Goal: Task Accomplishment & Management: Manage account settings

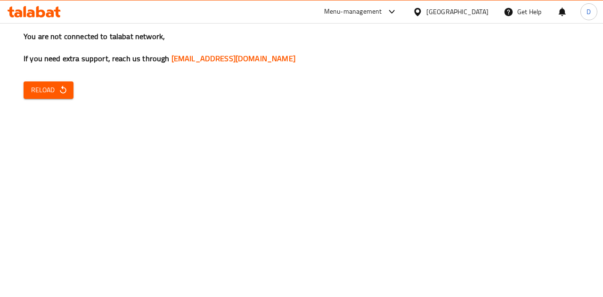
click at [73, 81] on div "You are not connected to talabat network, If you need extra support, reach us t…" at bounding box center [301, 148] width 603 height 297
click at [56, 85] on span "Reload" at bounding box center [48, 90] width 35 height 12
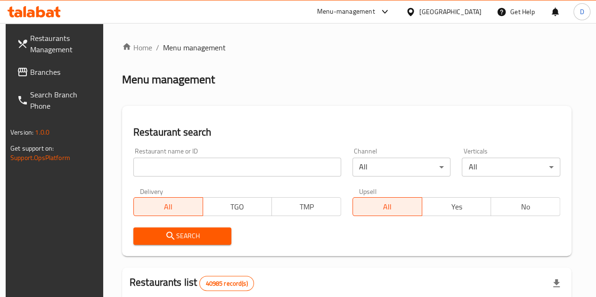
click at [194, 163] on input "search" at bounding box center [237, 167] width 208 height 19
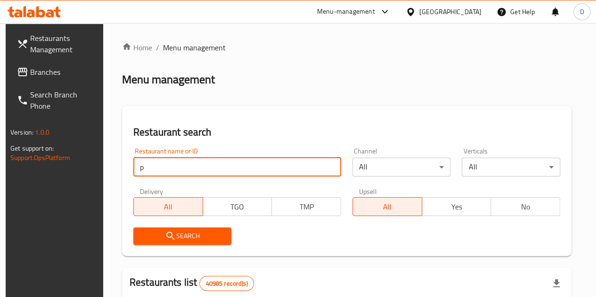
type input "panda house"
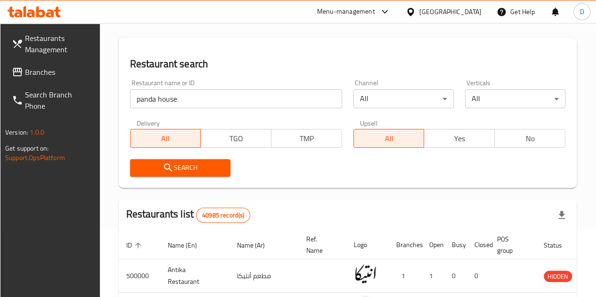
scroll to position [69, 0]
click at [185, 168] on span "Search" at bounding box center [180, 168] width 85 height 12
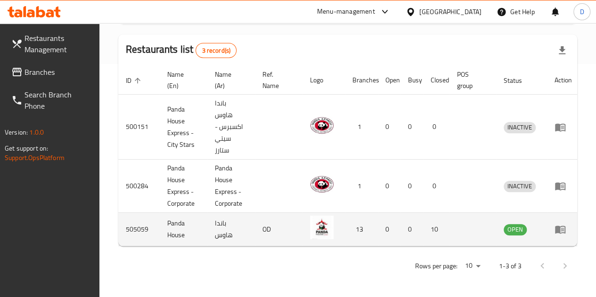
scroll to position [0, 2]
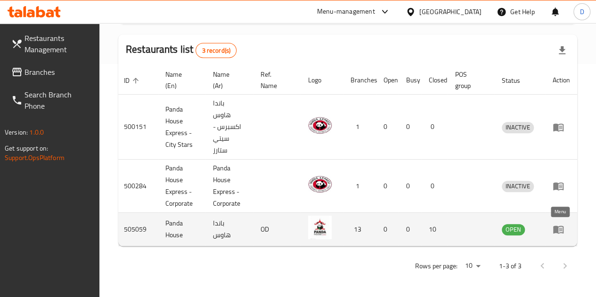
click at [560, 224] on icon "enhanced table" at bounding box center [557, 229] width 11 height 11
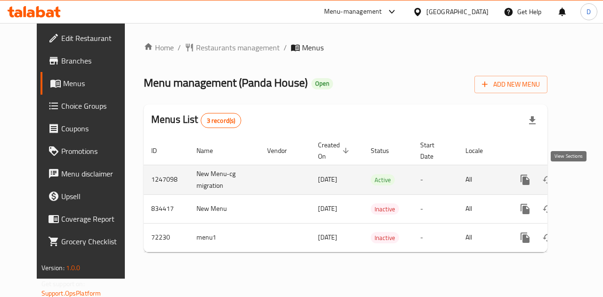
click at [589, 178] on icon "enhanced table" at bounding box center [593, 180] width 8 height 8
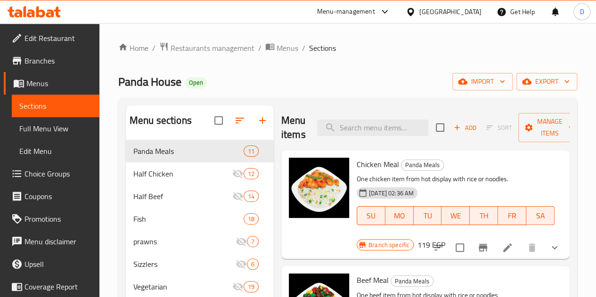
drag, startPoint x: 501, startPoint y: 248, endPoint x: 528, endPoint y: 197, distance: 58.1
click at [445, 238] on div "Branch specific 119 EGP" at bounding box center [400, 244] width 89 height 13
click at [502, 243] on icon at bounding box center [507, 247] width 11 height 11
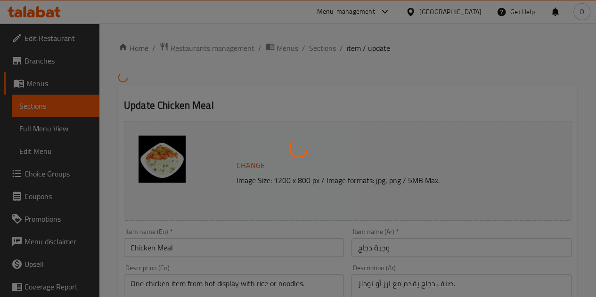
type input "اختيارك من أرز أو نودلز:"
type input "1"
type input "اختيارك من صنف الدجاج:"
type input "1"
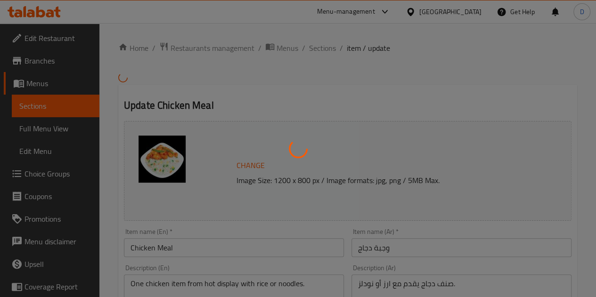
type input "1"
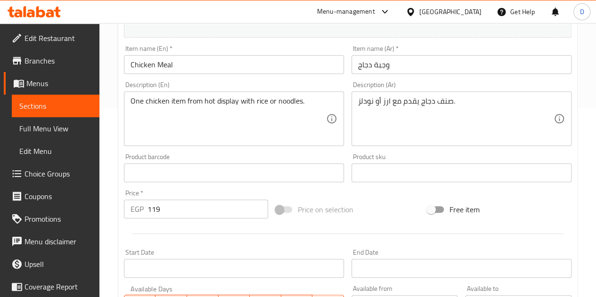
scroll to position [189, 0]
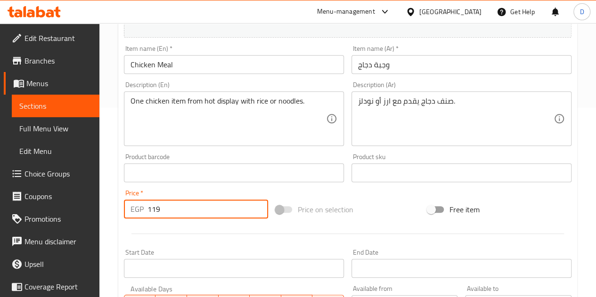
click at [208, 203] on input "119" at bounding box center [207, 209] width 121 height 19
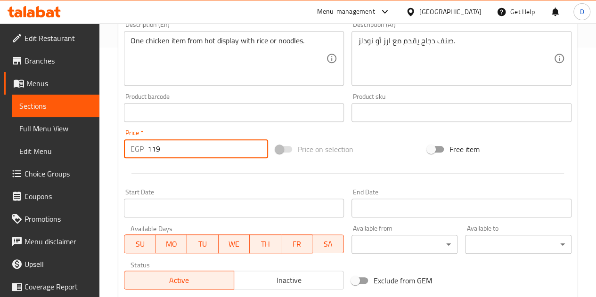
scroll to position [249, 0]
type input "1"
type input "225"
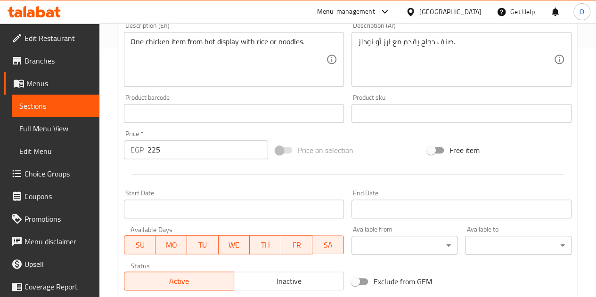
click at [312, 179] on div at bounding box center [347, 174] width 455 height 23
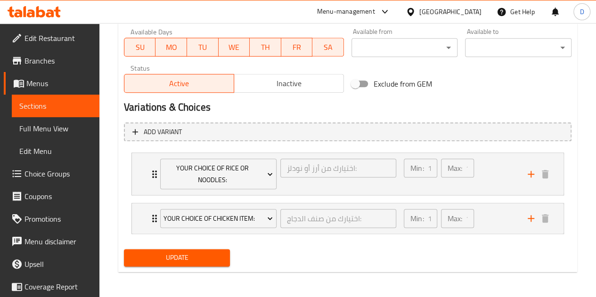
click at [207, 261] on span "Update" at bounding box center [176, 258] width 91 height 12
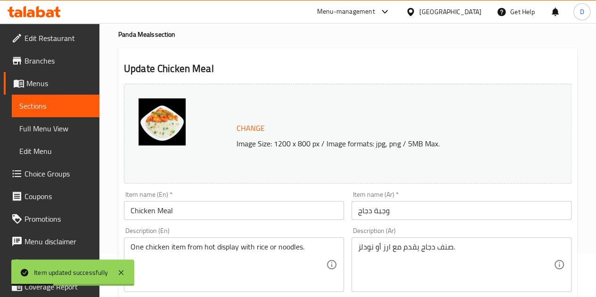
scroll to position [0, 0]
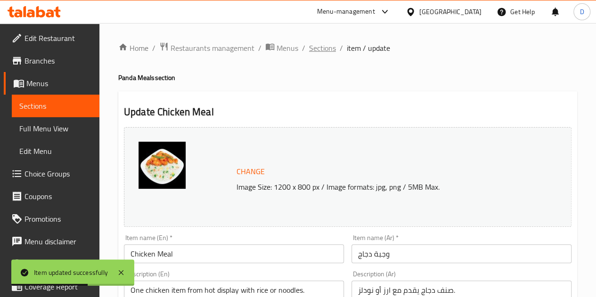
click at [320, 48] on span "Sections" at bounding box center [322, 47] width 27 height 11
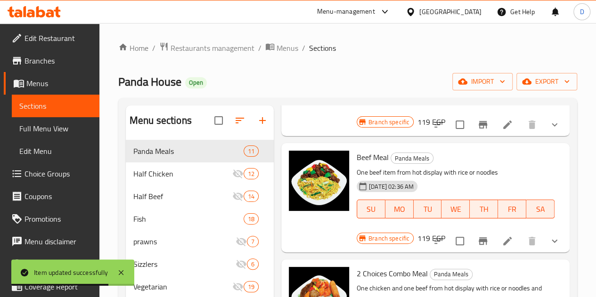
scroll to position [123, 0]
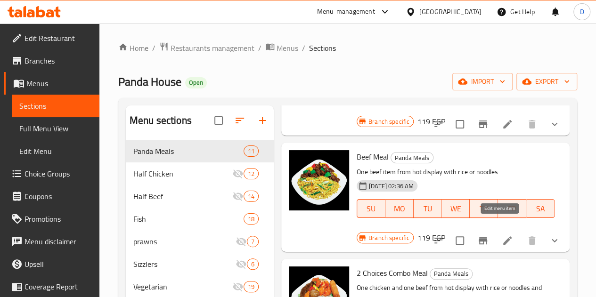
click at [502, 235] on icon at bounding box center [507, 240] width 11 height 11
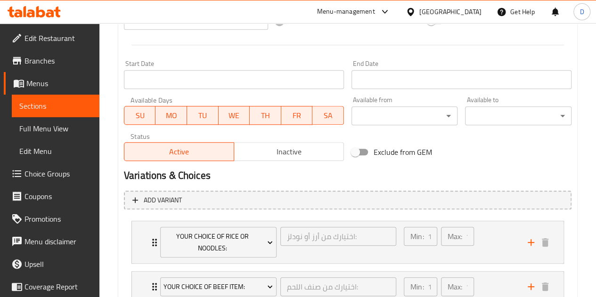
scroll to position [251, 0]
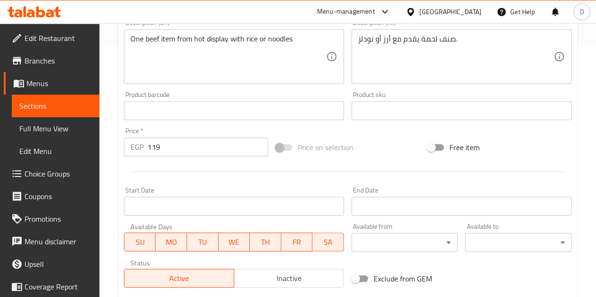
click at [168, 148] on input "119" at bounding box center [207, 147] width 121 height 19
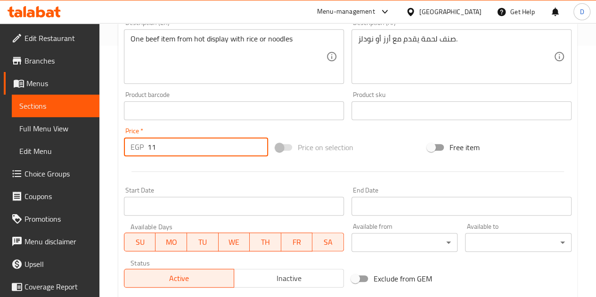
type input "1"
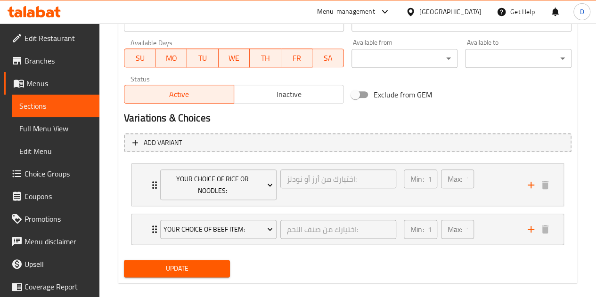
scroll to position [446, 0]
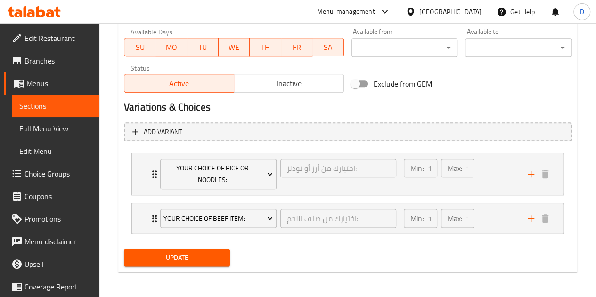
type input "230"
click at [176, 252] on span "Update" at bounding box center [176, 258] width 91 height 12
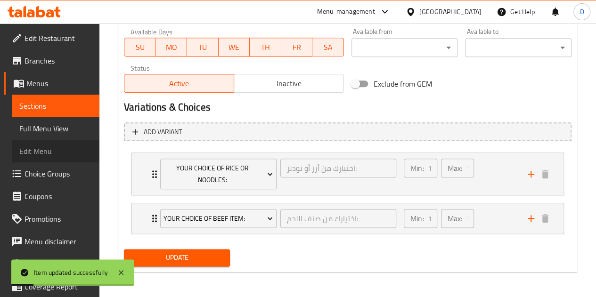
click at [57, 160] on link "Edit Menu" at bounding box center [56, 151] width 88 height 23
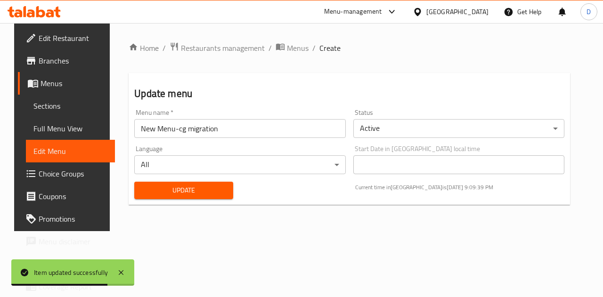
click at [262, 152] on div "Language All ​" at bounding box center [239, 160] width 211 height 29
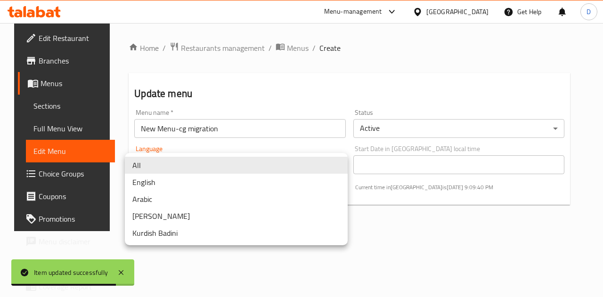
click at [274, 160] on body "Item updated successfully ​ Menu-management [GEOGRAPHIC_DATA] Get Help D Edit R…" at bounding box center [301, 160] width 603 height 274
click at [384, 217] on div at bounding box center [301, 148] width 603 height 297
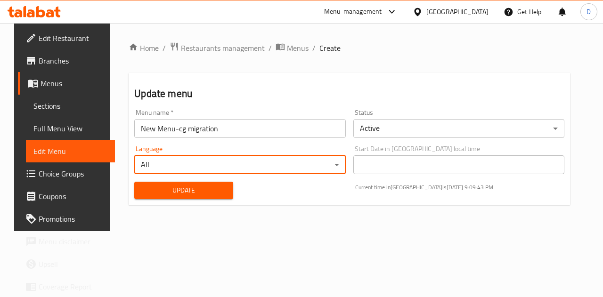
click at [64, 99] on link "Sections" at bounding box center [70, 106] width 89 height 23
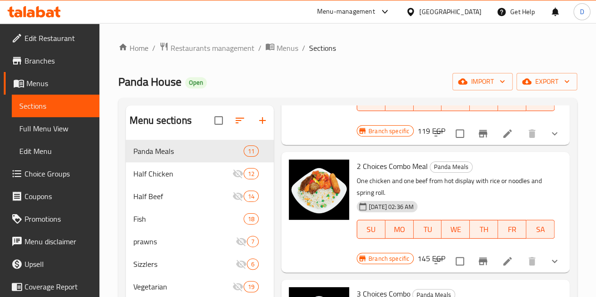
scroll to position [230, 0]
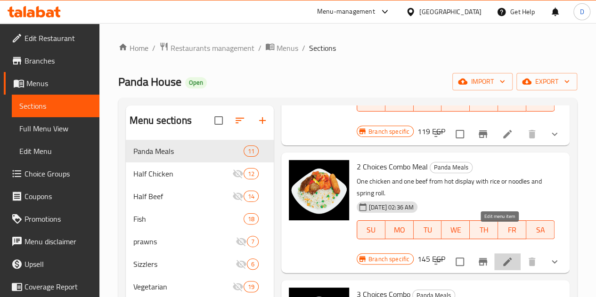
click at [503, 258] on icon at bounding box center [507, 262] width 8 height 8
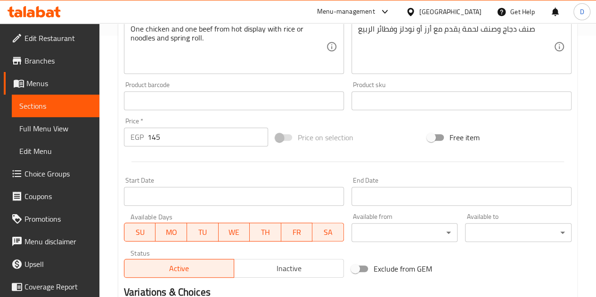
scroll to position [262, 0]
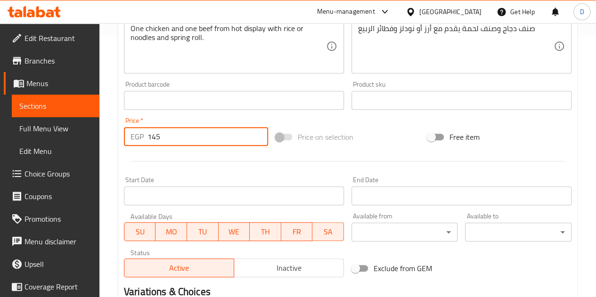
click at [198, 138] on input "145" at bounding box center [207, 136] width 121 height 19
type input "1"
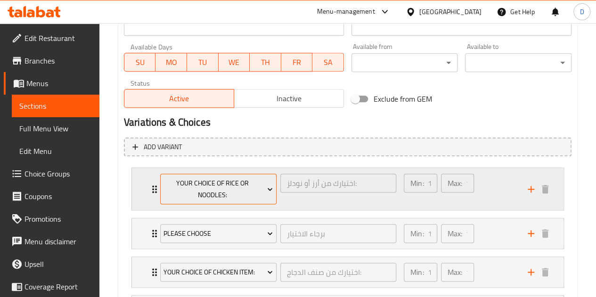
scroll to position [561, 0]
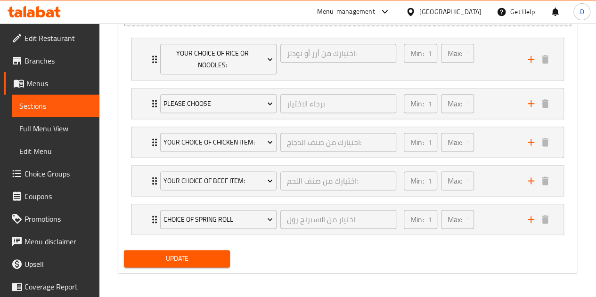
type input "271"
click at [204, 250] on button "Update" at bounding box center [177, 258] width 106 height 17
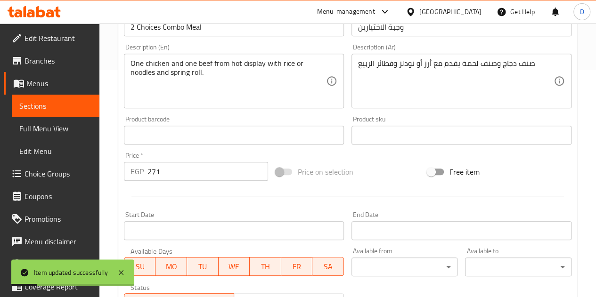
scroll to position [0, 0]
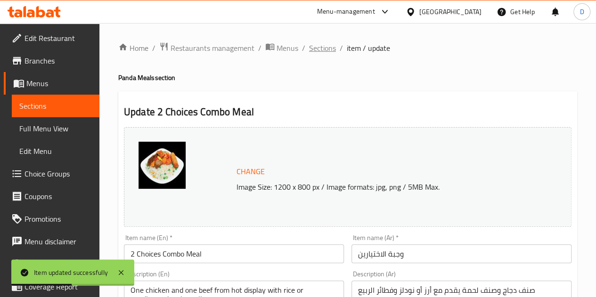
click at [325, 48] on span "Sections" at bounding box center [322, 47] width 27 height 11
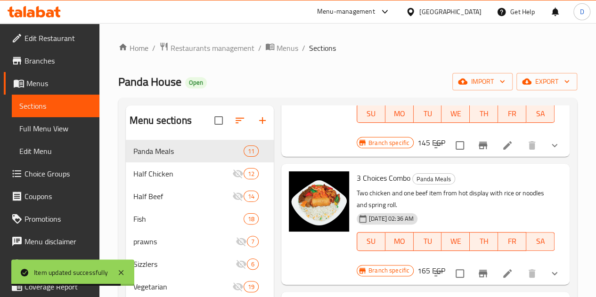
scroll to position [347, 0]
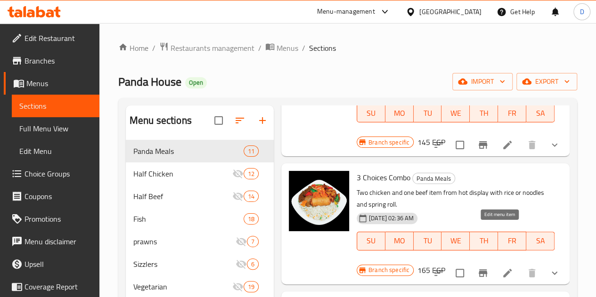
click at [503, 269] on icon at bounding box center [507, 273] width 8 height 8
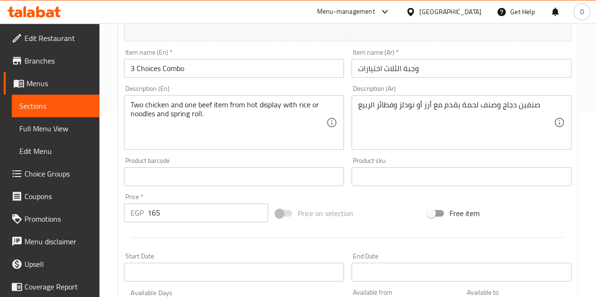
scroll to position [236, 0]
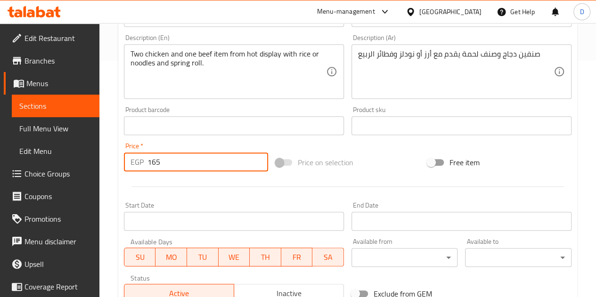
click at [178, 164] on input "165" at bounding box center [207, 162] width 121 height 19
type input "1"
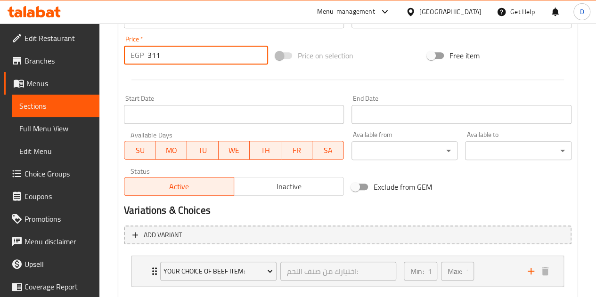
scroll to position [397, 0]
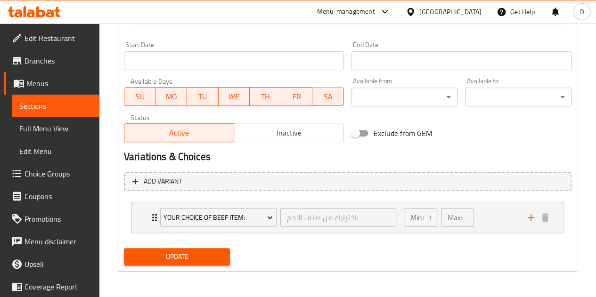
type input "311"
click at [194, 260] on span "Update" at bounding box center [176, 257] width 91 height 12
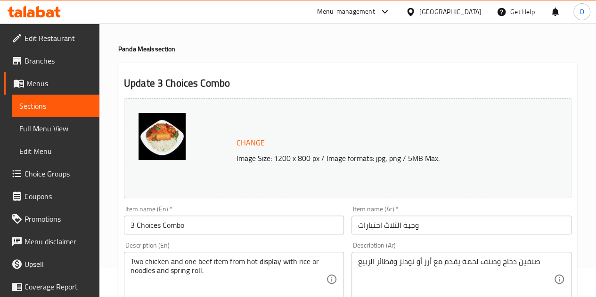
scroll to position [0, 0]
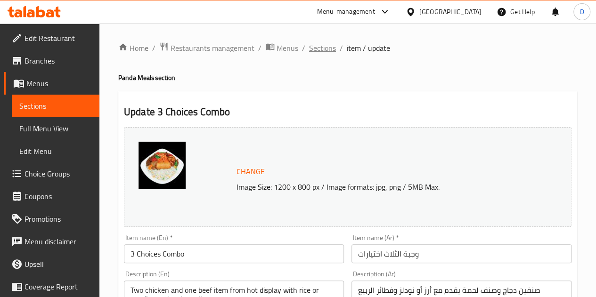
click at [326, 45] on span "Sections" at bounding box center [322, 47] width 27 height 11
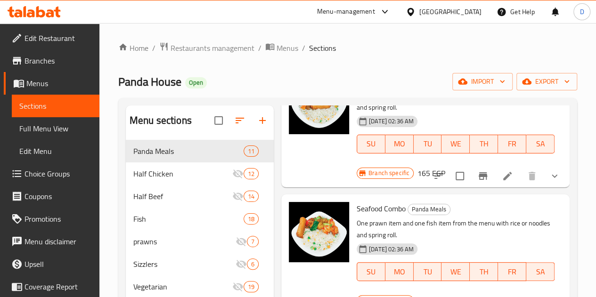
scroll to position [445, 0]
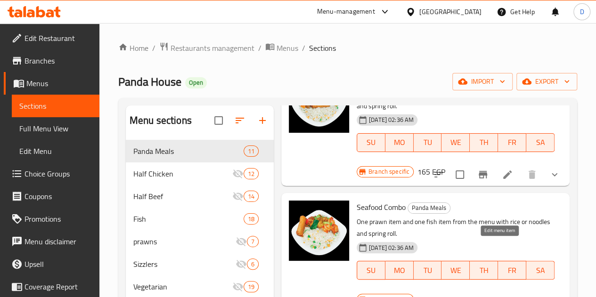
click at [502, 297] on icon at bounding box center [507, 302] width 11 height 11
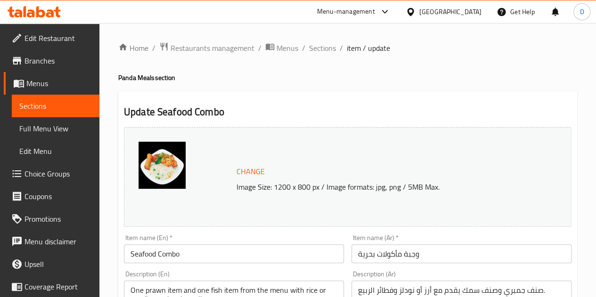
scroll to position [202, 0]
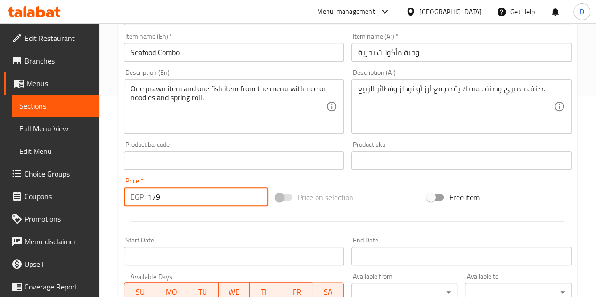
click at [170, 202] on input "179" at bounding box center [207, 196] width 121 height 19
type input "1"
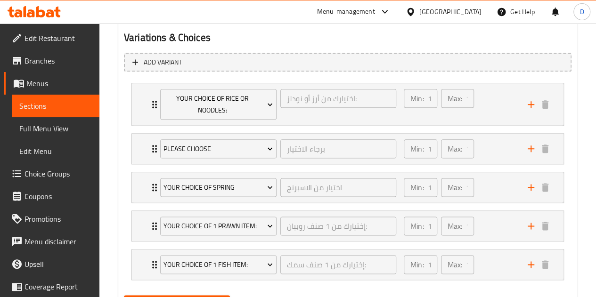
scroll to position [561, 0]
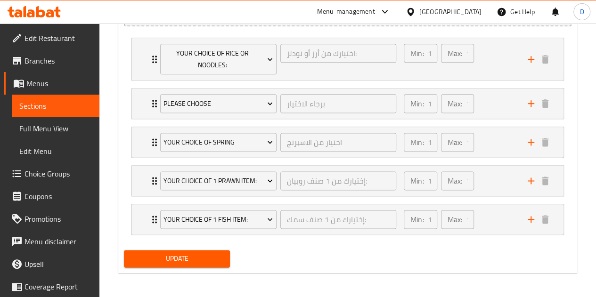
type input "334"
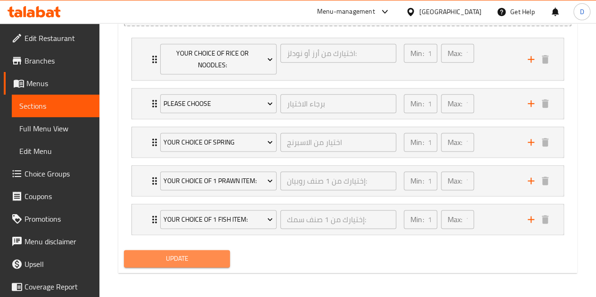
click at [192, 260] on span "Update" at bounding box center [176, 259] width 91 height 12
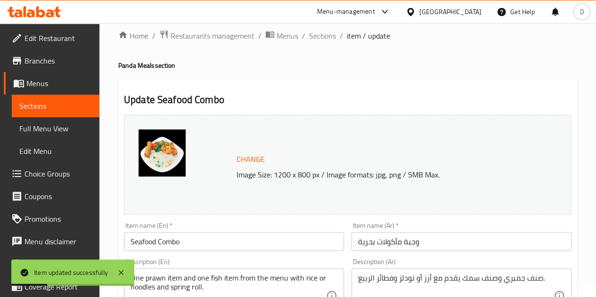
scroll to position [0, 0]
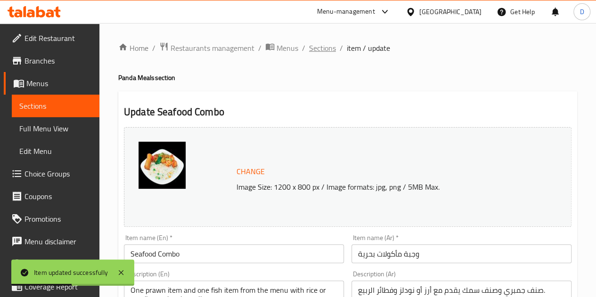
click at [322, 48] on span "Sections" at bounding box center [322, 47] width 27 height 11
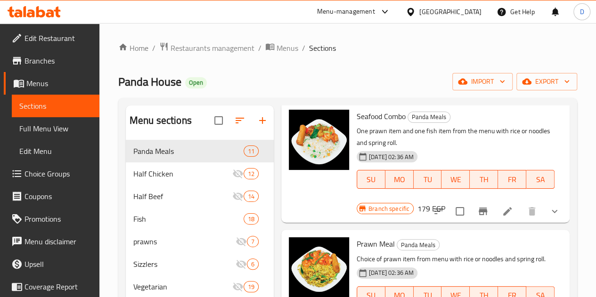
scroll to position [536, 0]
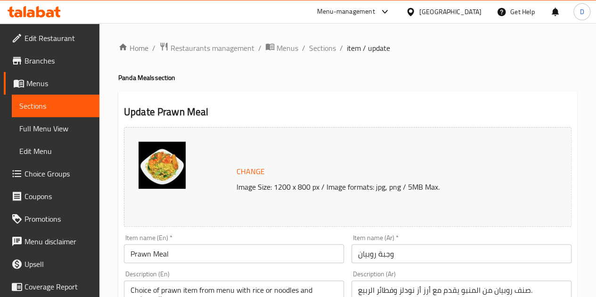
scroll to position [205, 0]
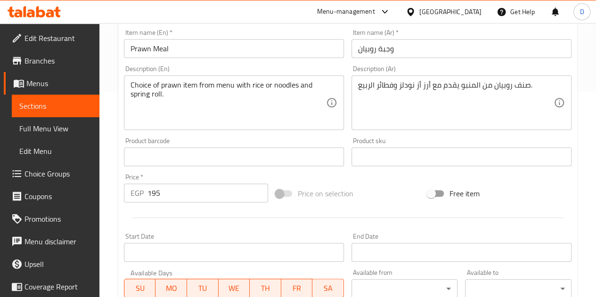
click at [177, 193] on input "195" at bounding box center [207, 193] width 121 height 19
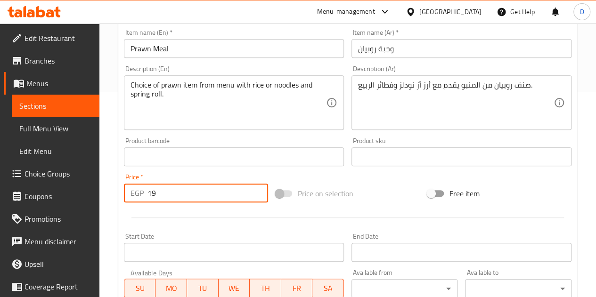
type input "1"
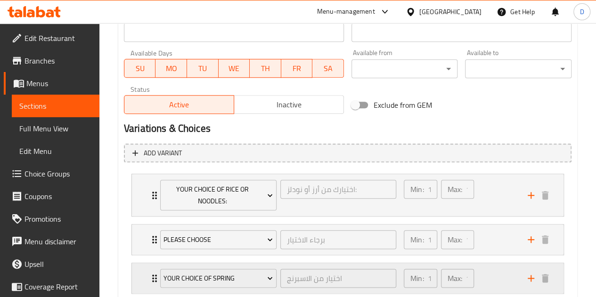
scroll to position [523, 0]
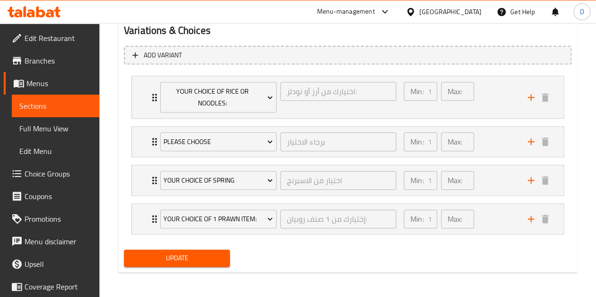
type input "368"
click at [219, 246] on div "Update" at bounding box center [177, 258] width 114 height 25
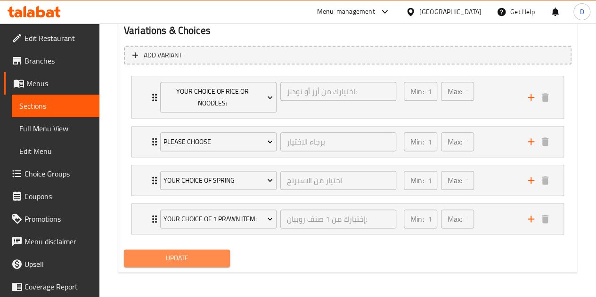
click at [220, 252] on span "Update" at bounding box center [176, 258] width 91 height 12
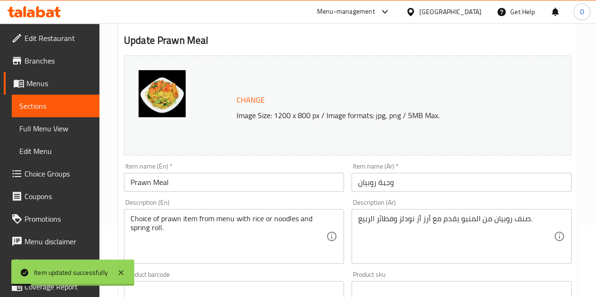
scroll to position [0, 0]
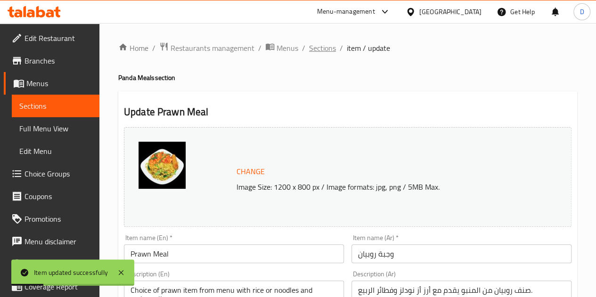
click at [316, 45] on span "Sections" at bounding box center [322, 47] width 27 height 11
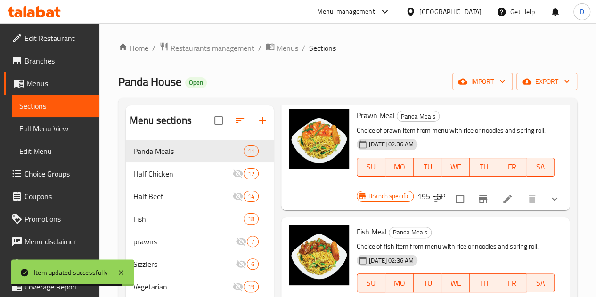
scroll to position [665, 0]
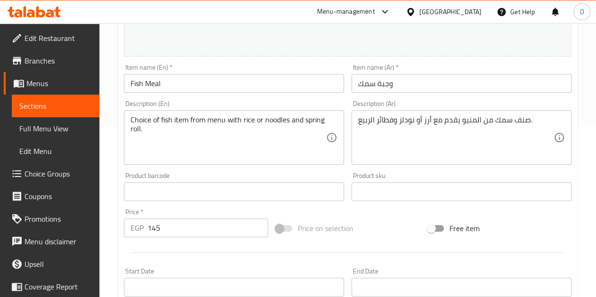
scroll to position [174, 0]
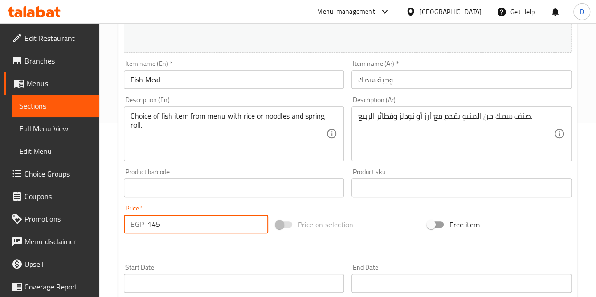
click at [182, 217] on input "145" at bounding box center [207, 224] width 121 height 19
type input "1"
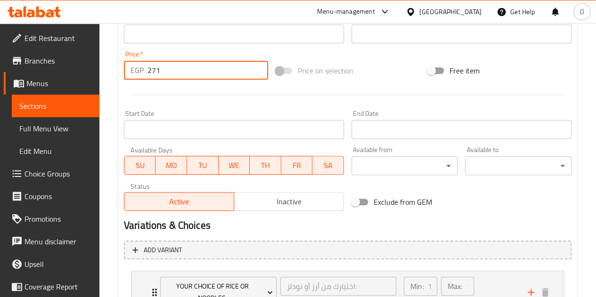
scroll to position [523, 0]
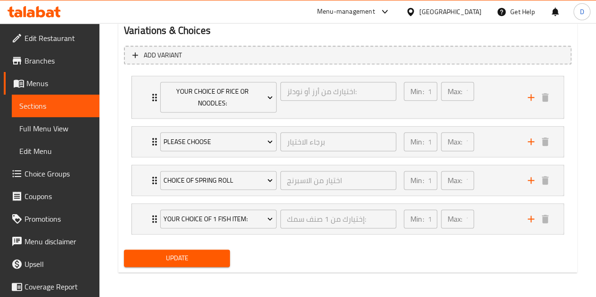
type input "271"
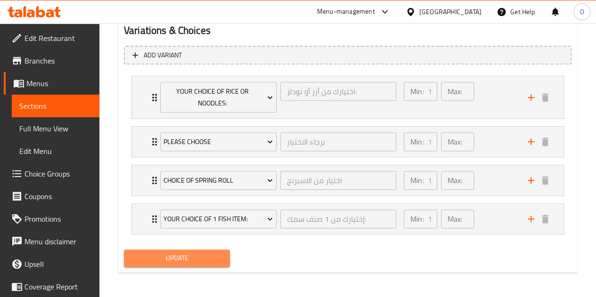
click at [198, 257] on span "Update" at bounding box center [176, 258] width 91 height 12
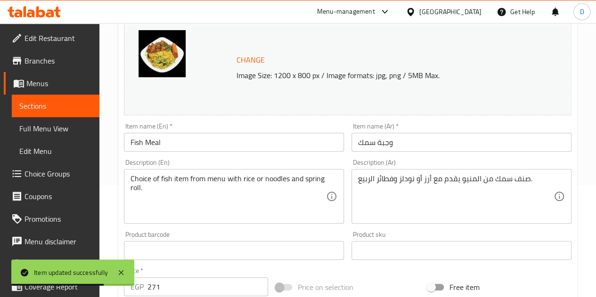
scroll to position [0, 0]
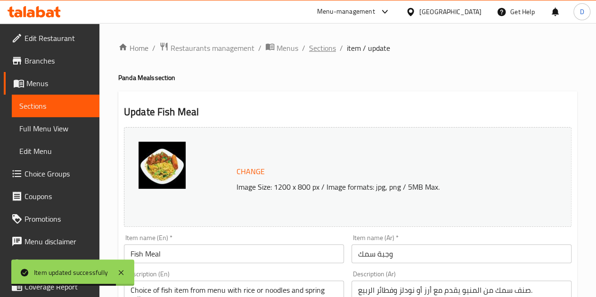
click at [320, 49] on span "Sections" at bounding box center [322, 47] width 27 height 11
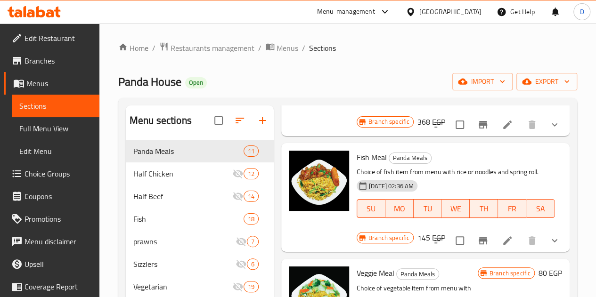
scroll to position [801, 0]
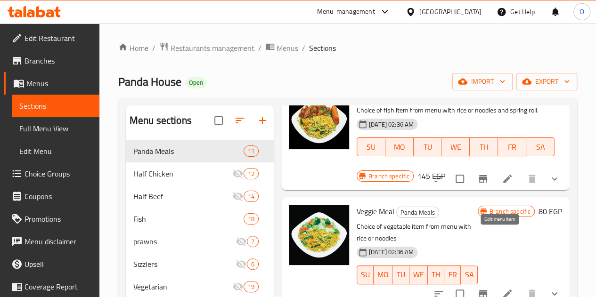
click at [502, 288] on icon at bounding box center [507, 293] width 11 height 11
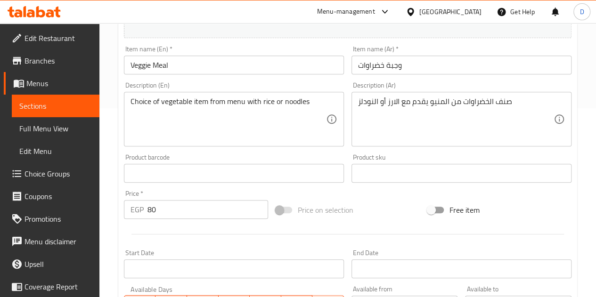
scroll to position [189, 0]
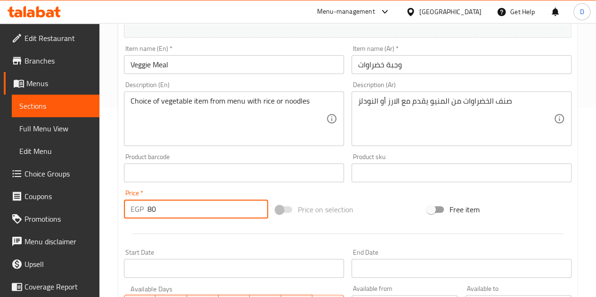
click at [189, 211] on input "80" at bounding box center [207, 209] width 121 height 19
type input "8"
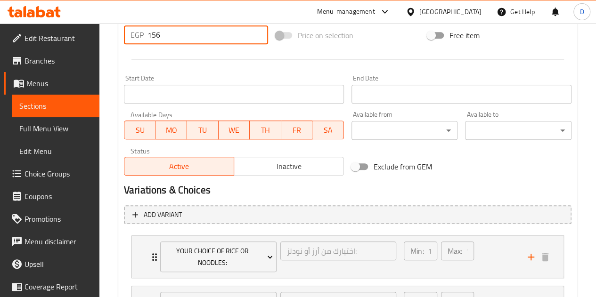
type input "156"
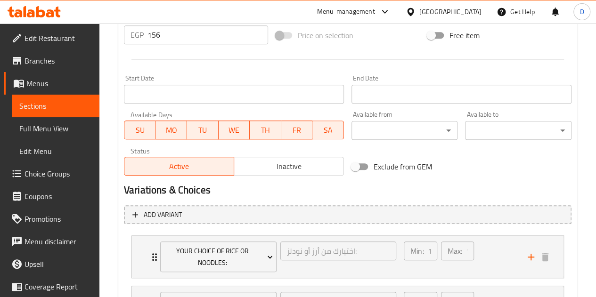
click at [264, 230] on nav "Your Choice Of Rice Or Noodles: اختيارك من أرز أو نودلز: ​ Min: 1 ​ Max: 1 ​ Ri…" at bounding box center [347, 282] width 447 height 108
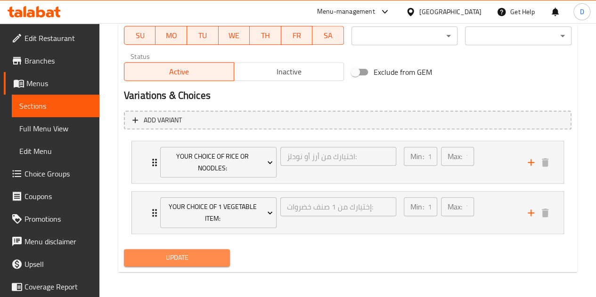
click at [219, 249] on button "Update" at bounding box center [177, 257] width 106 height 17
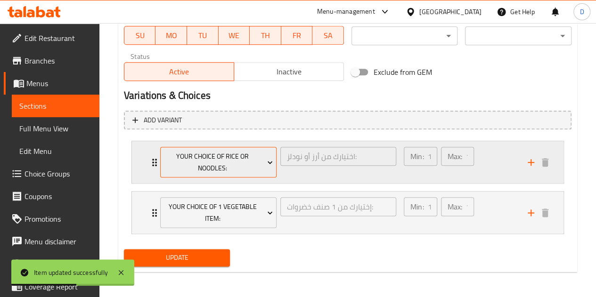
scroll to position [0, 0]
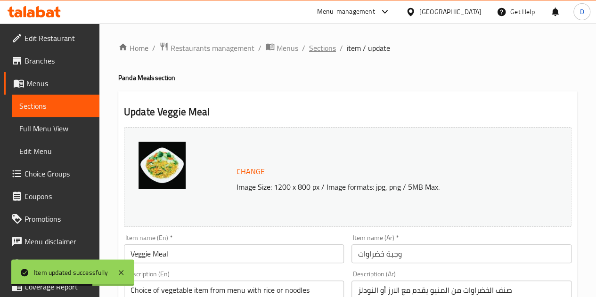
click at [313, 50] on span "Sections" at bounding box center [322, 47] width 27 height 11
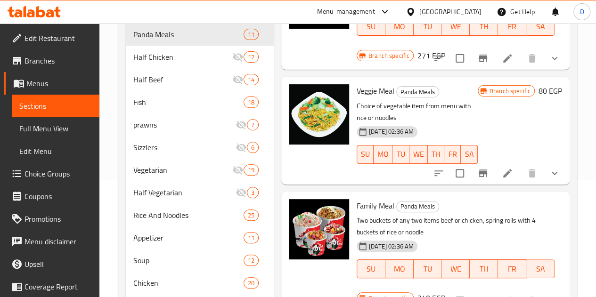
scroll to position [117, 0]
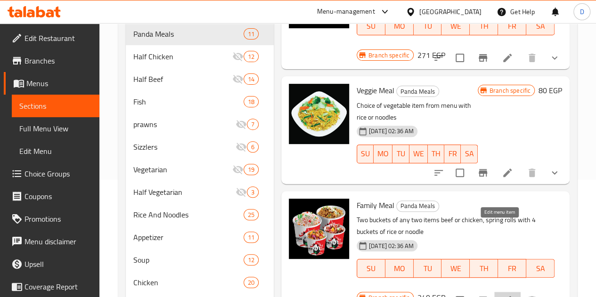
click at [503, 296] on icon at bounding box center [507, 300] width 8 height 8
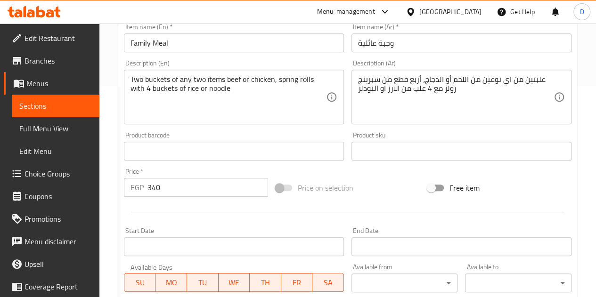
scroll to position [211, 0]
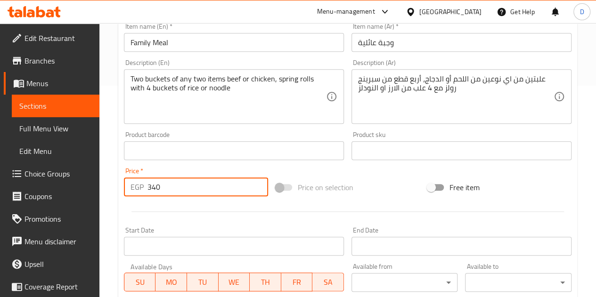
click at [224, 188] on input "340" at bounding box center [207, 187] width 121 height 19
type input "3"
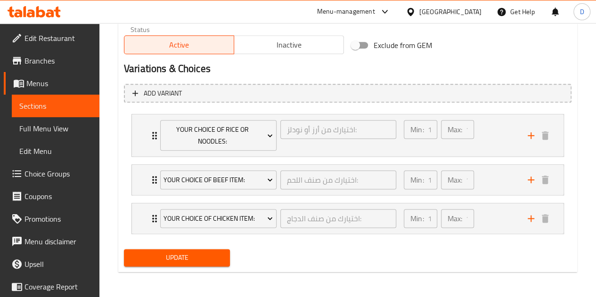
type input "719"
click at [170, 263] on button "Update" at bounding box center [177, 257] width 106 height 17
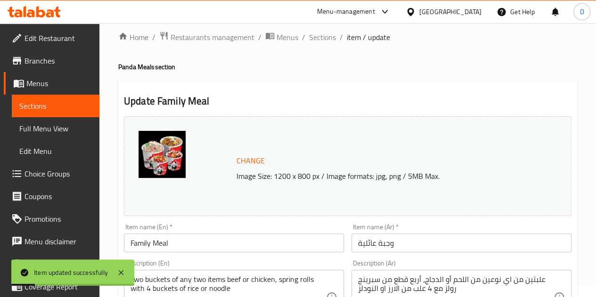
scroll to position [0, 0]
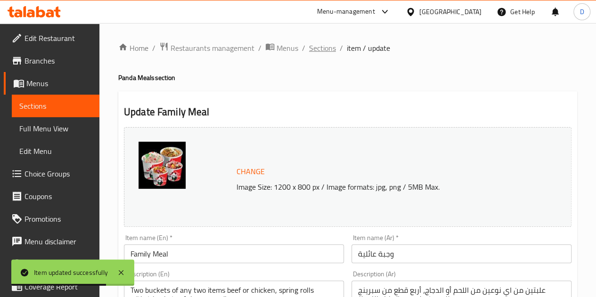
click at [326, 49] on span "Sections" at bounding box center [322, 47] width 27 height 11
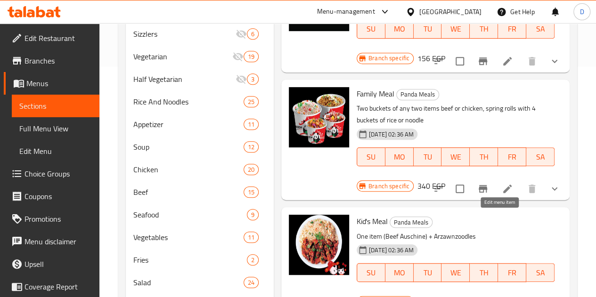
scroll to position [293, 0]
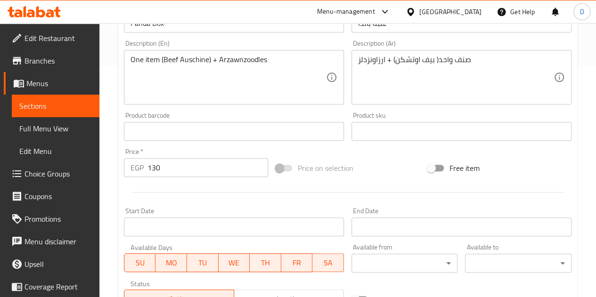
scroll to position [231, 0]
click at [160, 167] on input "130" at bounding box center [207, 167] width 121 height 19
type input "1"
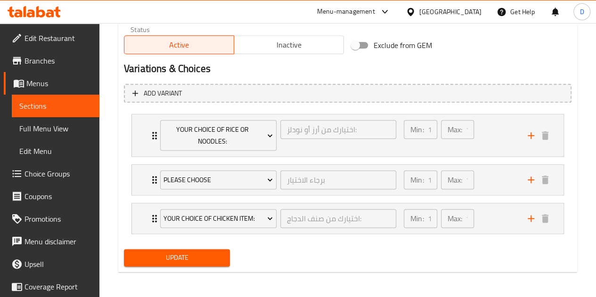
type input "248"
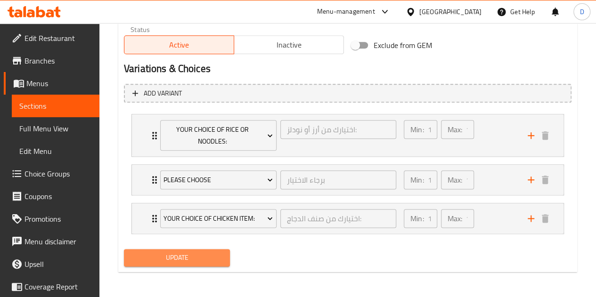
click at [203, 252] on span "Update" at bounding box center [176, 258] width 91 height 12
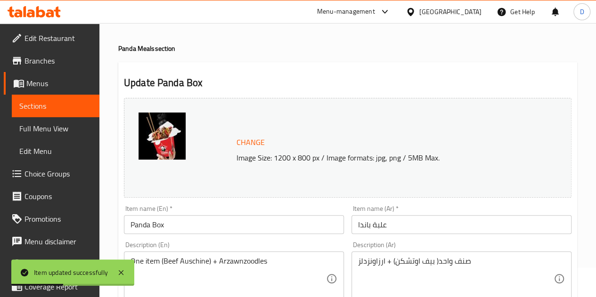
scroll to position [0, 0]
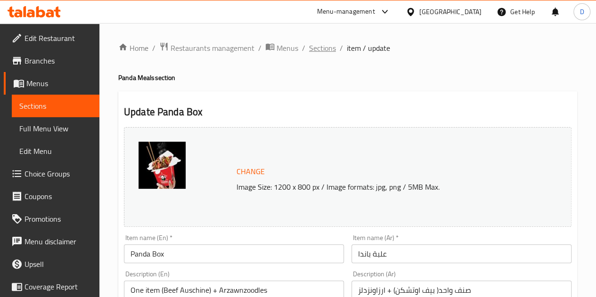
click at [324, 46] on span "Sections" at bounding box center [322, 47] width 27 height 11
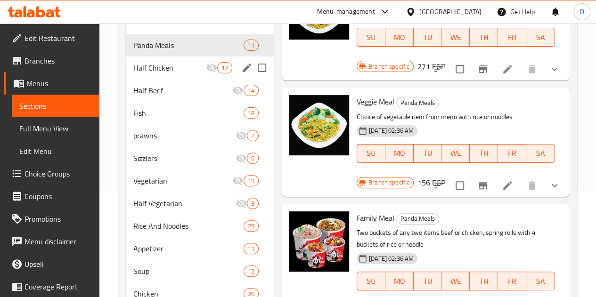
scroll to position [105, 0]
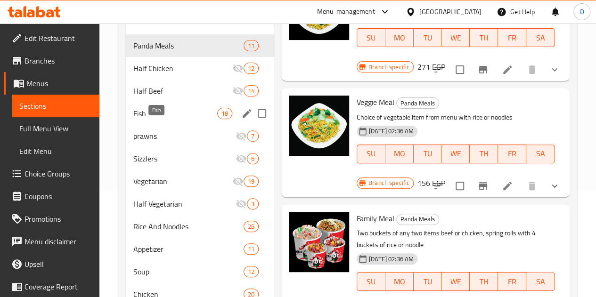
click at [165, 119] on span "Fish" at bounding box center [175, 113] width 84 height 11
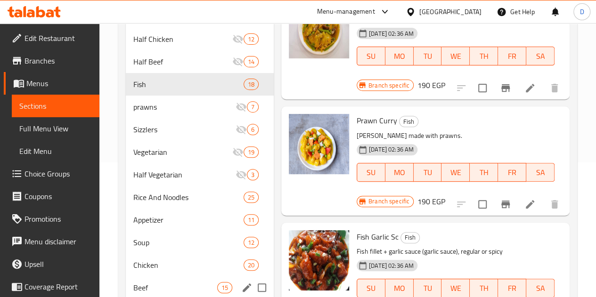
scroll to position [135, 0]
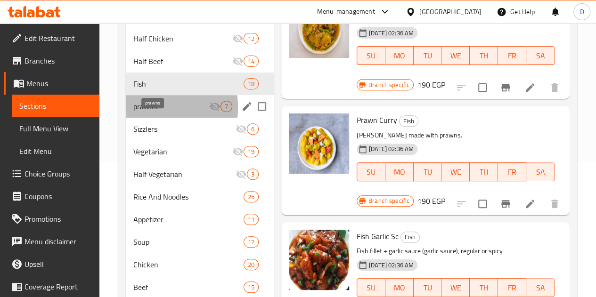
click at [142, 112] on span "prawns" at bounding box center [171, 106] width 76 height 11
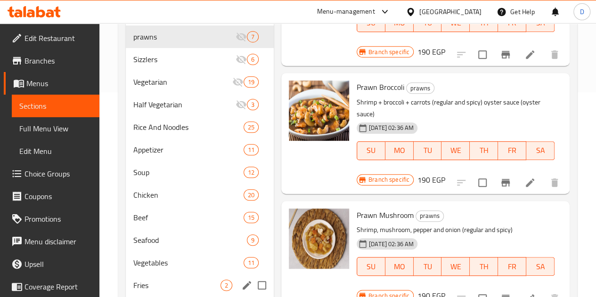
scroll to position [293, 0]
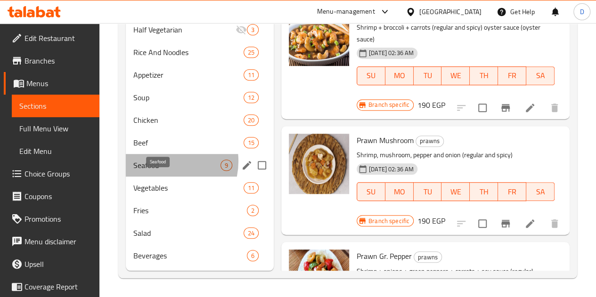
click at [163, 162] on span "Seafood" at bounding box center [176, 165] width 87 height 11
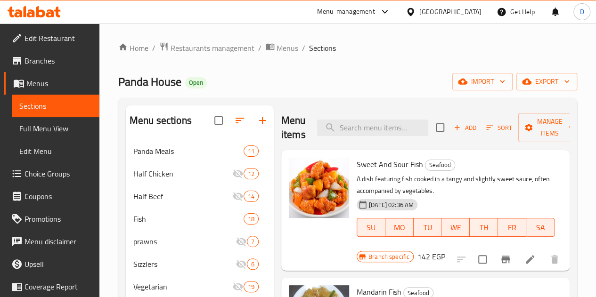
scroll to position [0, 0]
click at [517, 251] on li at bounding box center [530, 259] width 26 height 17
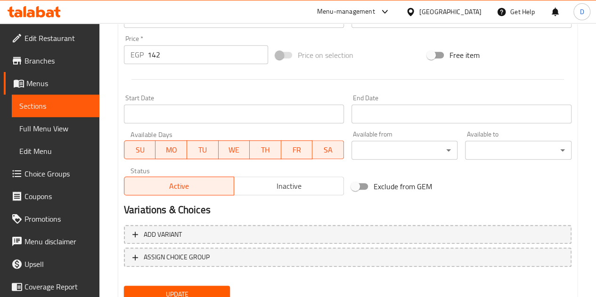
scroll to position [309, 0]
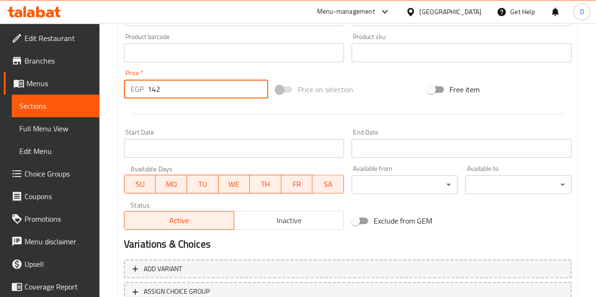
click at [172, 89] on input "142" at bounding box center [207, 89] width 121 height 19
type input "1"
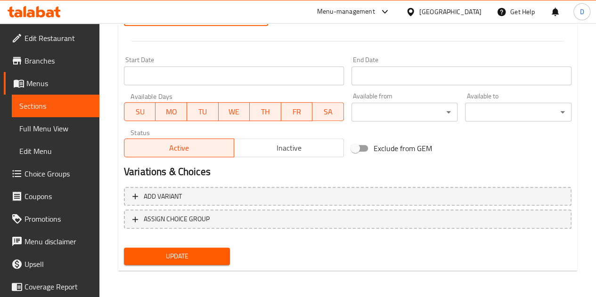
type input "317"
click at [205, 252] on span "Update" at bounding box center [176, 257] width 91 height 12
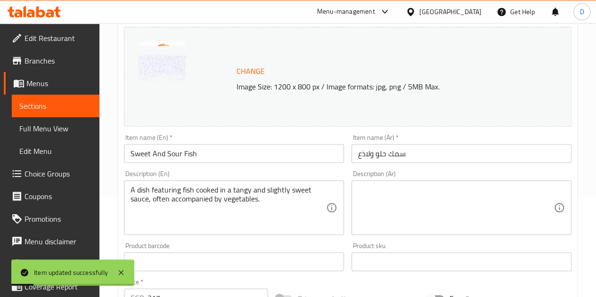
scroll to position [0, 0]
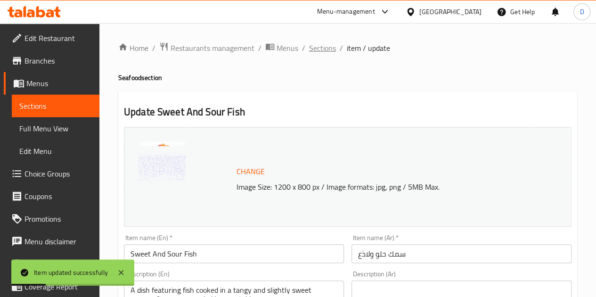
click at [324, 46] on span "Sections" at bounding box center [322, 47] width 27 height 11
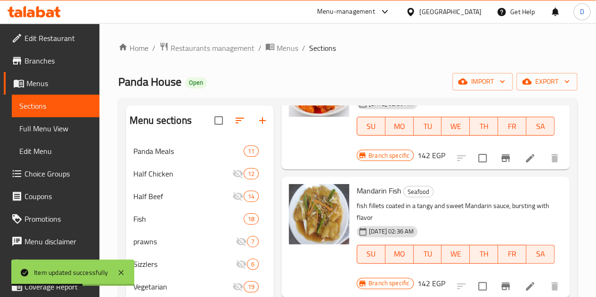
scroll to position [102, 0]
click at [524, 280] on icon at bounding box center [529, 285] width 11 height 11
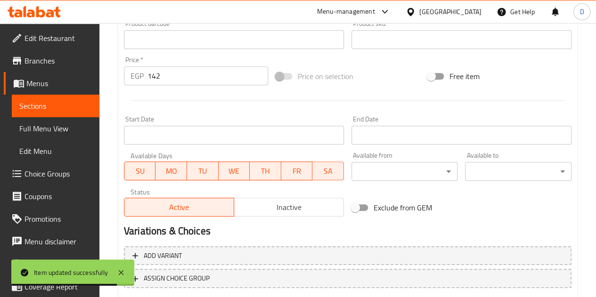
scroll to position [323, 0]
click at [178, 79] on input "142" at bounding box center [207, 75] width 121 height 19
type input "1"
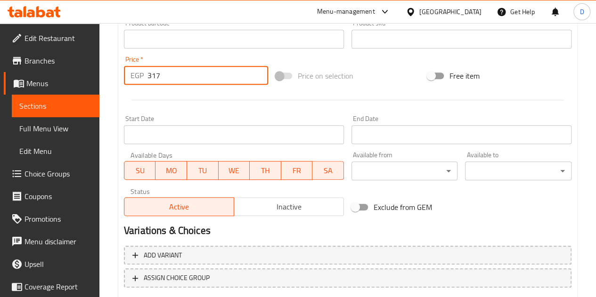
scroll to position [382, 0]
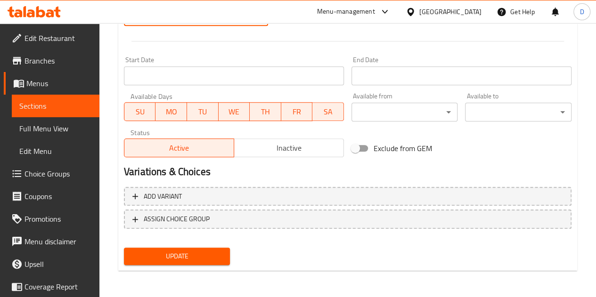
type input "317"
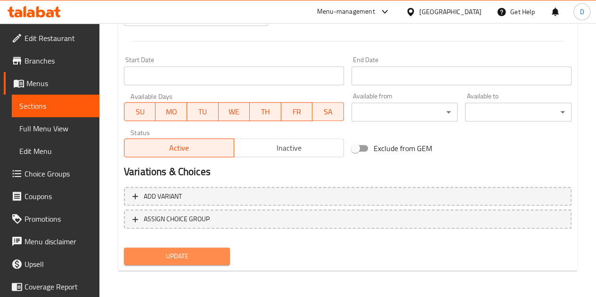
drag, startPoint x: 199, startPoint y: 258, endPoint x: 176, endPoint y: 252, distance: 23.8
click at [176, 252] on span "Update" at bounding box center [176, 257] width 91 height 12
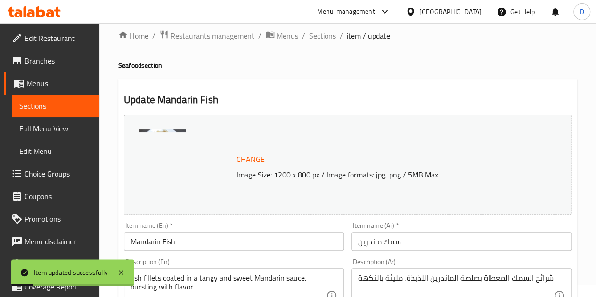
scroll to position [0, 0]
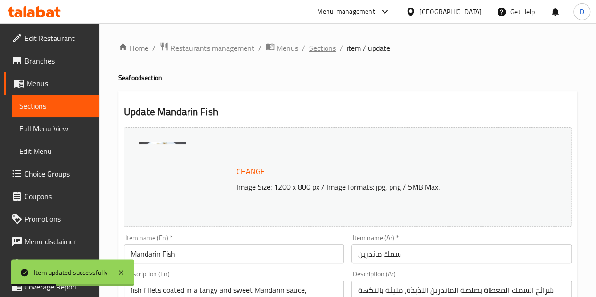
click at [323, 46] on span "Sections" at bounding box center [322, 47] width 27 height 11
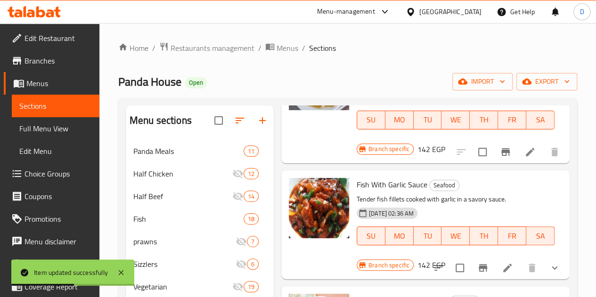
scroll to position [239, 0]
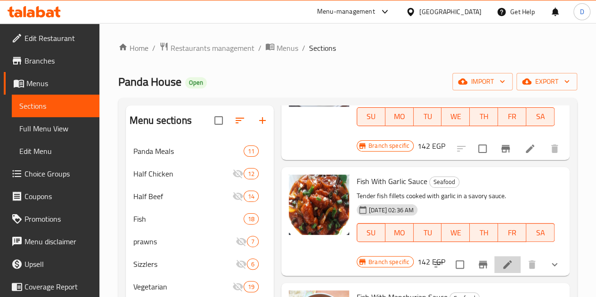
click at [502, 259] on icon at bounding box center [507, 264] width 11 height 11
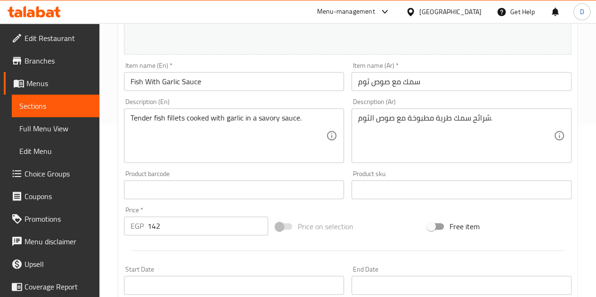
scroll to position [259, 0]
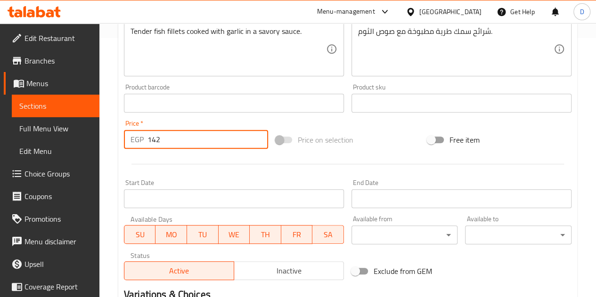
click at [181, 139] on input "142" at bounding box center [207, 139] width 121 height 19
type input "1"
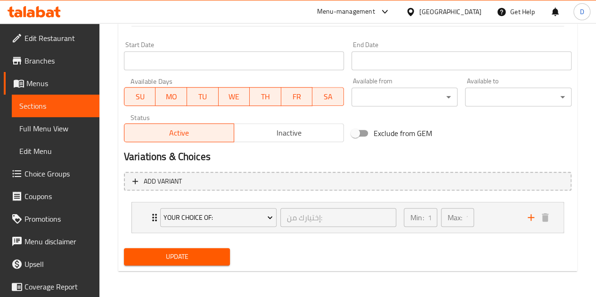
type input "317"
click at [189, 255] on span "Update" at bounding box center [176, 257] width 91 height 12
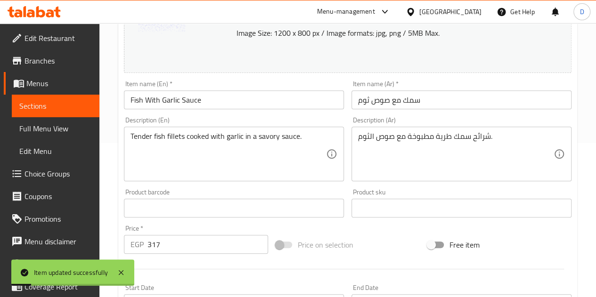
scroll to position [0, 0]
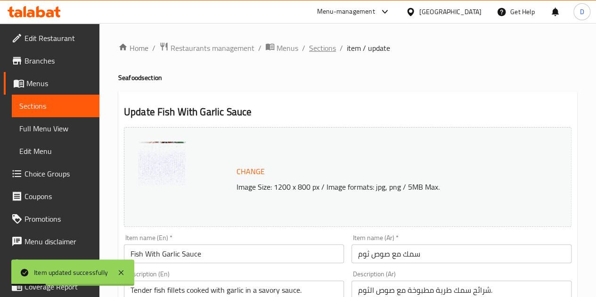
click at [322, 48] on span "Sections" at bounding box center [322, 47] width 27 height 11
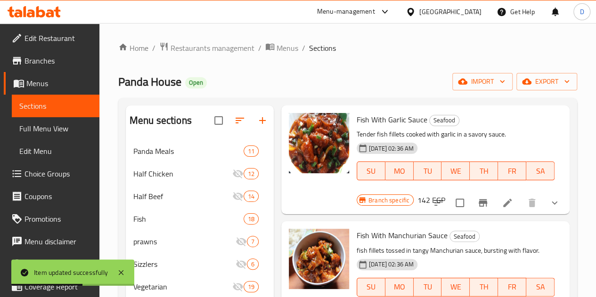
scroll to position [332, 0]
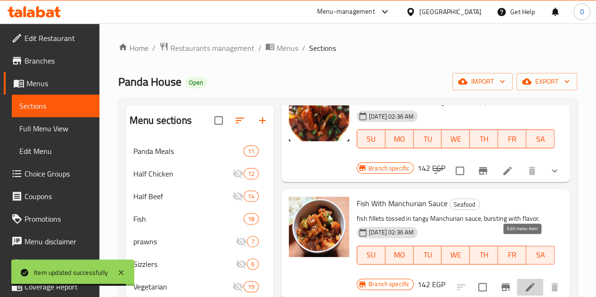
click at [526, 283] on icon at bounding box center [530, 287] width 8 height 8
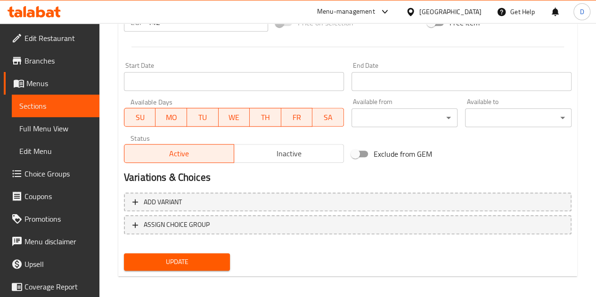
scroll to position [296, 0]
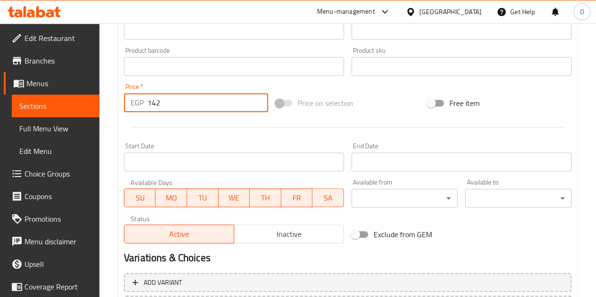
click at [212, 99] on input "142" at bounding box center [207, 102] width 121 height 19
type input "1"
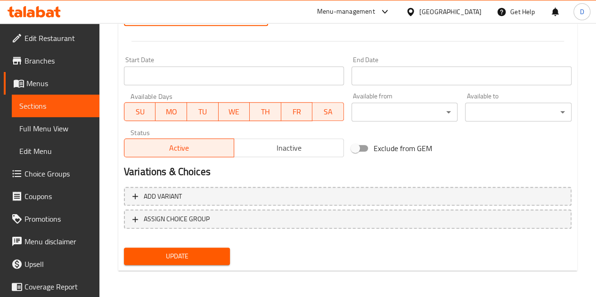
type input "317"
click at [208, 255] on span "Update" at bounding box center [176, 257] width 91 height 12
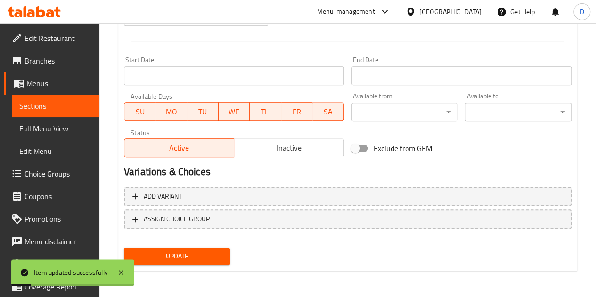
scroll to position [0, 0]
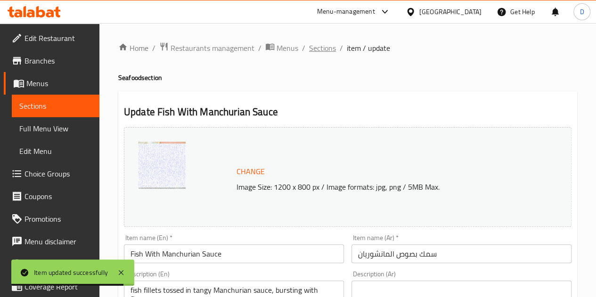
click at [319, 47] on span "Sections" at bounding box center [322, 47] width 27 height 11
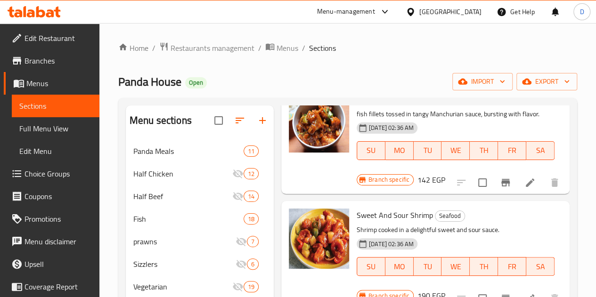
scroll to position [437, 0]
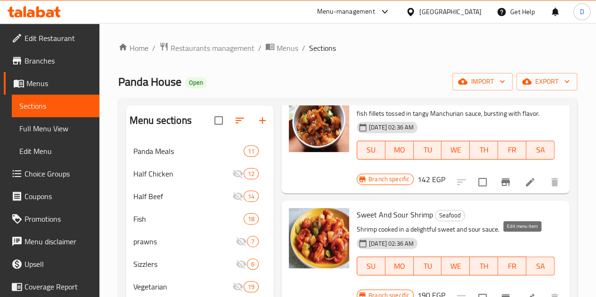
click at [526, 294] on icon at bounding box center [530, 298] width 8 height 8
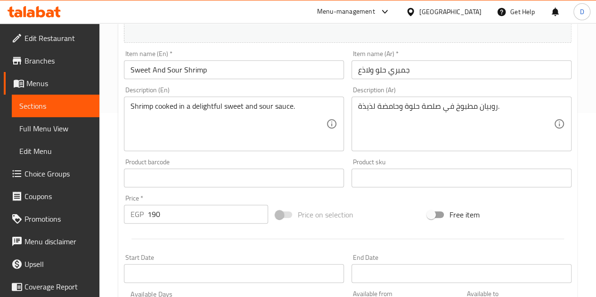
scroll to position [185, 0]
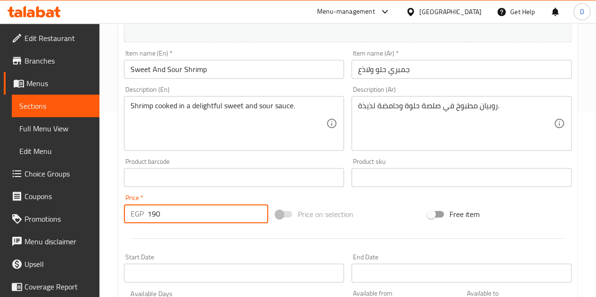
click at [205, 204] on input "190" at bounding box center [207, 213] width 121 height 19
type input "1"
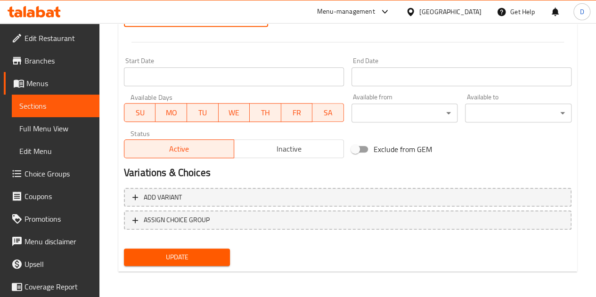
scroll to position [381, 0]
type input "368"
click at [211, 252] on span "Update" at bounding box center [176, 257] width 91 height 12
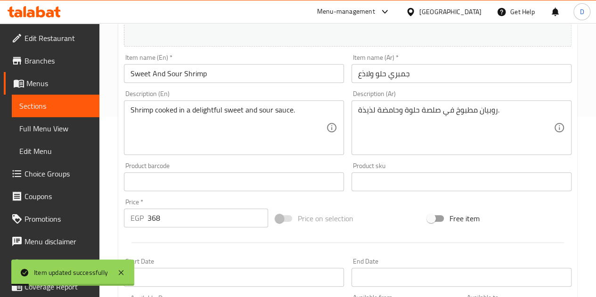
scroll to position [0, 0]
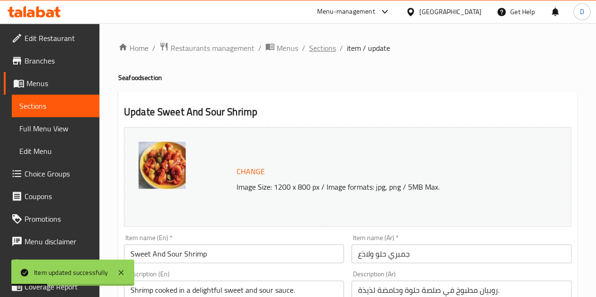
click at [322, 49] on span "Sections" at bounding box center [322, 47] width 27 height 11
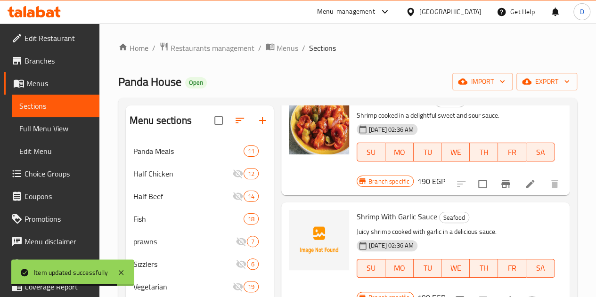
scroll to position [536, 0]
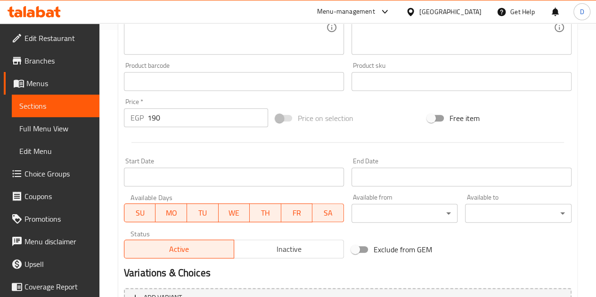
scroll to position [267, 0]
click at [178, 115] on input "190" at bounding box center [207, 117] width 121 height 19
type input "1"
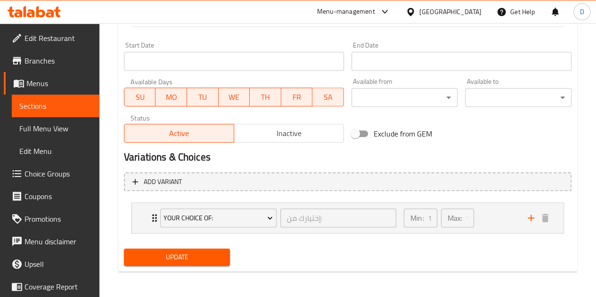
type input "368"
click at [186, 251] on span "Update" at bounding box center [176, 257] width 91 height 12
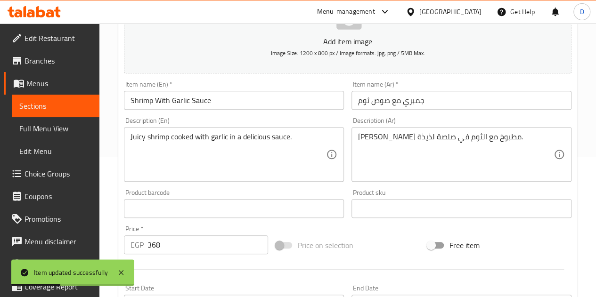
scroll to position [0, 0]
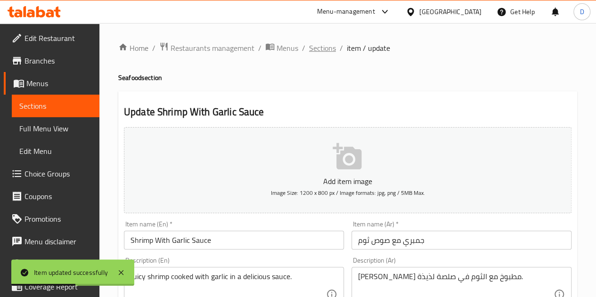
click at [323, 49] on span "Sections" at bounding box center [322, 47] width 27 height 11
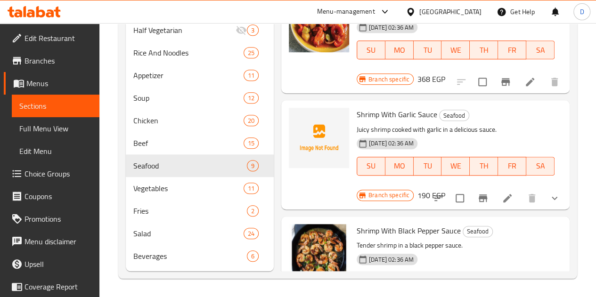
scroll to position [405, 0]
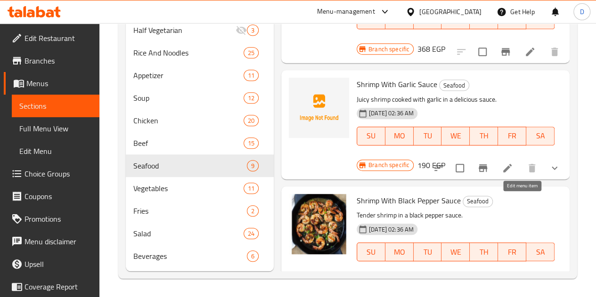
click at [524, 278] on icon at bounding box center [529, 283] width 11 height 11
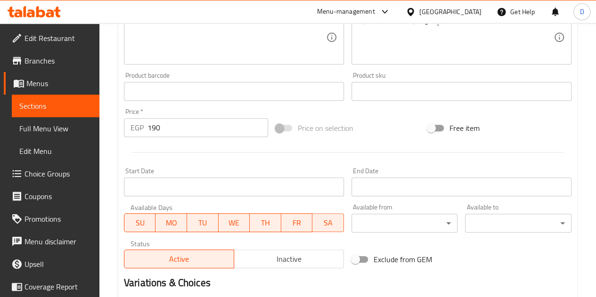
scroll to position [272, 0]
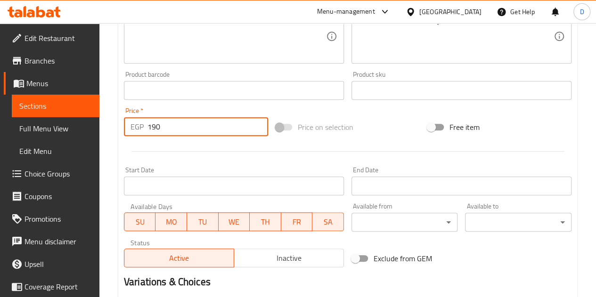
click at [179, 130] on input "190" at bounding box center [207, 126] width 121 height 19
type input "1"
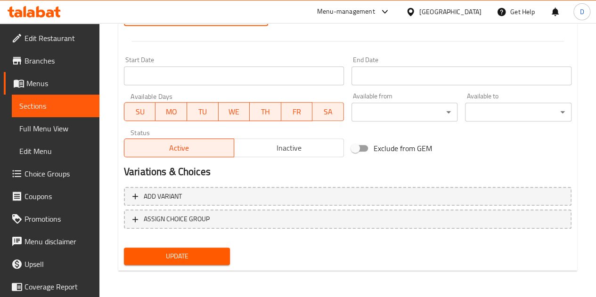
type input "368"
click at [203, 260] on span "Update" at bounding box center [176, 257] width 91 height 12
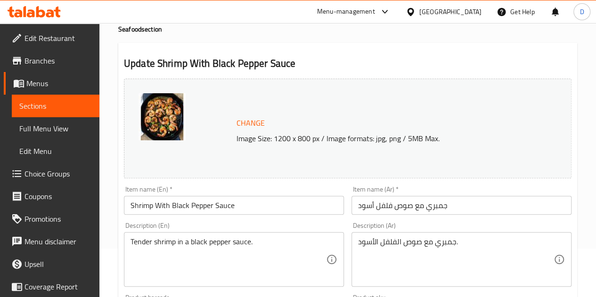
scroll to position [0, 0]
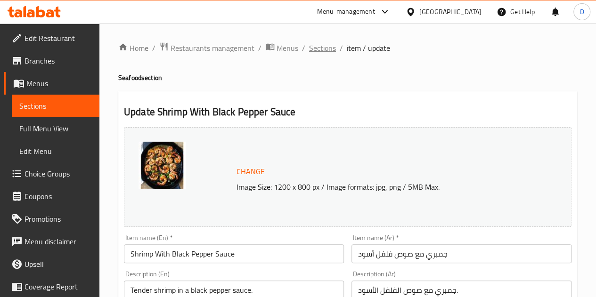
click at [325, 46] on span "Sections" at bounding box center [322, 47] width 27 height 11
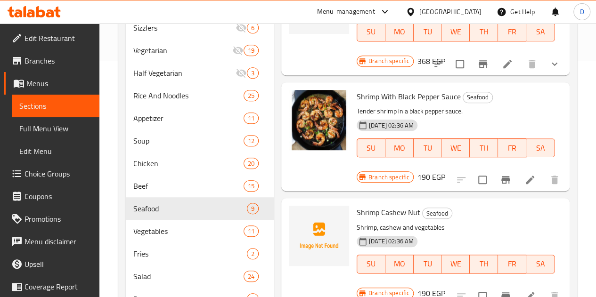
scroll to position [243, 0]
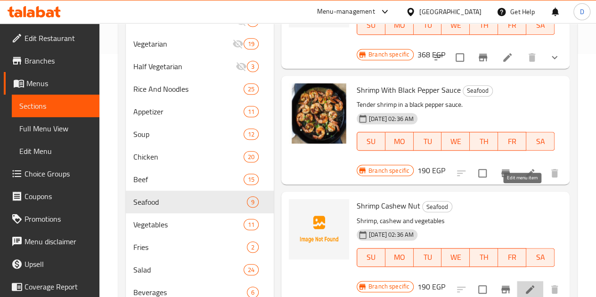
click at [524, 284] on icon at bounding box center [529, 289] width 11 height 11
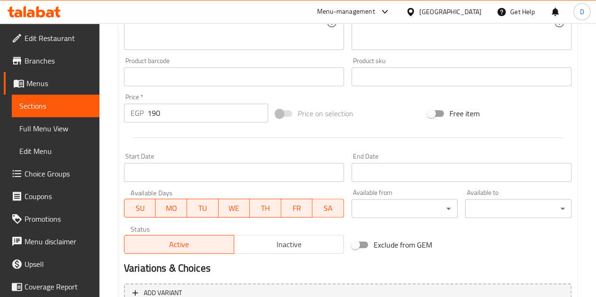
scroll to position [272, 0]
click at [184, 113] on input "190" at bounding box center [207, 112] width 121 height 19
type input "1"
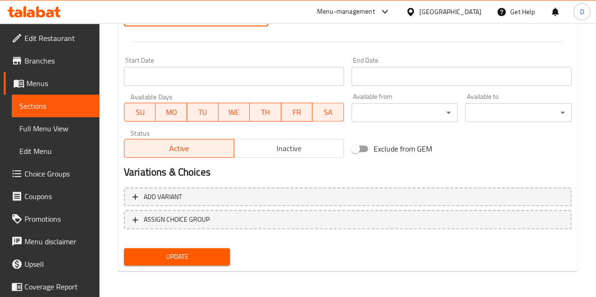
type input "368"
click at [200, 254] on span "Update" at bounding box center [176, 257] width 91 height 12
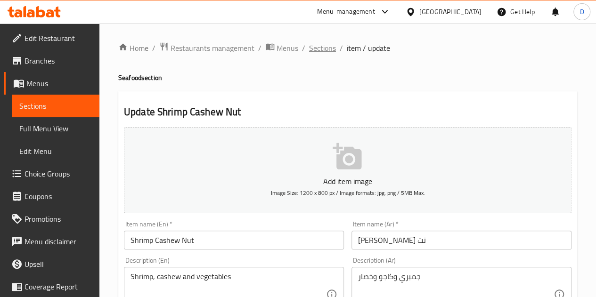
click at [318, 53] on span "Sections" at bounding box center [322, 47] width 27 height 11
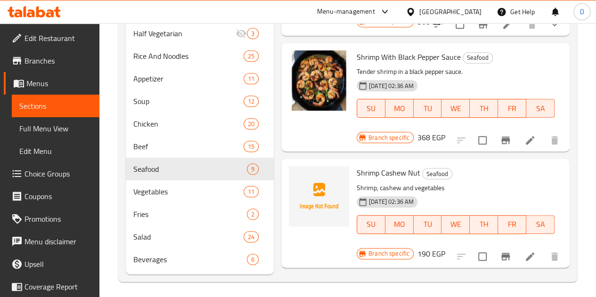
scroll to position [293, 0]
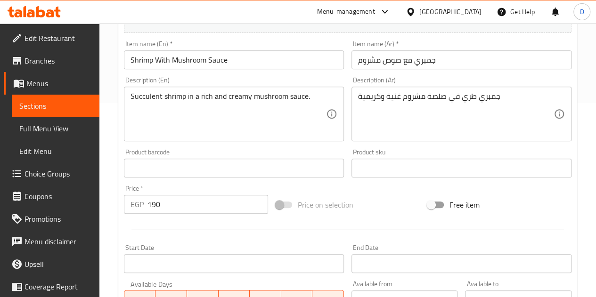
scroll to position [327, 0]
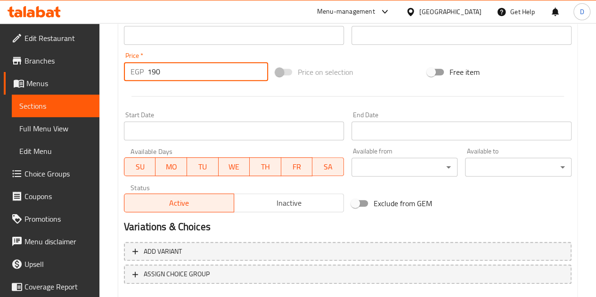
click at [180, 77] on input "190" at bounding box center [207, 71] width 121 height 19
type input "1"
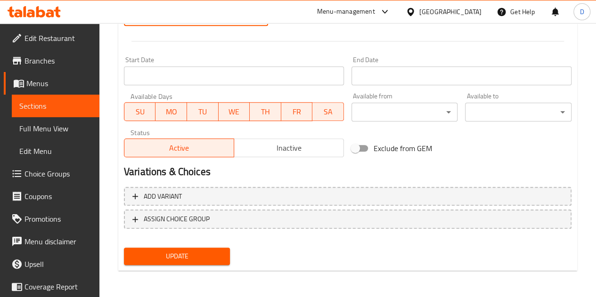
type input "368"
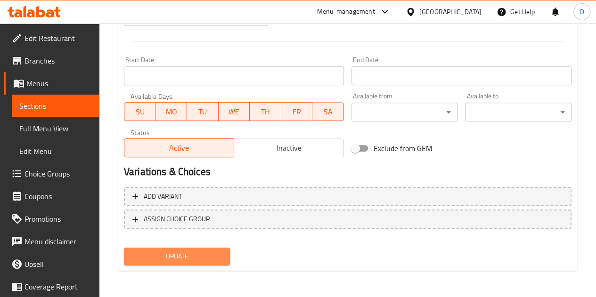
click at [175, 264] on button "Update" at bounding box center [177, 256] width 106 height 17
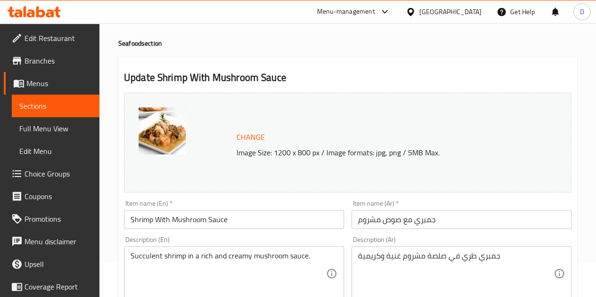
scroll to position [0, 0]
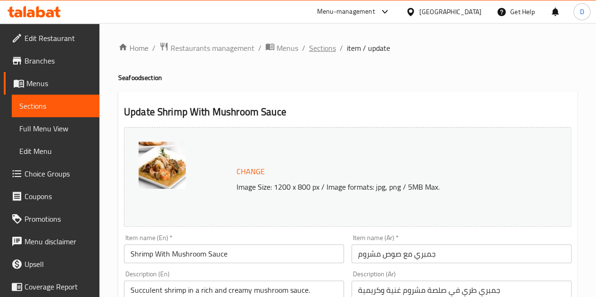
click at [326, 48] on span "Sections" at bounding box center [322, 47] width 27 height 11
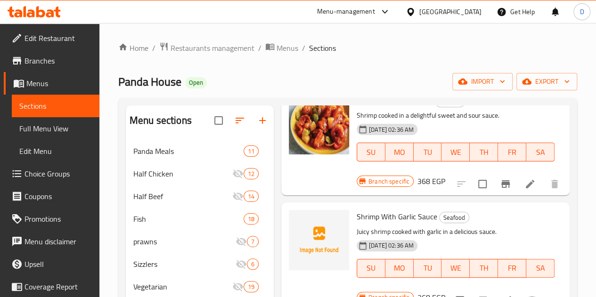
scroll to position [293, 0]
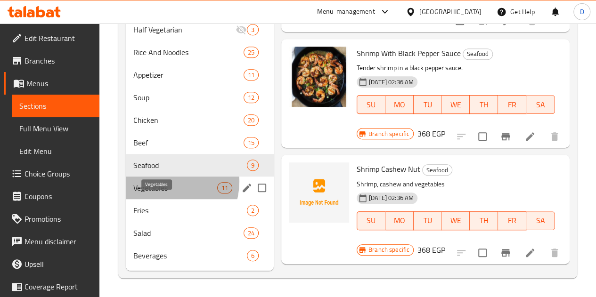
click at [168, 182] on span "Vegetables" at bounding box center [175, 187] width 84 height 11
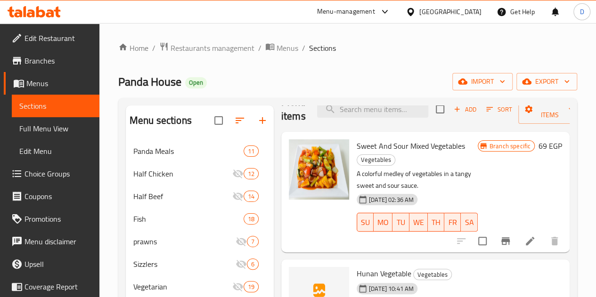
scroll to position [19, 0]
click at [526, 236] on icon at bounding box center [530, 240] width 8 height 8
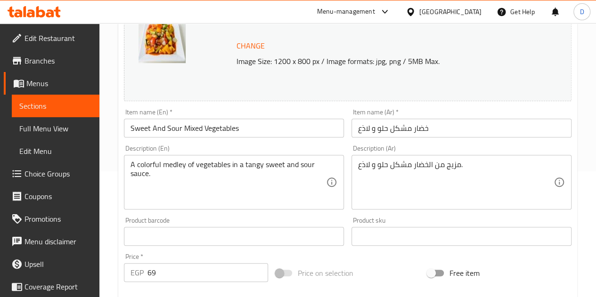
scroll to position [207, 0]
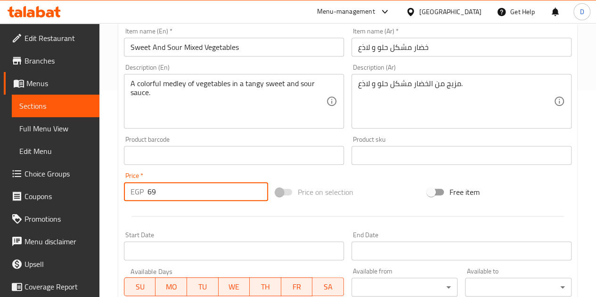
click at [199, 193] on input "69" at bounding box center [207, 191] width 121 height 19
type input "6"
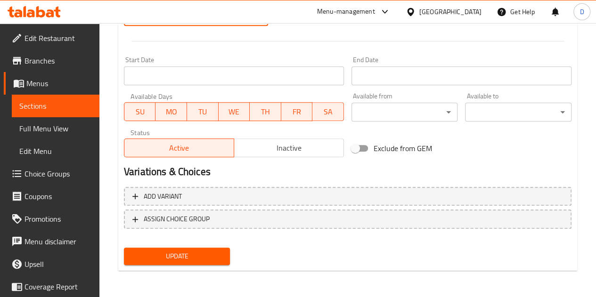
type input "133"
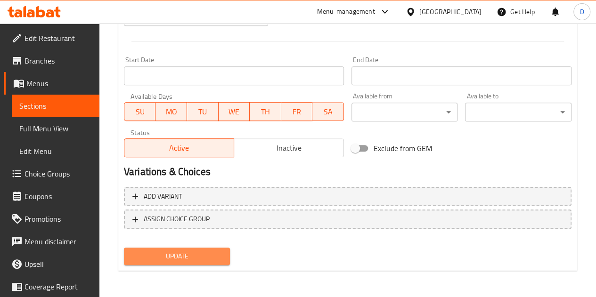
click at [206, 258] on span "Update" at bounding box center [176, 257] width 91 height 12
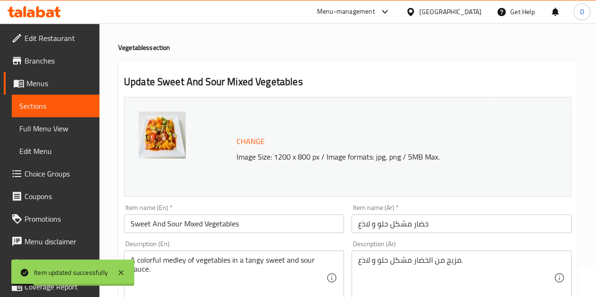
scroll to position [0, 0]
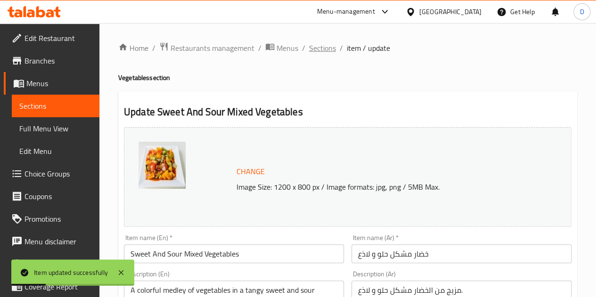
click at [327, 51] on span "Sections" at bounding box center [322, 47] width 27 height 11
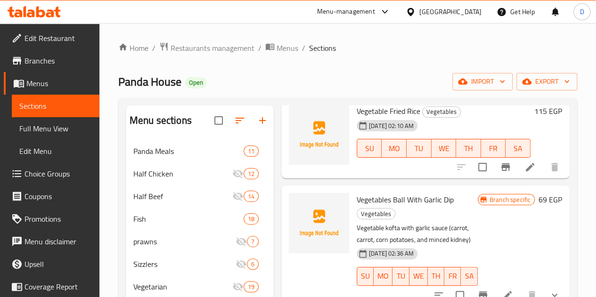
scroll to position [385, 0]
click at [503, 291] on icon at bounding box center [507, 295] width 8 height 8
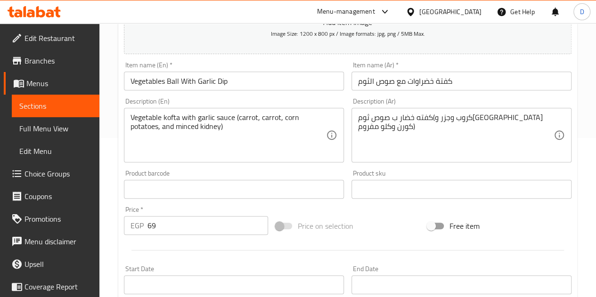
scroll to position [219, 0]
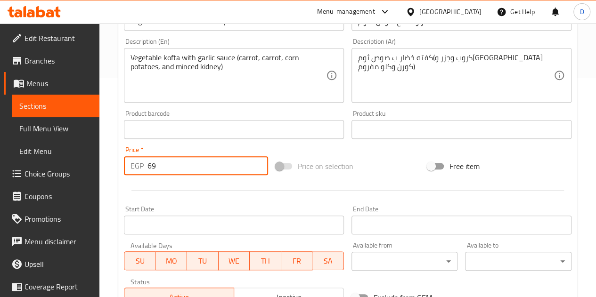
click at [164, 172] on input "69" at bounding box center [207, 165] width 121 height 19
type input "6"
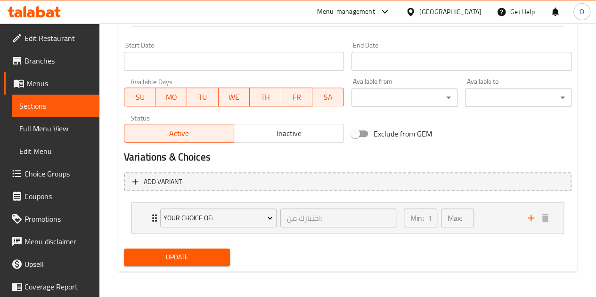
type input "133"
click at [207, 260] on span "Update" at bounding box center [176, 257] width 91 height 12
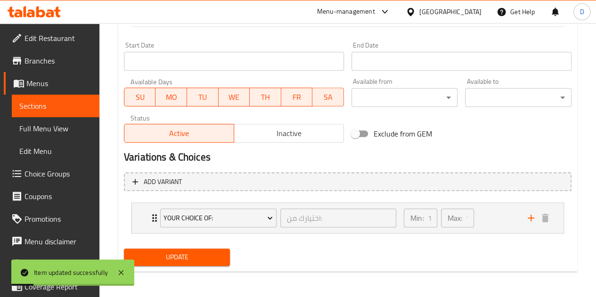
scroll to position [0, 0]
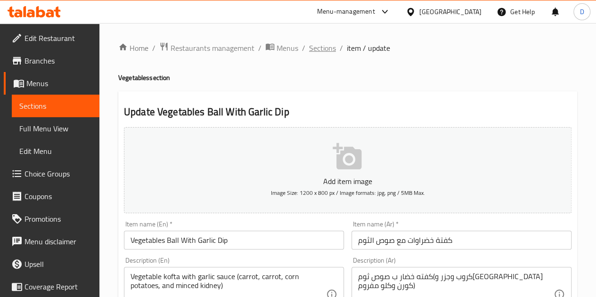
click at [325, 47] on span "Sections" at bounding box center [322, 47] width 27 height 11
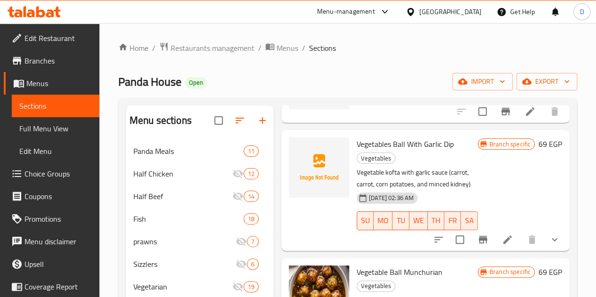
scroll to position [484, 0]
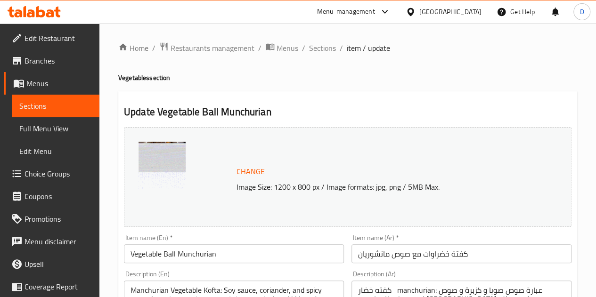
scroll to position [151, 0]
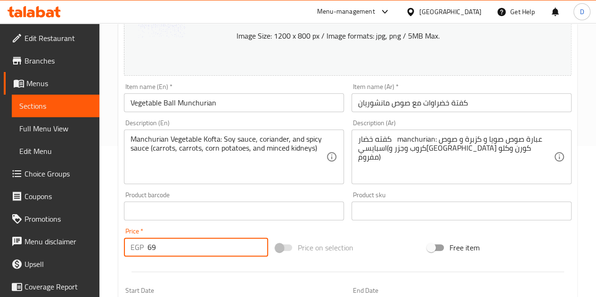
click at [193, 242] on input "69" at bounding box center [207, 247] width 121 height 19
type input "6"
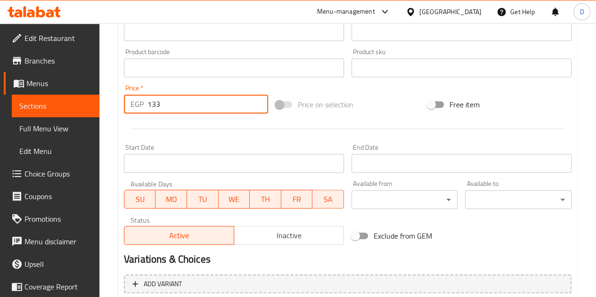
scroll to position [382, 0]
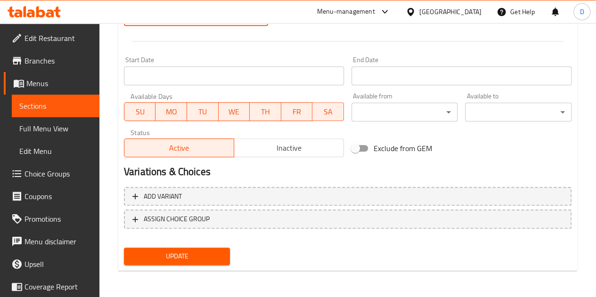
type input "133"
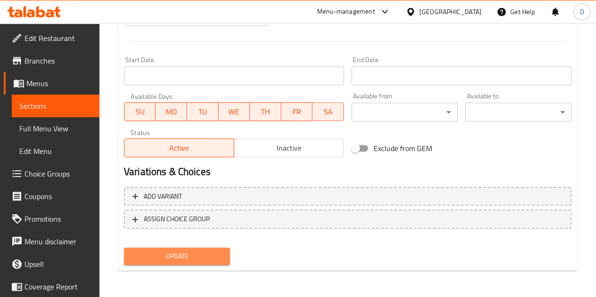
click at [187, 251] on span "Update" at bounding box center [176, 257] width 91 height 12
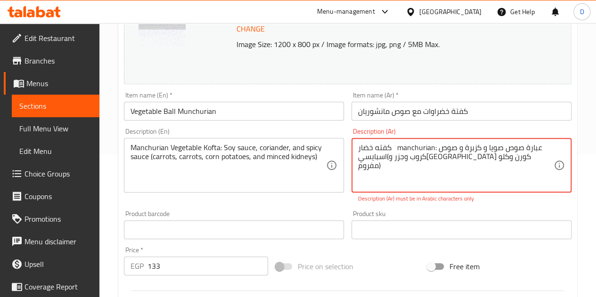
drag, startPoint x: 394, startPoint y: 147, endPoint x: 434, endPoint y: 147, distance: 40.0
click at [434, 147] on textarea "كفته خضار manchurian: عبارة صوص صويا و كزبرة و صوص اسبايسي(كروب وجزر و[GEOGRAPH…" at bounding box center [455, 165] width 195 height 45
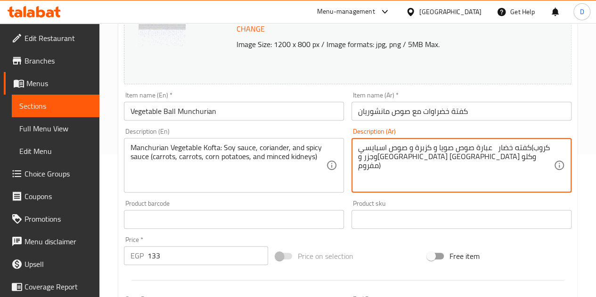
click at [403, 146] on textarea "كفته خضار عبارة صوص صويا و كزبرة و صوص اسبايسي(كروب وجزر و[GEOGRAPHIC_DATA] [GE…" at bounding box center [455, 165] width 195 height 45
click at [408, 147] on textarea "كفته خضار عبارة صوص صويا و كزبرة و صوص اسبايسي(كروب وجزر و[GEOGRAPHIC_DATA] [GE…" at bounding box center [455, 165] width 195 height 45
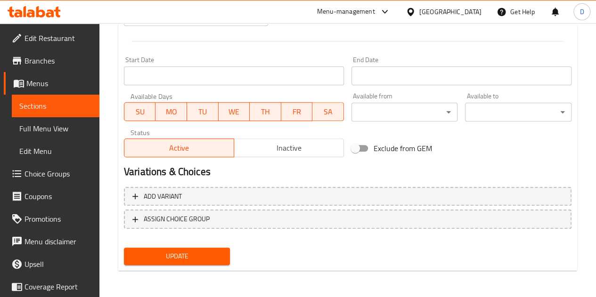
type textarea "كفته خضار عبارة صوص صويا و كزبرة و صوص, اسبايسي(كروب وجزر و[GEOGRAPHIC_DATA] وك…"
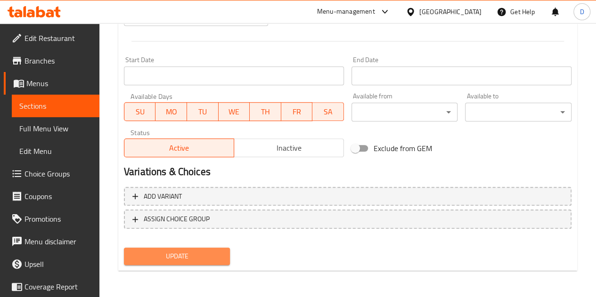
click at [215, 257] on span "Update" at bounding box center [176, 257] width 91 height 12
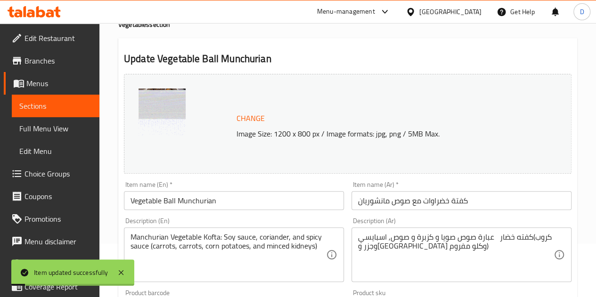
scroll to position [0, 0]
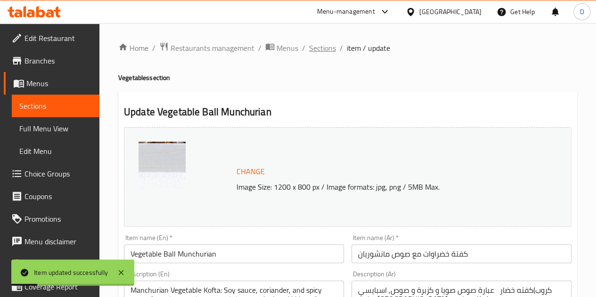
click at [328, 45] on span "Sections" at bounding box center [322, 47] width 27 height 11
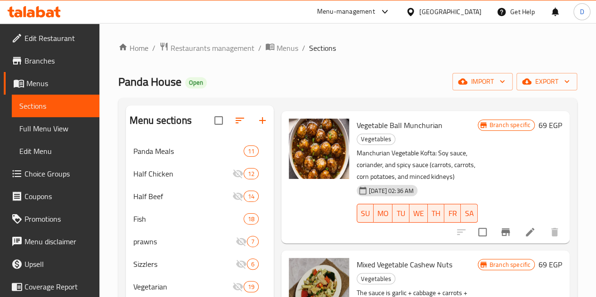
scroll to position [629, 0]
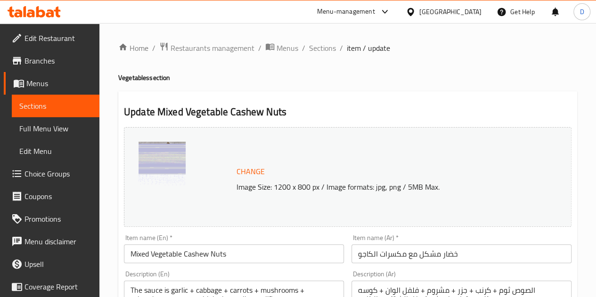
scroll to position [190, 0]
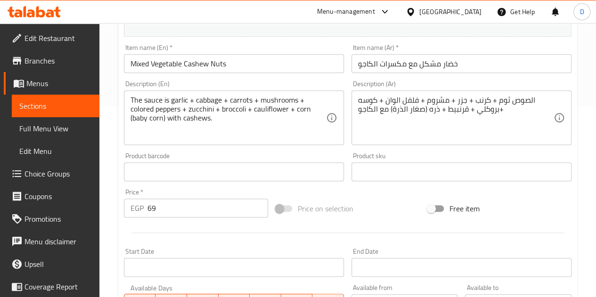
click at [178, 202] on input "69" at bounding box center [207, 208] width 121 height 19
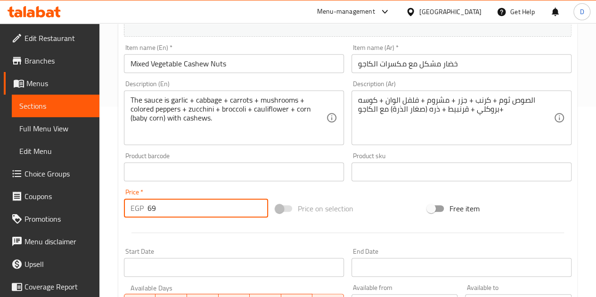
type input "6"
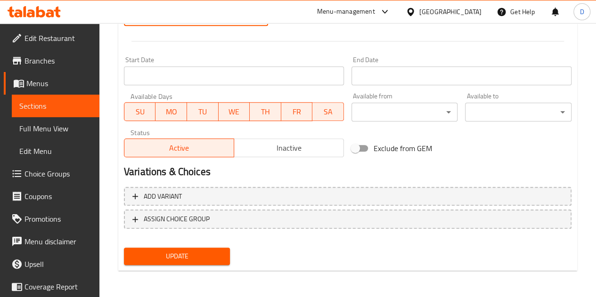
type input "144"
click at [197, 257] on span "Update" at bounding box center [176, 257] width 91 height 12
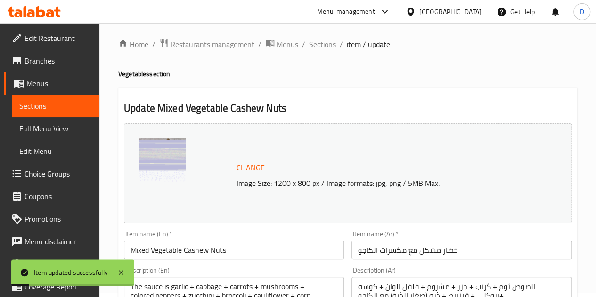
scroll to position [0, 0]
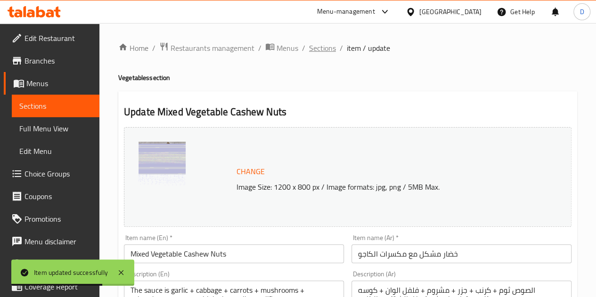
click at [320, 50] on span "Sections" at bounding box center [322, 47] width 27 height 11
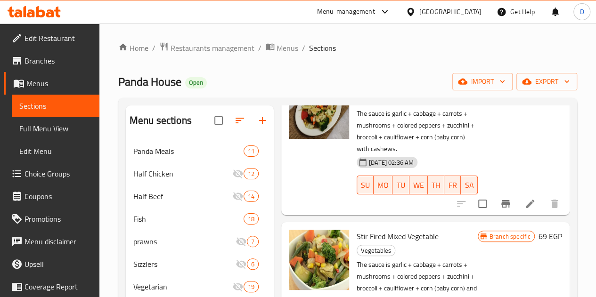
scroll to position [785, 0]
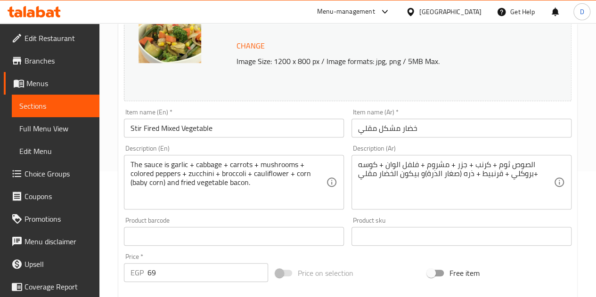
scroll to position [127, 0]
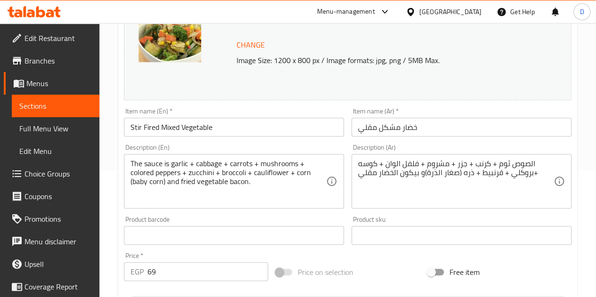
click at [180, 260] on div "Price   * EGP 69 Price *" at bounding box center [196, 266] width 144 height 29
click at [178, 276] on input "69" at bounding box center [207, 271] width 121 height 19
type input "6"
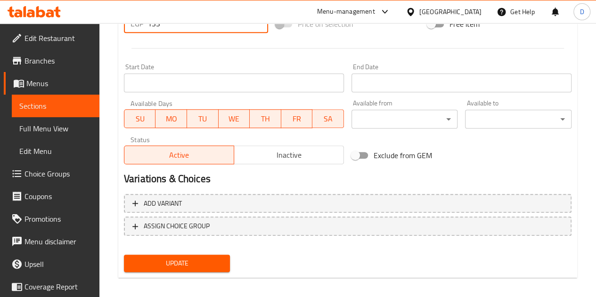
scroll to position [379, 0]
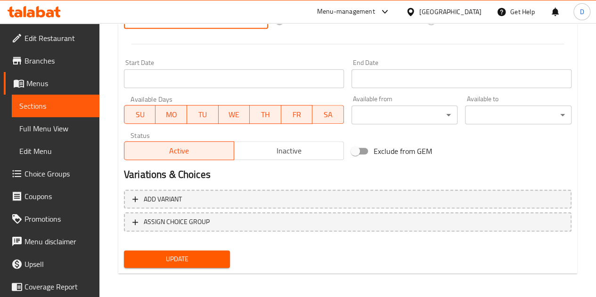
type input "133"
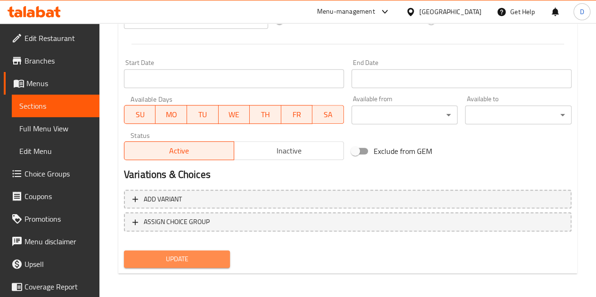
click at [203, 265] on button "Update" at bounding box center [177, 259] width 106 height 17
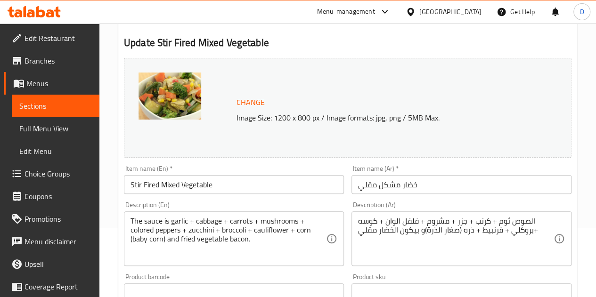
scroll to position [0, 0]
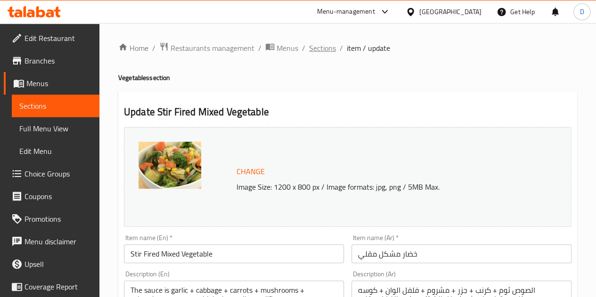
click at [317, 49] on span "Sections" at bounding box center [322, 47] width 27 height 11
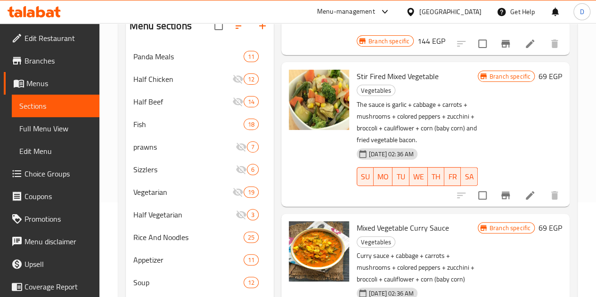
scroll to position [96, 0]
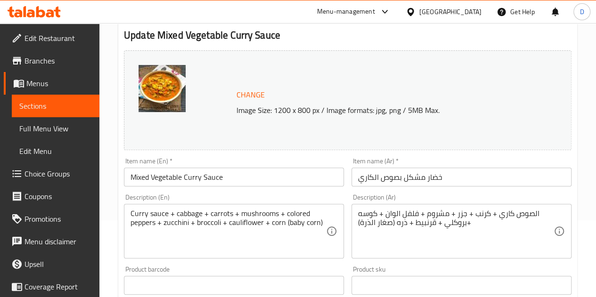
scroll to position [168, 0]
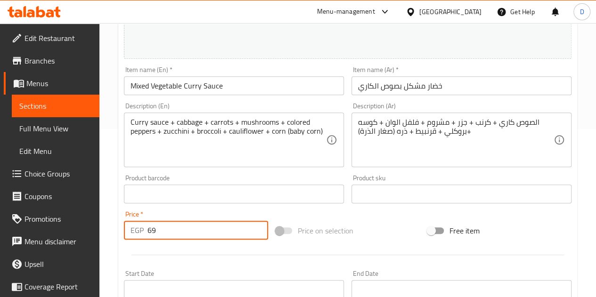
click at [219, 228] on input "69" at bounding box center [207, 230] width 121 height 19
type input "6"
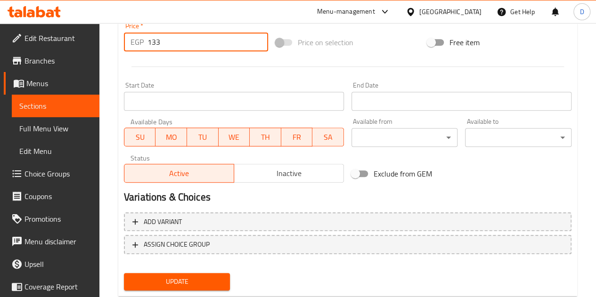
type input "133"
click at [179, 281] on span "Update" at bounding box center [176, 282] width 91 height 12
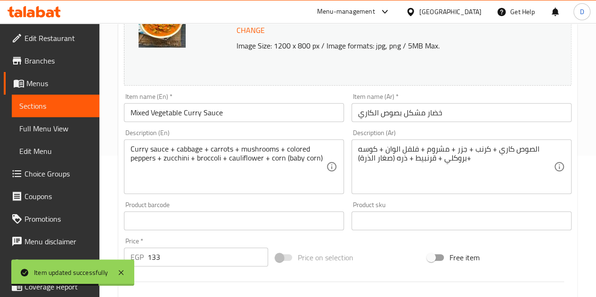
scroll to position [0, 0]
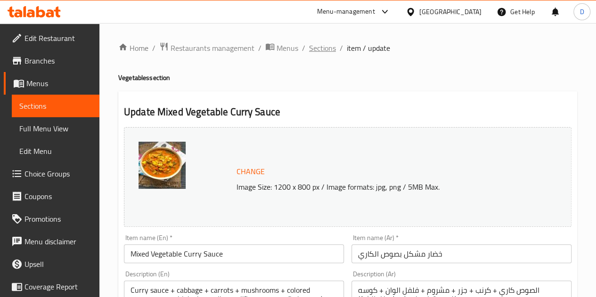
click at [319, 49] on span "Sections" at bounding box center [322, 47] width 27 height 11
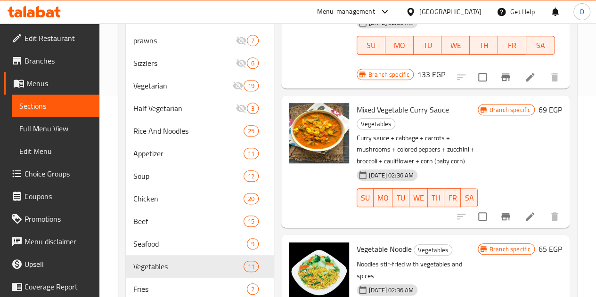
scroll to position [202, 0]
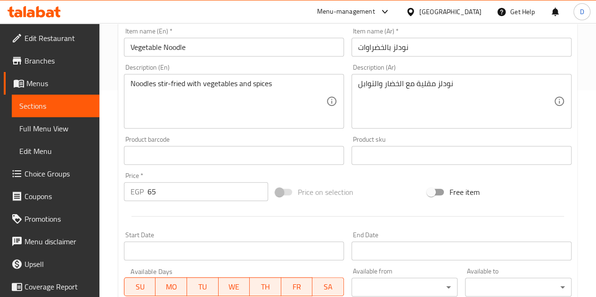
scroll to position [207, 0]
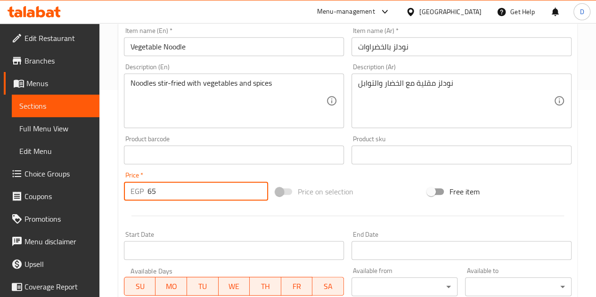
click at [184, 185] on input "65" at bounding box center [207, 191] width 121 height 19
type input "6"
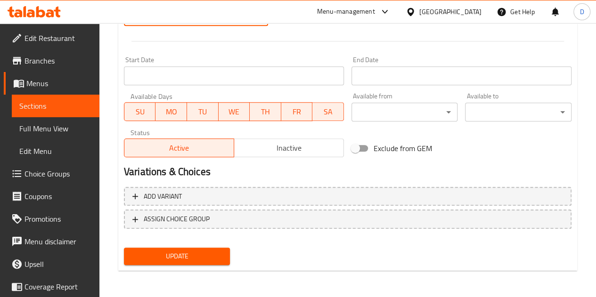
type input "115"
click at [196, 263] on button "Update" at bounding box center [177, 256] width 106 height 17
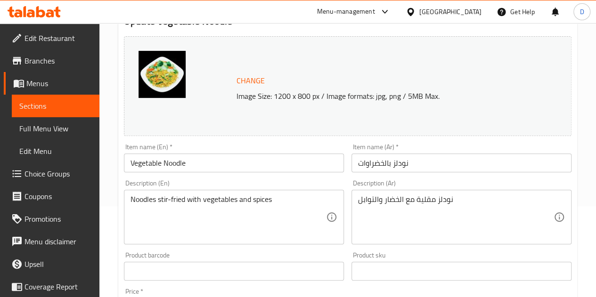
scroll to position [0, 0]
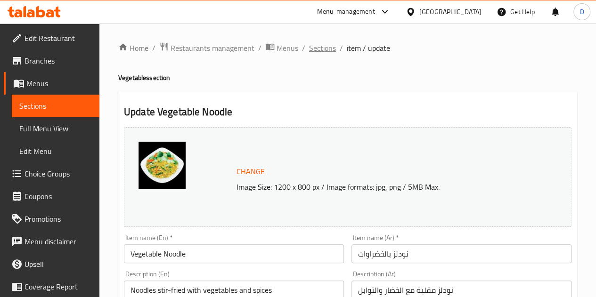
click at [324, 48] on span "Sections" at bounding box center [322, 47] width 27 height 11
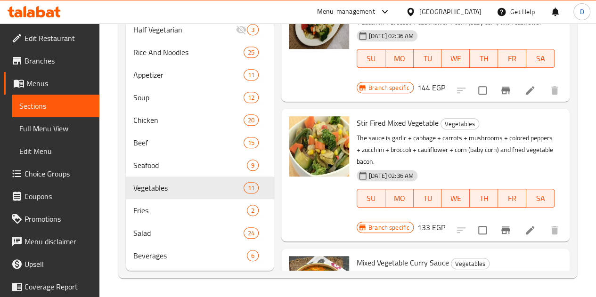
scroll to position [785, 0]
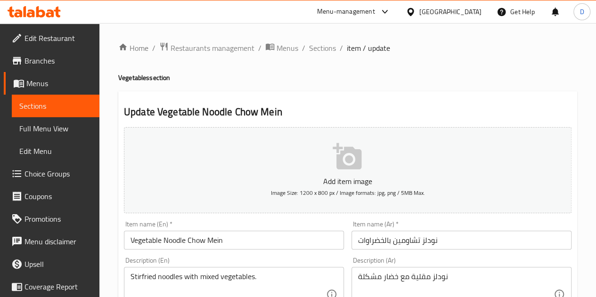
scroll to position [217, 0]
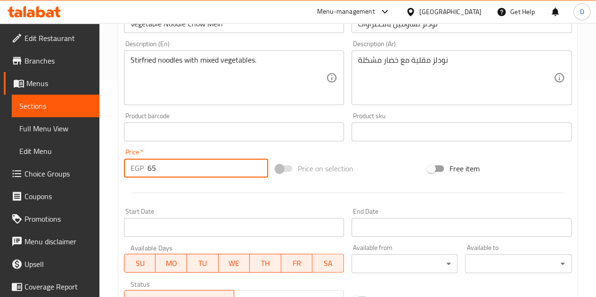
click at [200, 171] on input "65" at bounding box center [207, 168] width 121 height 19
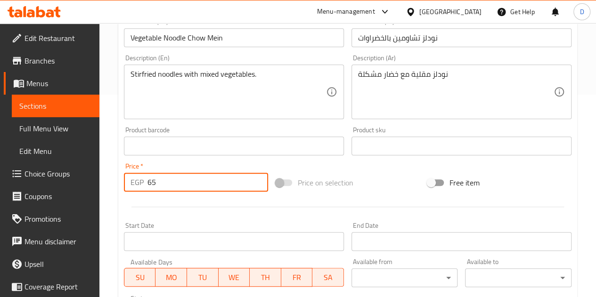
scroll to position [204, 0]
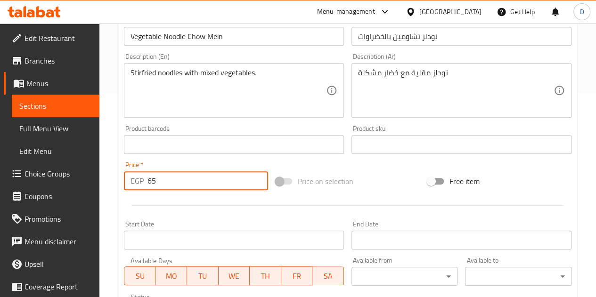
type input "6"
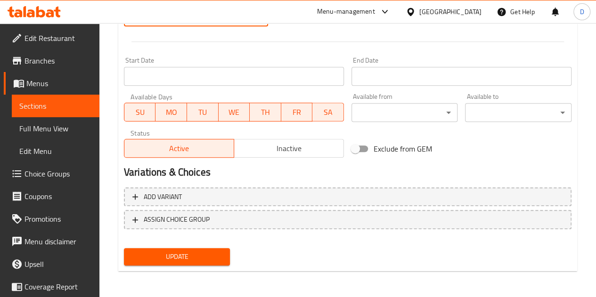
type input "115"
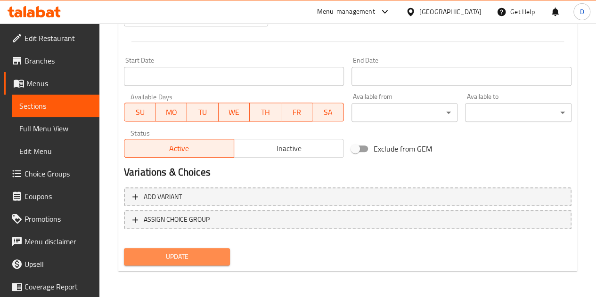
click at [208, 259] on span "Update" at bounding box center [176, 257] width 91 height 12
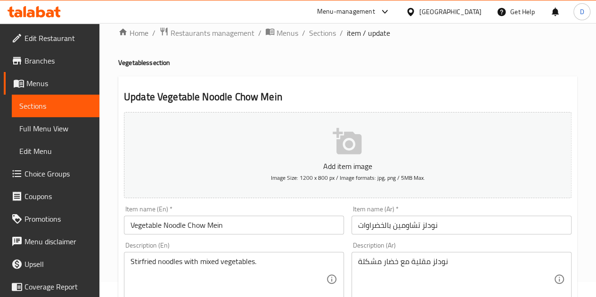
scroll to position [0, 0]
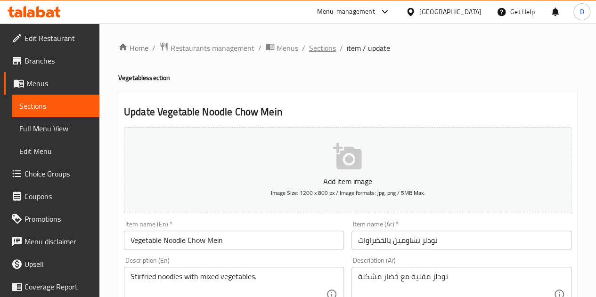
click at [325, 45] on span "Sections" at bounding box center [322, 47] width 27 height 11
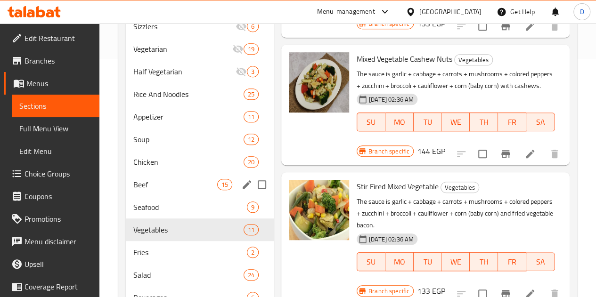
scroll to position [236, 0]
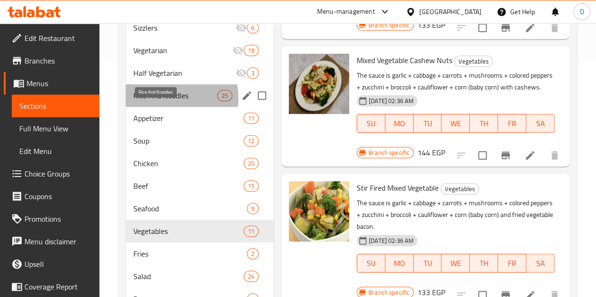
click at [161, 101] on span "Rice And Noodles" at bounding box center [175, 95] width 84 height 11
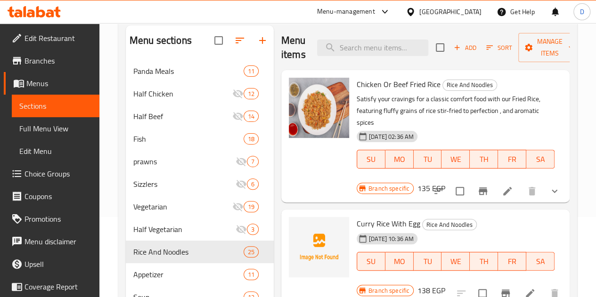
scroll to position [79, 0]
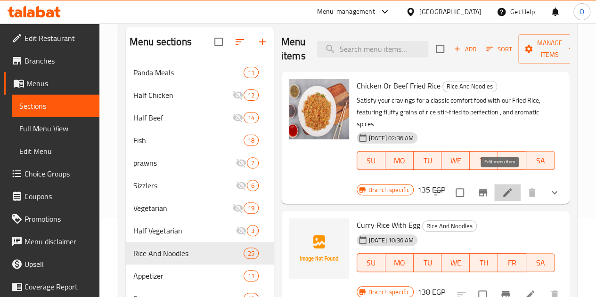
click at [502, 187] on icon at bounding box center [507, 192] width 11 height 11
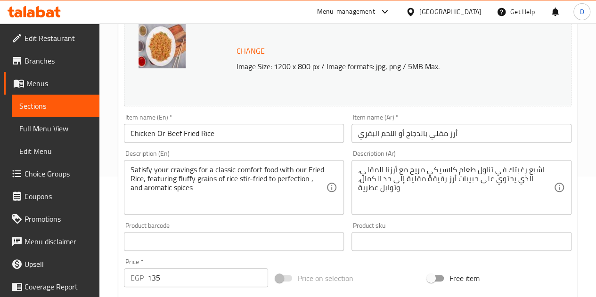
scroll to position [123, 0]
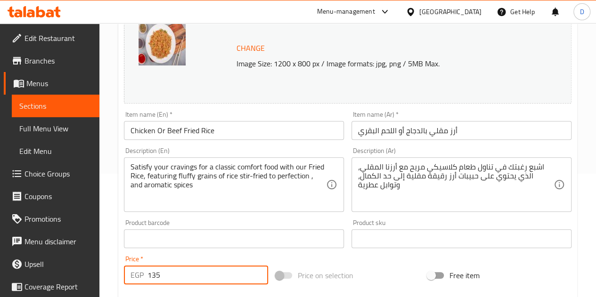
click at [190, 270] on input "135" at bounding box center [207, 275] width 121 height 19
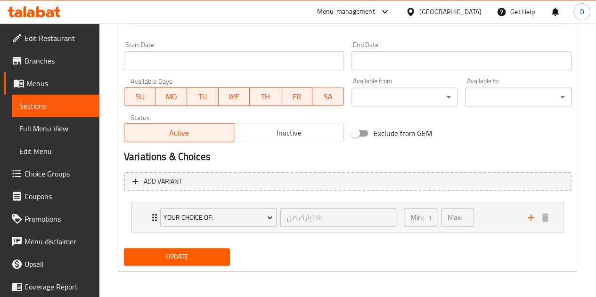
type input "156"
click at [177, 255] on span "Update" at bounding box center [176, 257] width 91 height 12
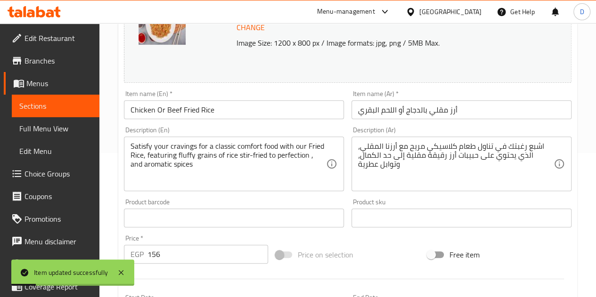
scroll to position [0, 0]
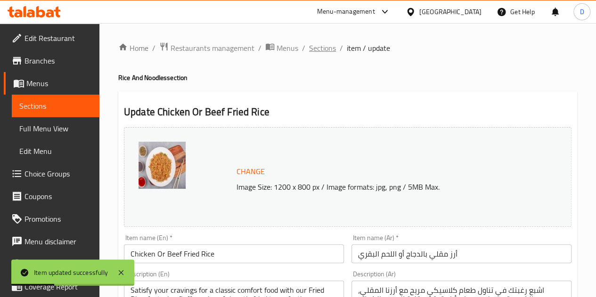
click at [324, 48] on span "Sections" at bounding box center [322, 47] width 27 height 11
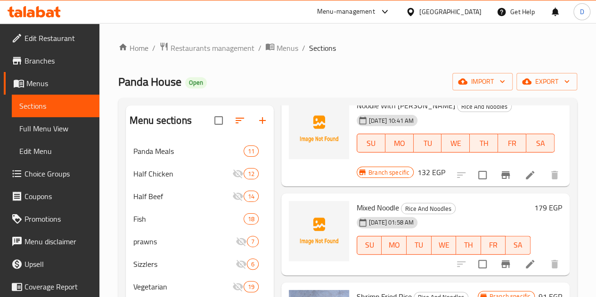
scroll to position [963, 0]
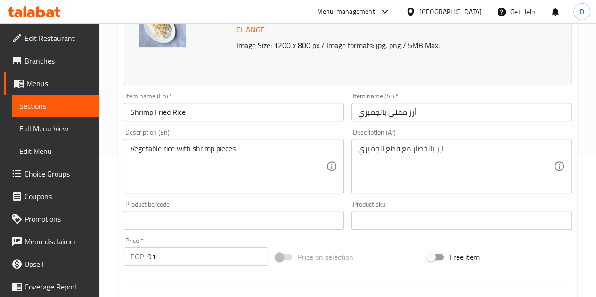
scroll to position [142, 0]
click at [169, 257] on input "91" at bounding box center [207, 256] width 121 height 19
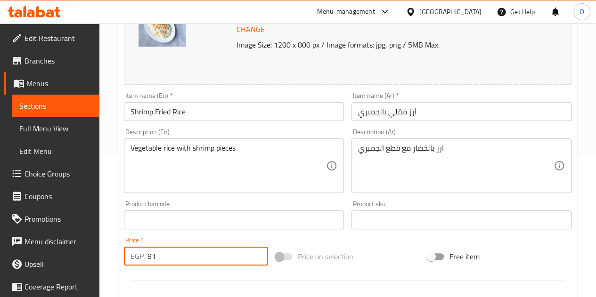
type input "9"
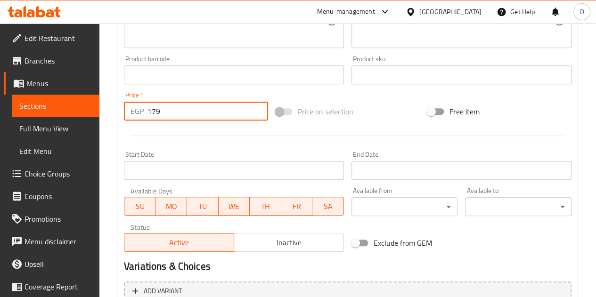
scroll to position [382, 0]
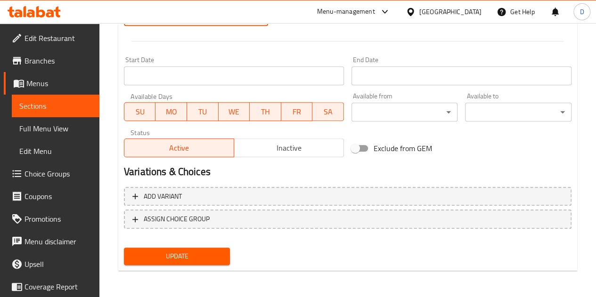
type input "179"
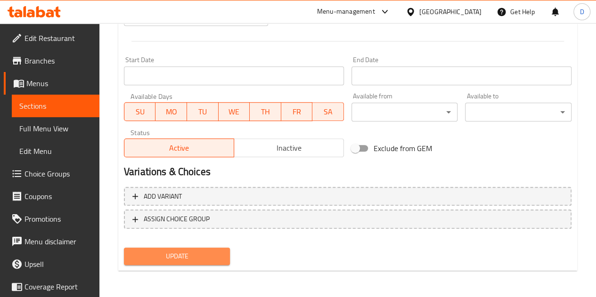
click at [202, 254] on span "Update" at bounding box center [176, 257] width 91 height 12
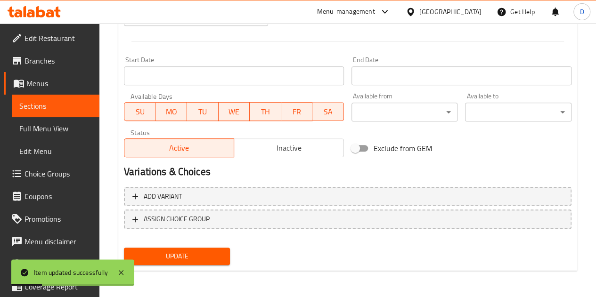
scroll to position [0, 0]
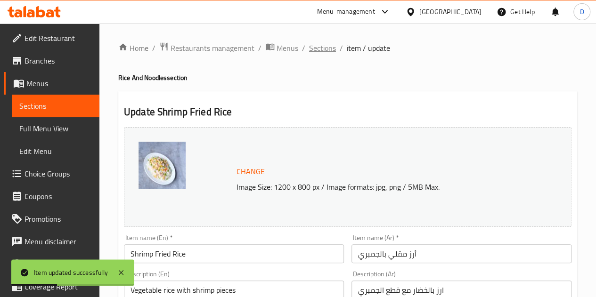
click at [325, 49] on span "Sections" at bounding box center [322, 47] width 27 height 11
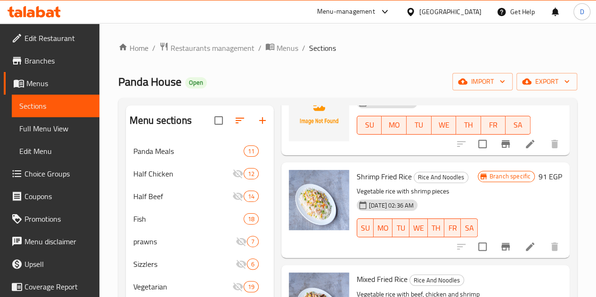
scroll to position [1059, 0]
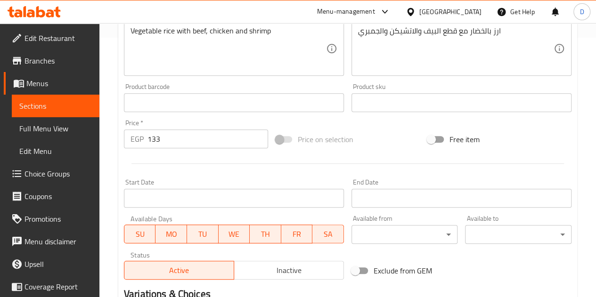
scroll to position [260, 0]
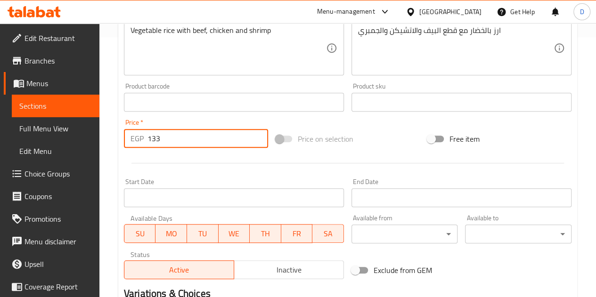
click at [170, 136] on input "133" at bounding box center [207, 138] width 121 height 19
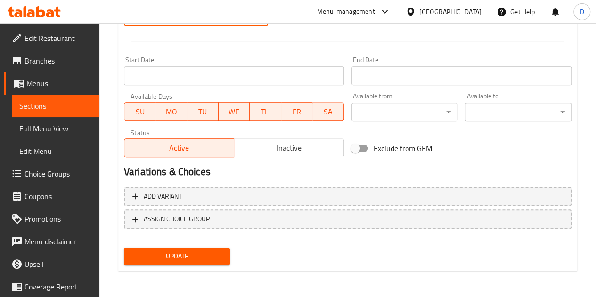
type input "179"
click at [204, 251] on span "Update" at bounding box center [176, 257] width 91 height 12
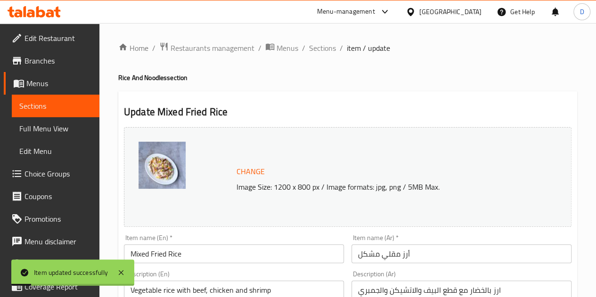
scroll to position [0, 0]
click at [329, 47] on span "Sections" at bounding box center [322, 47] width 27 height 11
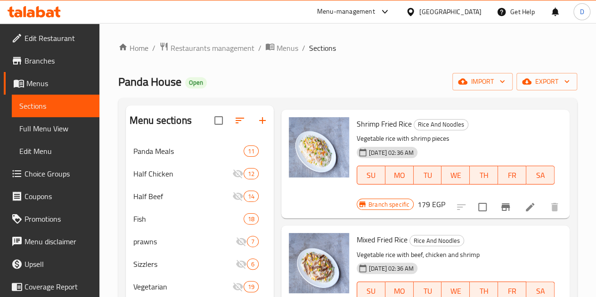
scroll to position [1167, 0]
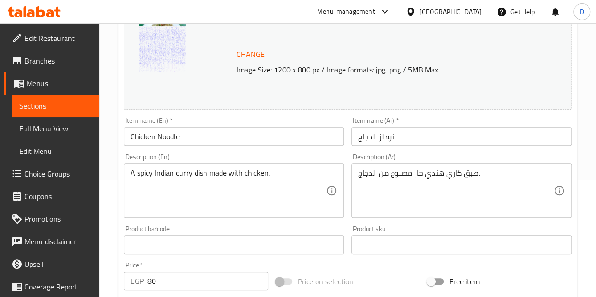
scroll to position [126, 0]
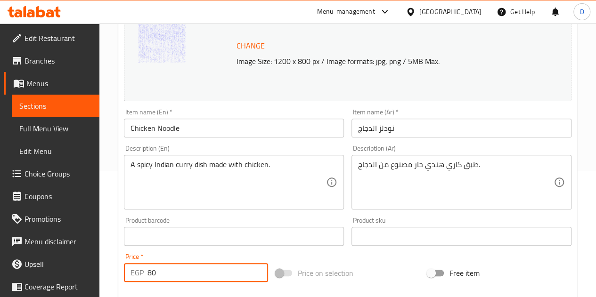
click at [187, 264] on input "80" at bounding box center [207, 272] width 121 height 19
type input "8"
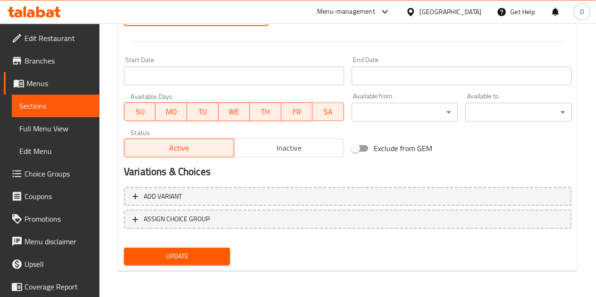
type input "156"
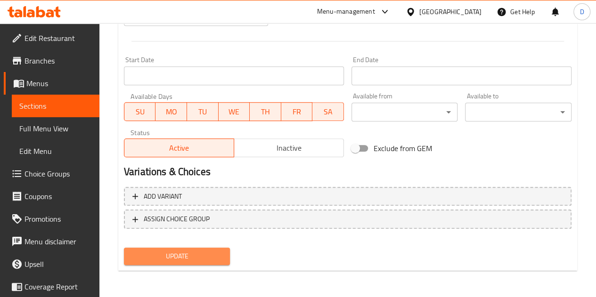
click at [190, 262] on span "Update" at bounding box center [176, 257] width 91 height 12
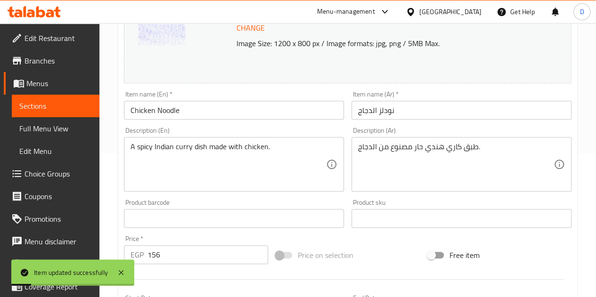
scroll to position [0, 0]
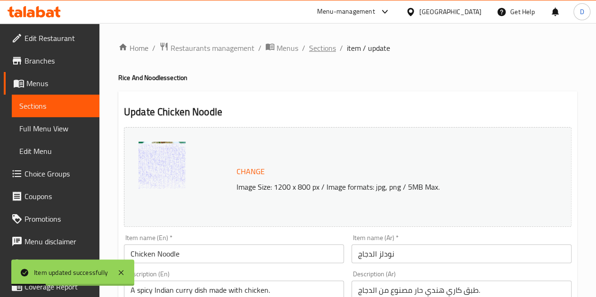
click at [319, 49] on span "Sections" at bounding box center [322, 47] width 27 height 11
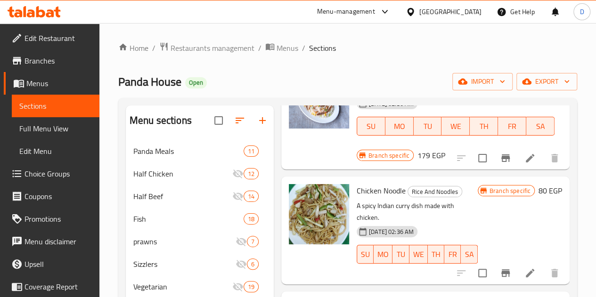
scroll to position [1307, 0]
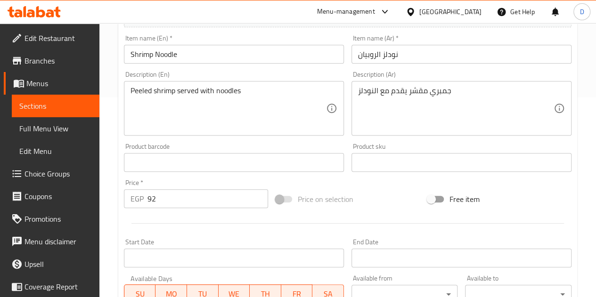
scroll to position [203, 0]
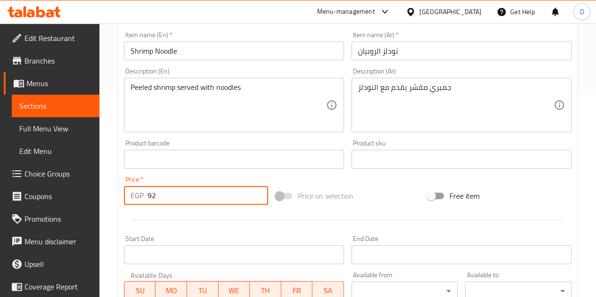
click at [167, 195] on input "92" at bounding box center [207, 195] width 121 height 19
type input "9"
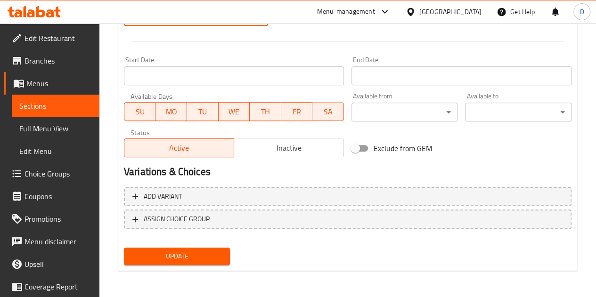
type input "179"
click at [211, 259] on span "Update" at bounding box center [176, 257] width 91 height 12
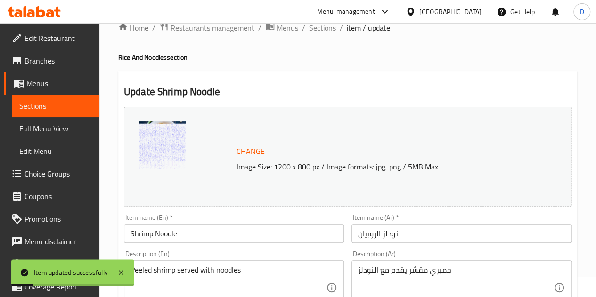
scroll to position [0, 0]
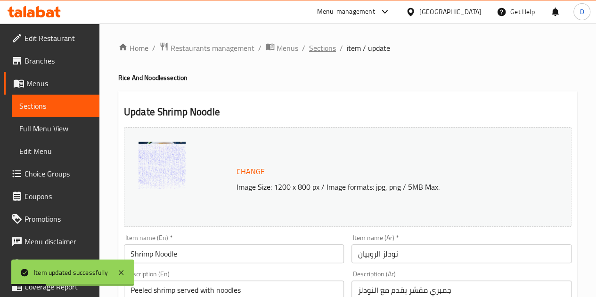
click at [317, 50] on span "Sections" at bounding box center [322, 47] width 27 height 11
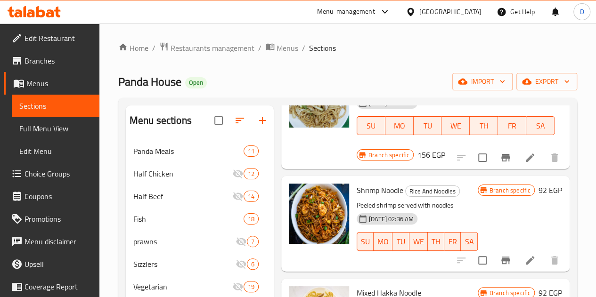
scroll to position [1390, 0]
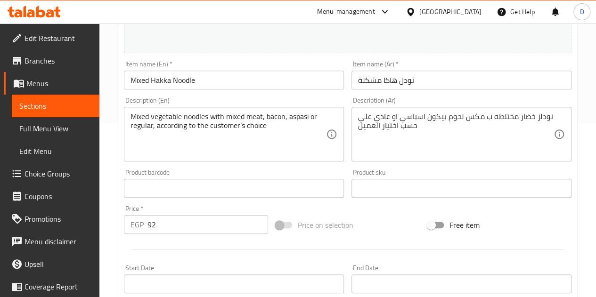
scroll to position [174, 0]
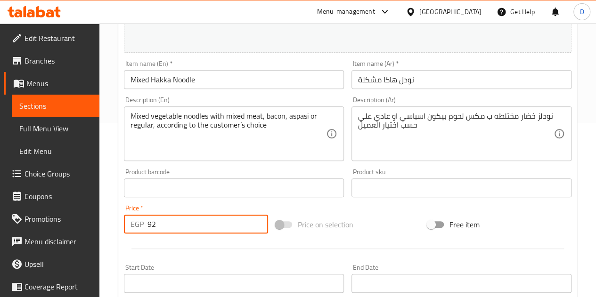
click at [197, 227] on input "92" at bounding box center [207, 224] width 121 height 19
type input "9"
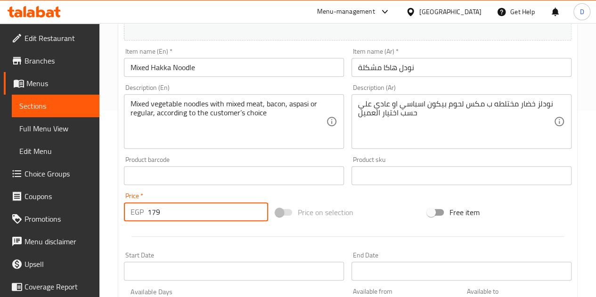
scroll to position [382, 0]
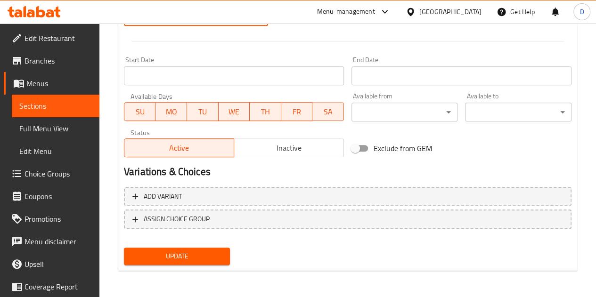
type input "179"
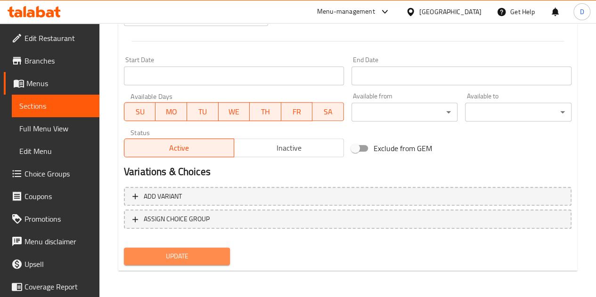
click at [217, 259] on span "Update" at bounding box center [176, 257] width 91 height 12
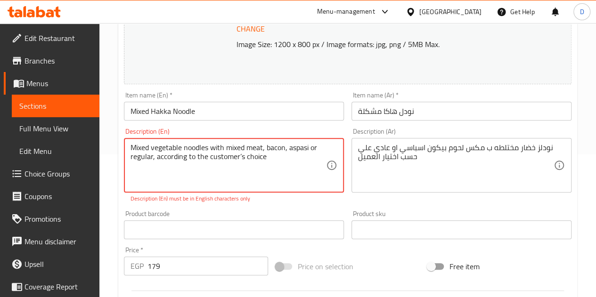
drag, startPoint x: 284, startPoint y: 161, endPoint x: 254, endPoint y: 167, distance: 30.2
click at [254, 167] on textarea "Mixed vegetable noodles with mixed meat, bacon, aspasi or regular, according to…" at bounding box center [227, 165] width 195 height 45
click at [241, 156] on textarea "Mixed vegetable noodles with mixed meat, bacon, aspasi or regular, according to…" at bounding box center [227, 165] width 195 height 45
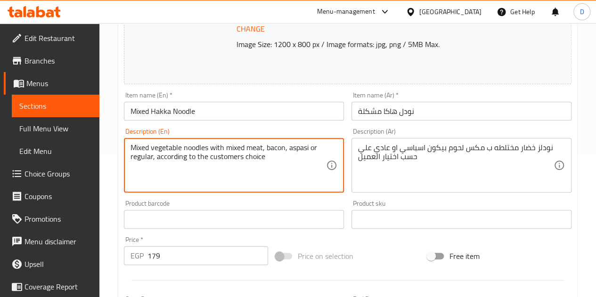
click at [292, 180] on textarea "Mixed vegetable noodles with mixed meat, bacon, aspasi or regular, according to…" at bounding box center [227, 165] width 195 height 45
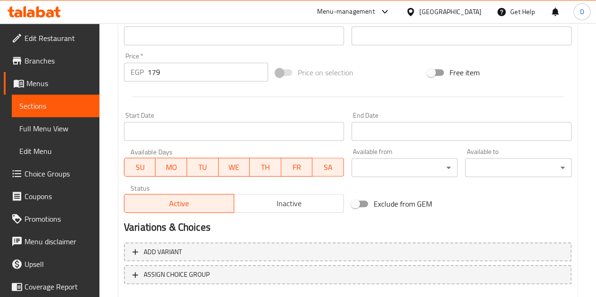
scroll to position [171, 0]
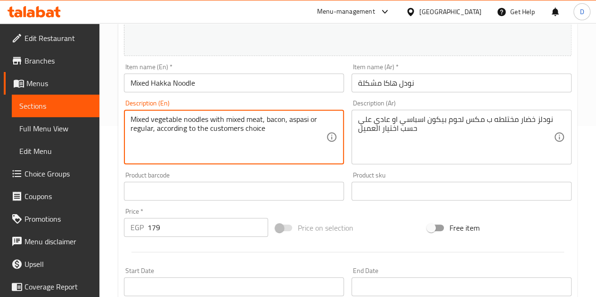
click at [244, 129] on textarea "Mixed vegetable noodles with mixed meat, bacon, aspasi or regular, according to…" at bounding box center [227, 137] width 195 height 45
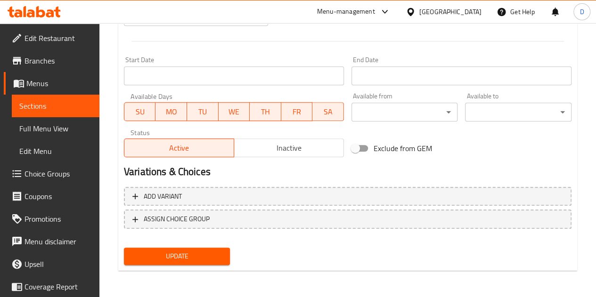
type textarea "Mixed vegetable noodles with mixed meat, bacon, aspasi or regular, according to…"
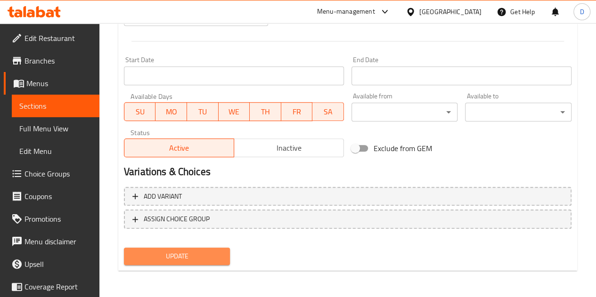
click at [196, 263] on button "Update" at bounding box center [177, 256] width 106 height 17
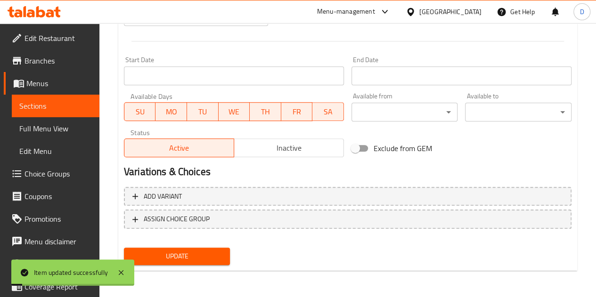
scroll to position [0, 0]
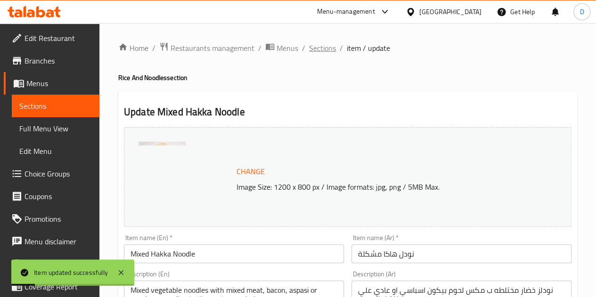
click at [324, 51] on span "Sections" at bounding box center [322, 47] width 27 height 11
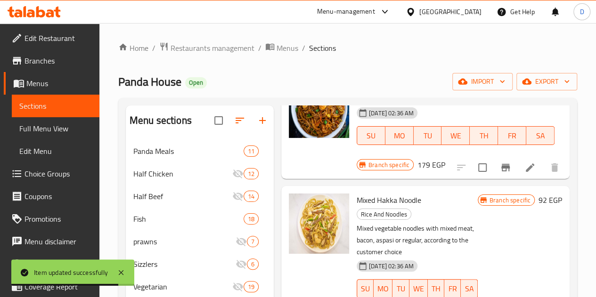
scroll to position [1498, 0]
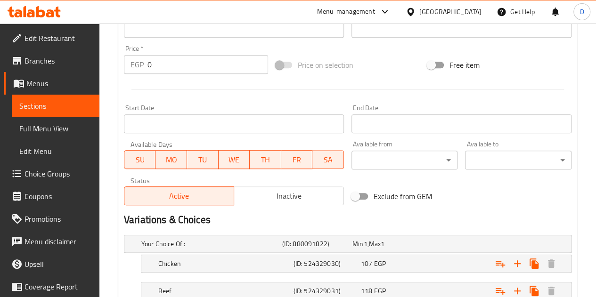
scroll to position [402, 0]
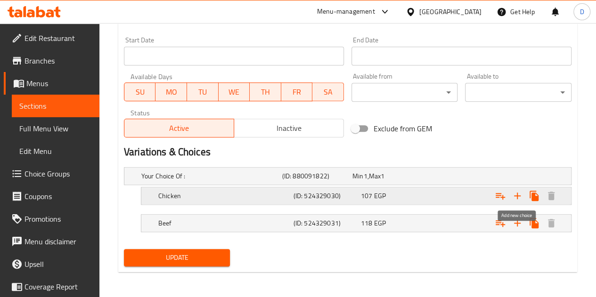
click at [519, 193] on icon "Expand" at bounding box center [516, 195] width 11 height 11
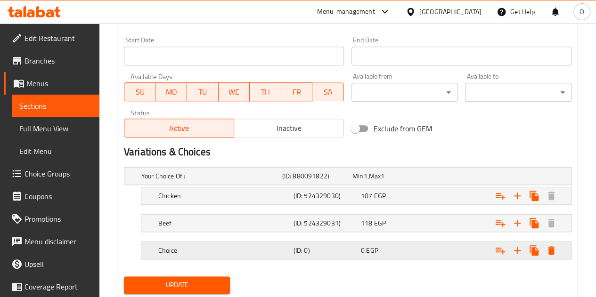
click at [196, 181] on h5 "Choice" at bounding box center [209, 175] width 137 height 9
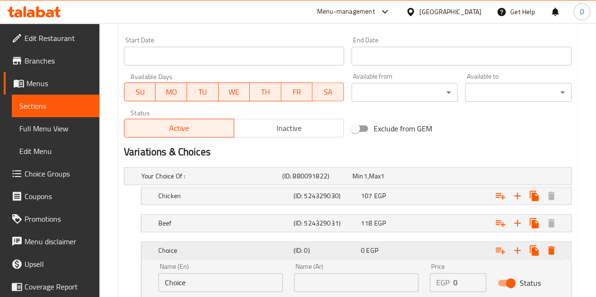
click at [196, 246] on h5 "Choice" at bounding box center [223, 250] width 131 height 9
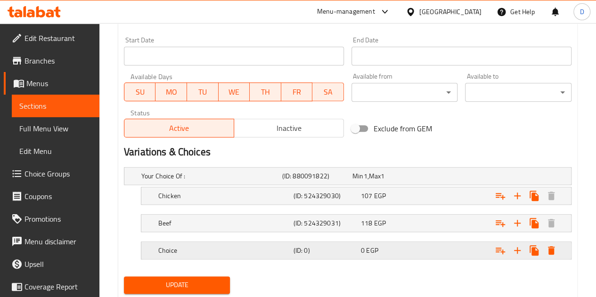
click at [196, 181] on h5 "Choice" at bounding box center [209, 175] width 137 height 9
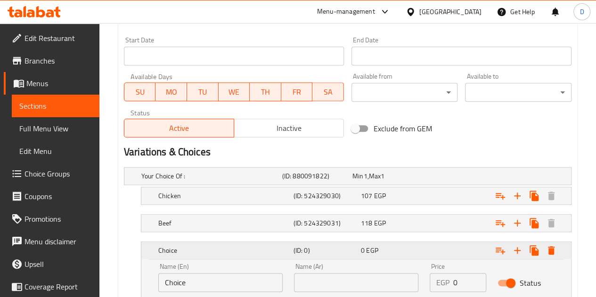
click at [196, 246] on h5 "Choice" at bounding box center [223, 250] width 131 height 9
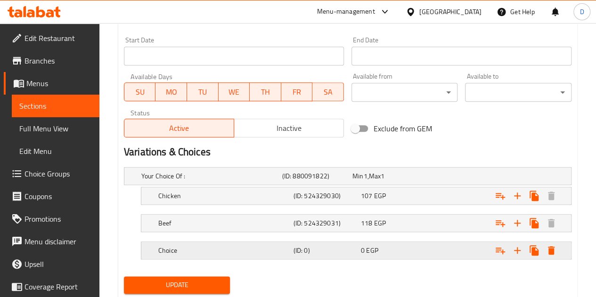
click at [196, 181] on h5 "Choice" at bounding box center [209, 175] width 137 height 9
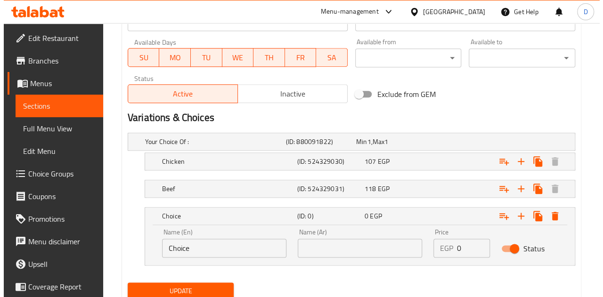
scroll to position [437, 0]
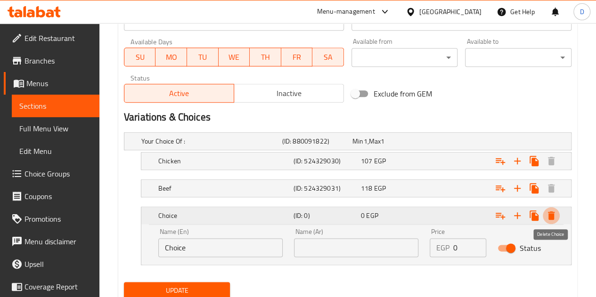
click at [552, 211] on icon "Expand" at bounding box center [551, 215] width 7 height 8
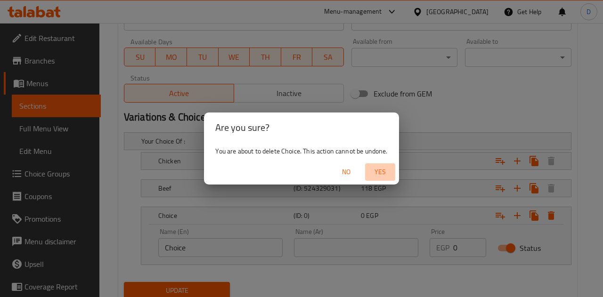
click at [380, 174] on span "Yes" at bounding box center [380, 172] width 23 height 12
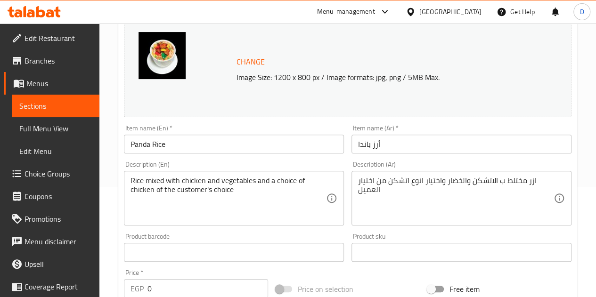
scroll to position [0, 0]
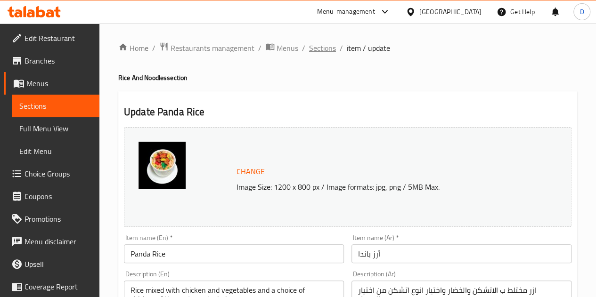
click at [315, 48] on span "Sections" at bounding box center [322, 47] width 27 height 11
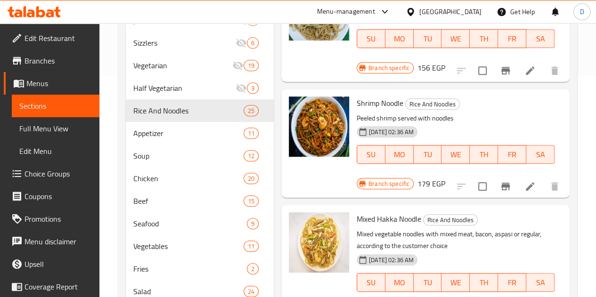
scroll to position [1429, 0]
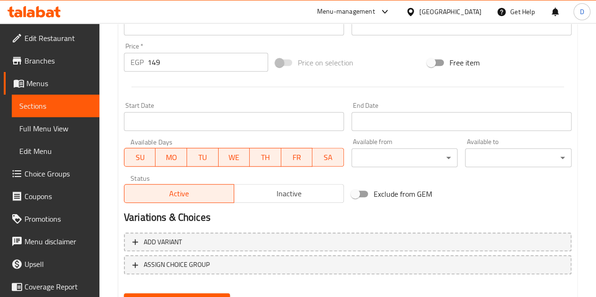
scroll to position [337, 0]
click at [182, 59] on input "149" at bounding box center [207, 61] width 121 height 19
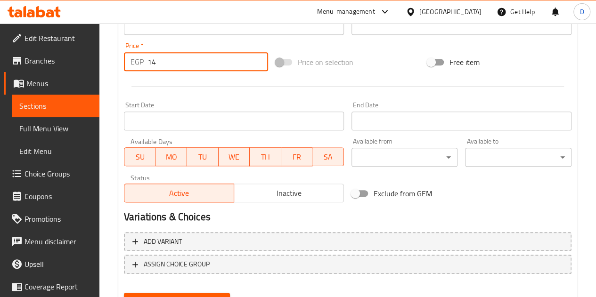
type input "1"
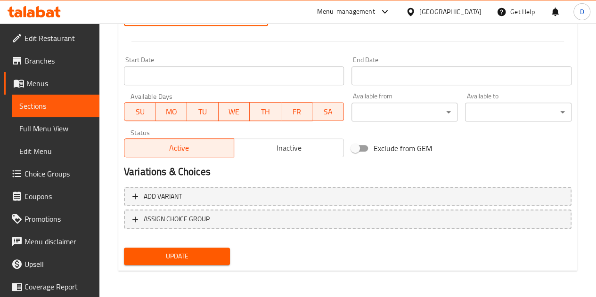
type input "288"
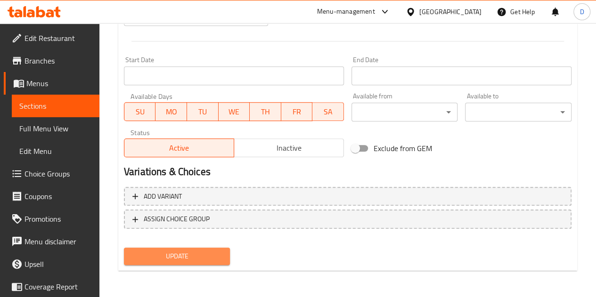
click at [172, 263] on button "Update" at bounding box center [177, 256] width 106 height 17
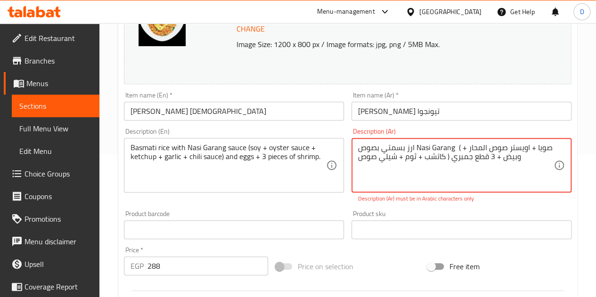
drag, startPoint x: 453, startPoint y: 146, endPoint x: 416, endPoint y: 148, distance: 36.8
click at [416, 148] on textarea "ارز بسمتي بصوص Nasi Garang ( صويا + اويستر صوص المحار + كاتشب + ثوم + شيلي صوص …" at bounding box center [455, 165] width 195 height 45
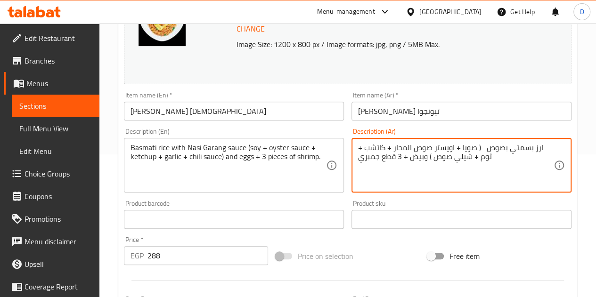
scroll to position [382, 0]
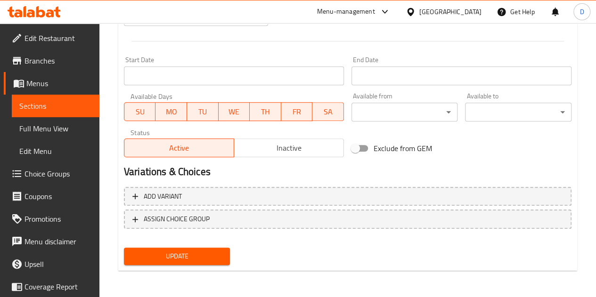
type textarea "ارز بسمتي بصوص ( صويا + اويستر صوص المحار + كاتشب + ثوم + شيلي صوص ) وبيض + 3 ق…"
click at [186, 268] on div "Update" at bounding box center [177, 256] width 114 height 25
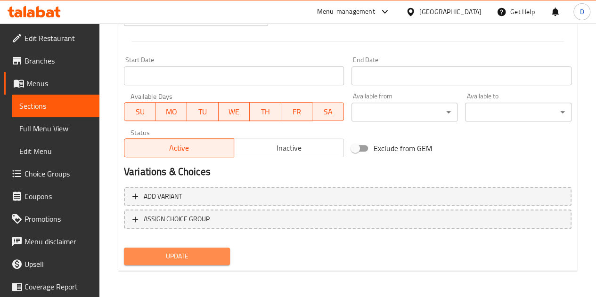
click at [186, 259] on span "Update" at bounding box center [176, 257] width 91 height 12
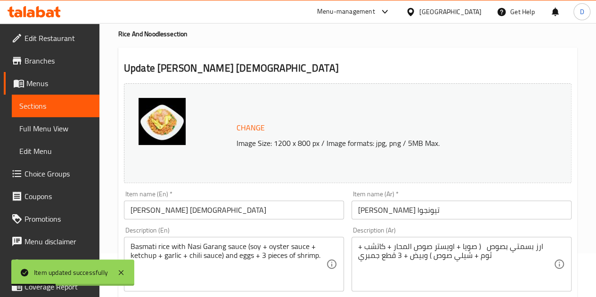
scroll to position [0, 0]
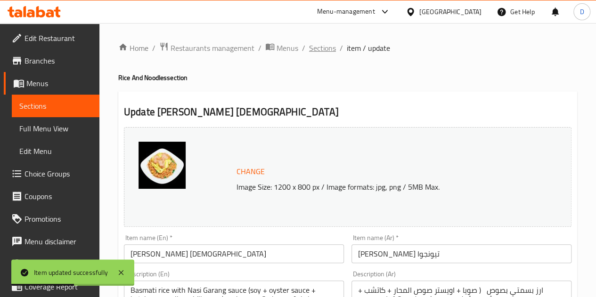
click at [326, 47] on span "Sections" at bounding box center [322, 47] width 27 height 11
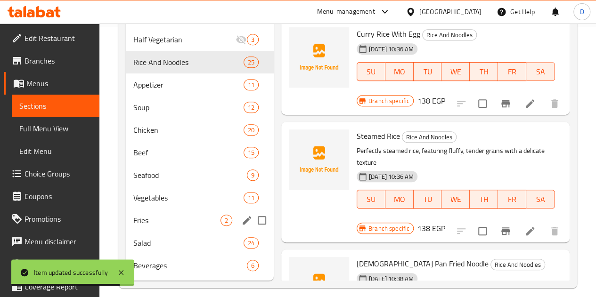
scroll to position [271, 0]
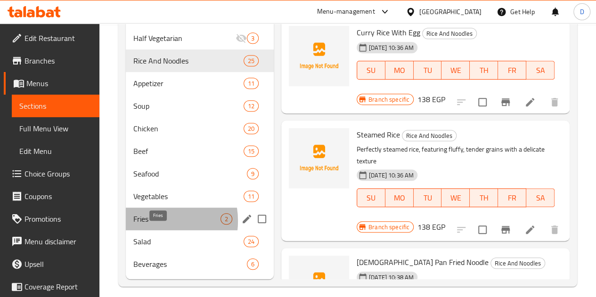
click at [151, 225] on span "Fries" at bounding box center [176, 218] width 87 height 11
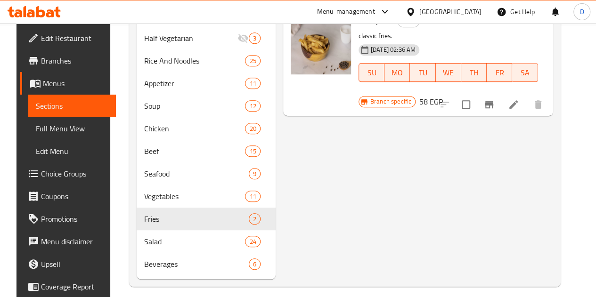
scroll to position [188, 0]
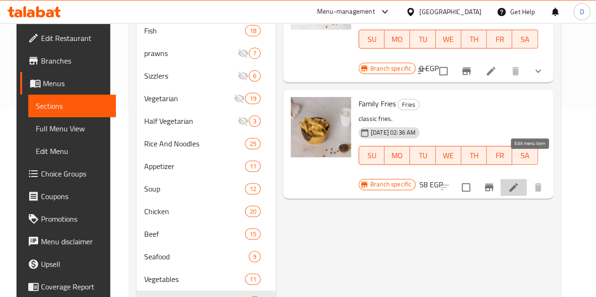
click at [518, 183] on icon at bounding box center [513, 187] width 8 height 8
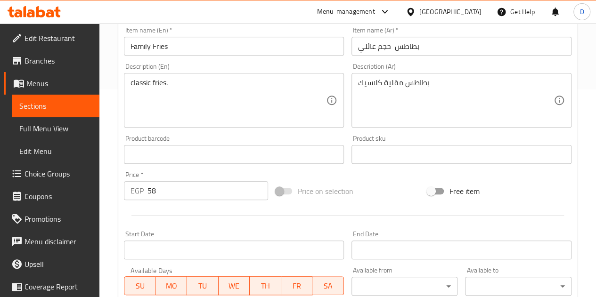
scroll to position [216, 0]
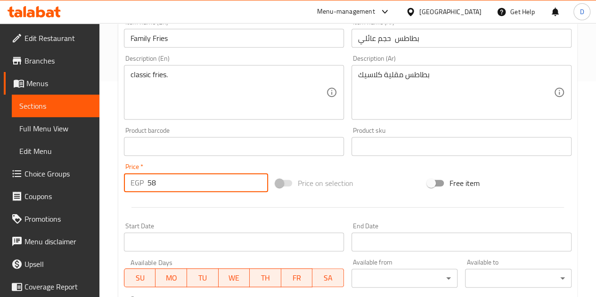
click at [194, 184] on input "58" at bounding box center [207, 182] width 121 height 19
type input "5"
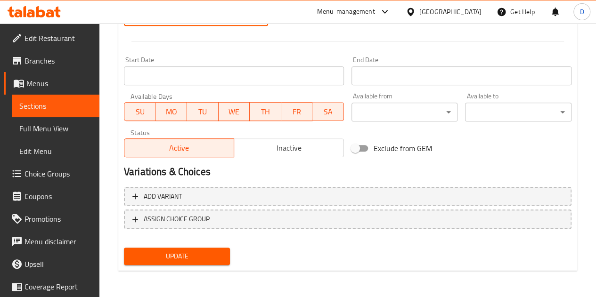
type input "80"
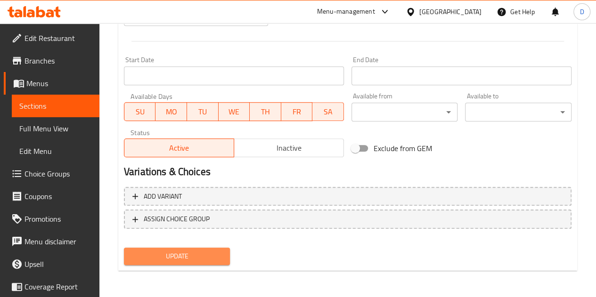
click at [199, 254] on span "Update" at bounding box center [176, 257] width 91 height 12
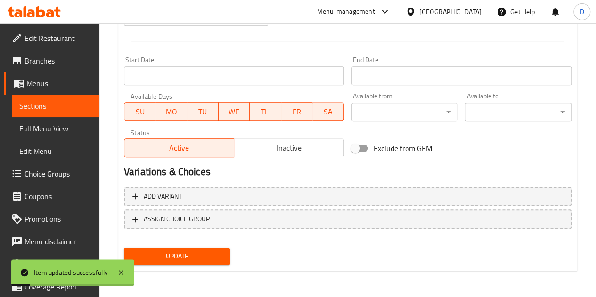
scroll to position [0, 0]
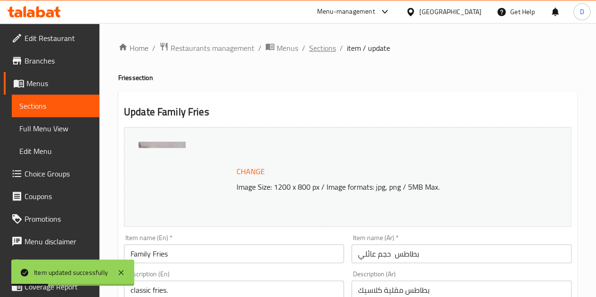
click at [319, 48] on span "Sections" at bounding box center [322, 47] width 27 height 11
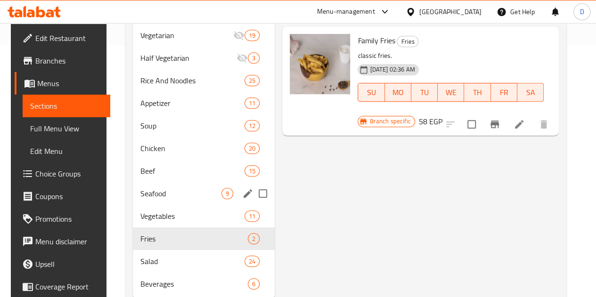
scroll to position [293, 0]
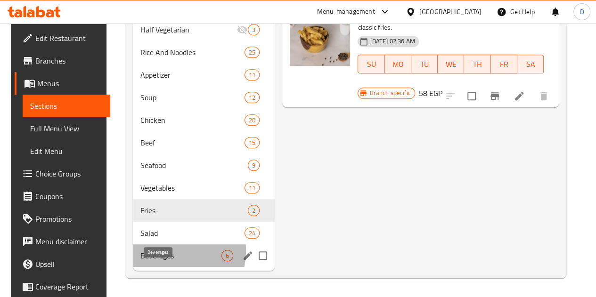
click at [160, 251] on span "Beverages" at bounding box center [180, 255] width 81 height 11
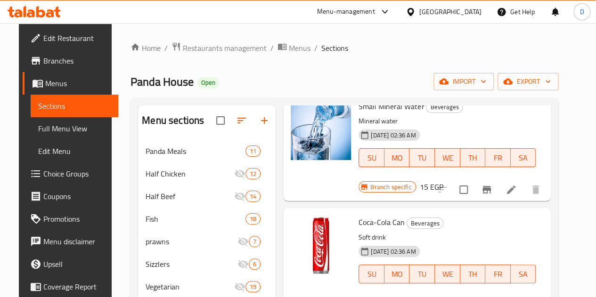
scroll to position [57, 0]
click at [517, 185] on icon at bounding box center [510, 190] width 11 height 11
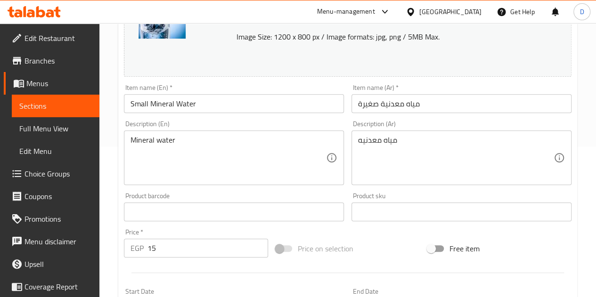
scroll to position [151, 0]
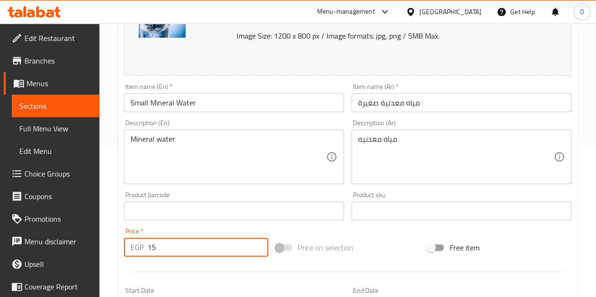
click at [169, 251] on input "15" at bounding box center [207, 247] width 121 height 19
type input "1"
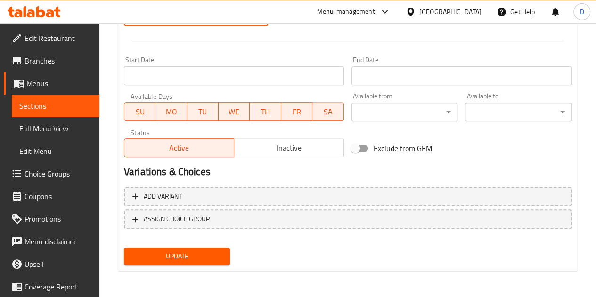
type input "23"
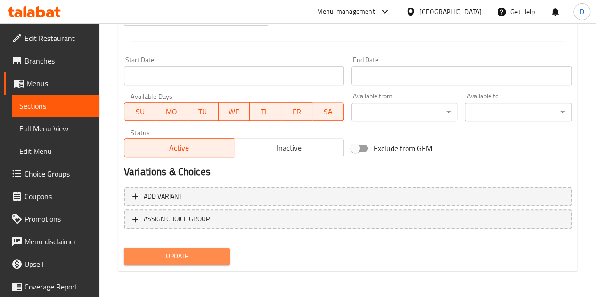
click at [182, 256] on span "Update" at bounding box center [176, 257] width 91 height 12
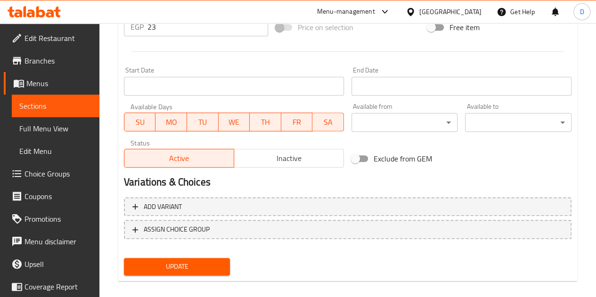
scroll to position [143, 0]
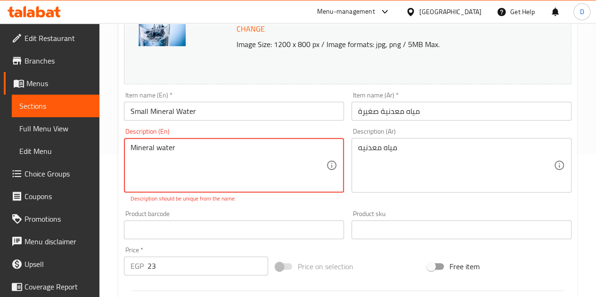
click at [184, 154] on textarea "Mineral water" at bounding box center [227, 165] width 195 height 45
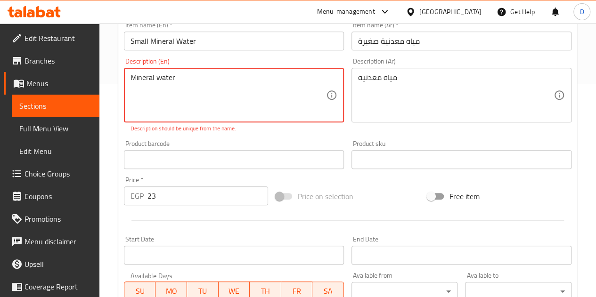
scroll to position [221, 0]
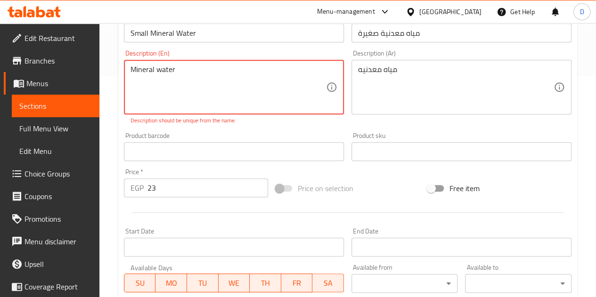
click at [221, 74] on textarea "Mineral water" at bounding box center [227, 87] width 195 height 45
click at [136, 66] on textarea "Mineral water" at bounding box center [227, 87] width 195 height 45
click at [193, 81] on textarea "mineral water" at bounding box center [227, 87] width 195 height 45
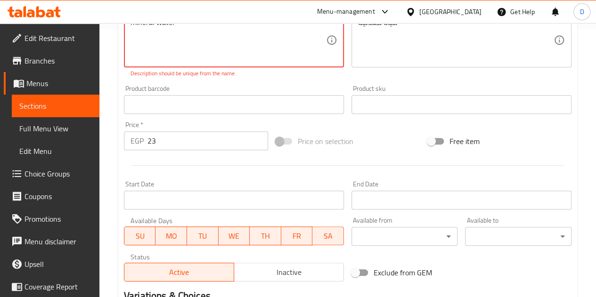
scroll to position [212, 0]
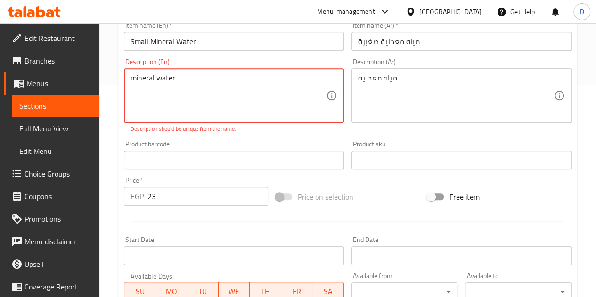
click at [135, 78] on textarea "mineral water" at bounding box center [227, 95] width 195 height 45
click at [204, 84] on textarea "Mineral water" at bounding box center [227, 95] width 195 height 45
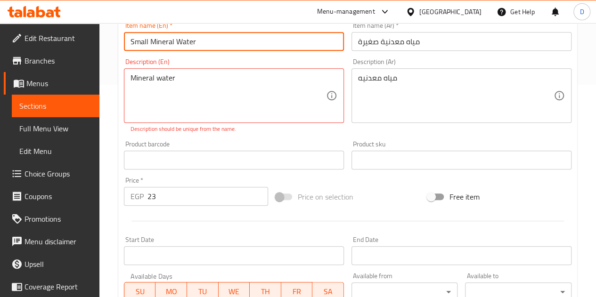
click at [151, 41] on input "Small Mineral Water" at bounding box center [234, 41] width 220 height 19
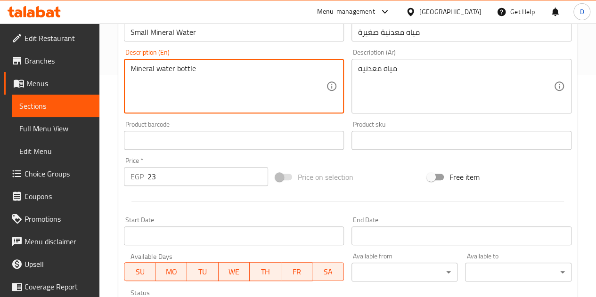
scroll to position [382, 0]
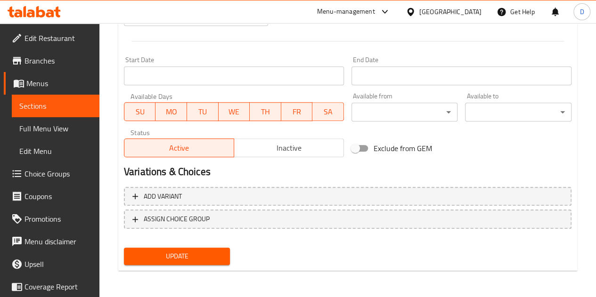
type textarea "Mineral water bottle"
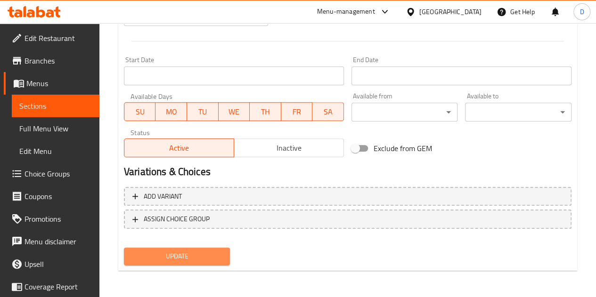
click at [179, 256] on span "Update" at bounding box center [176, 257] width 91 height 12
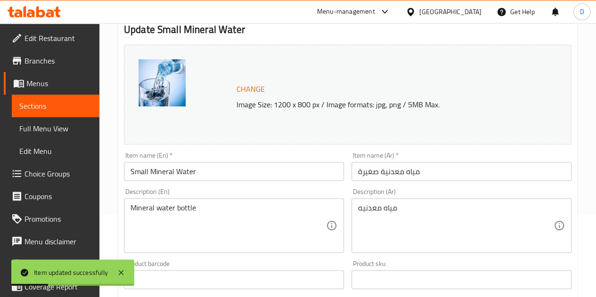
scroll to position [0, 0]
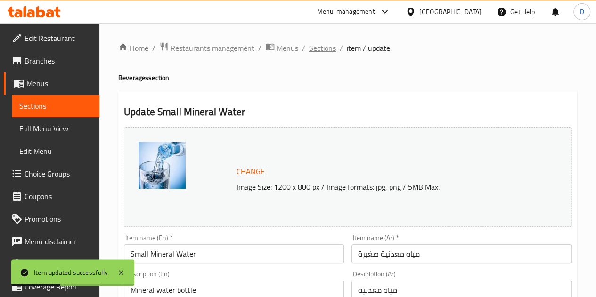
click at [318, 50] on span "Sections" at bounding box center [322, 47] width 27 height 11
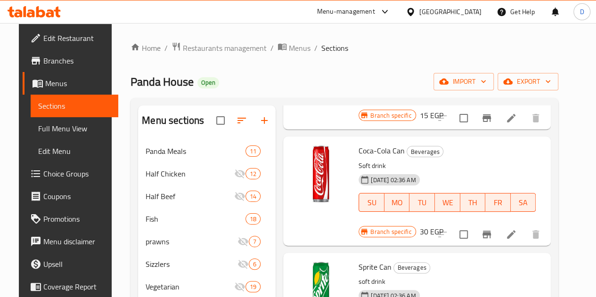
scroll to position [127, 0]
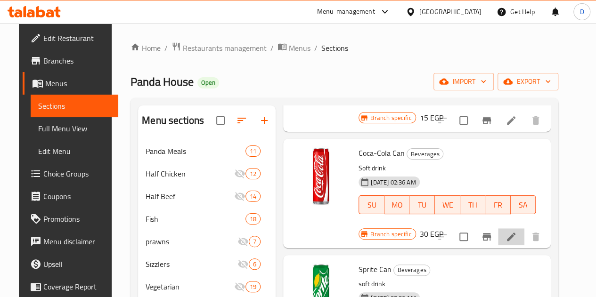
click at [524, 228] on li at bounding box center [511, 236] width 26 height 17
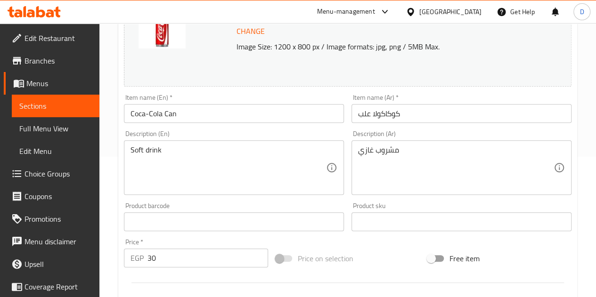
scroll to position [209, 0]
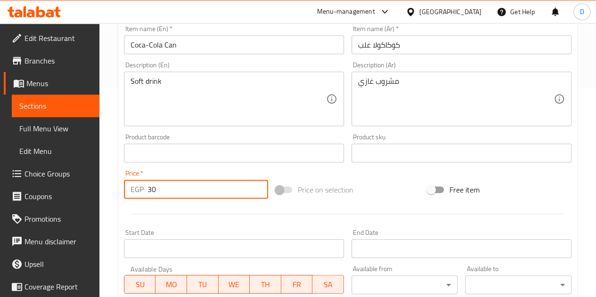
click at [175, 185] on input "30" at bounding box center [207, 189] width 121 height 19
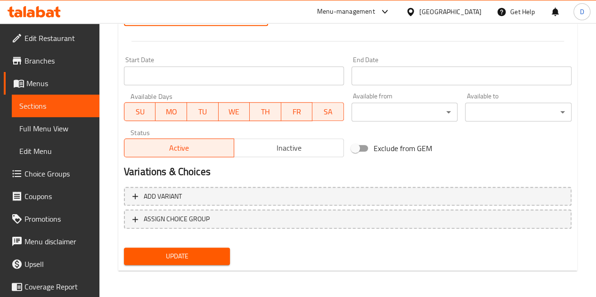
type input "35"
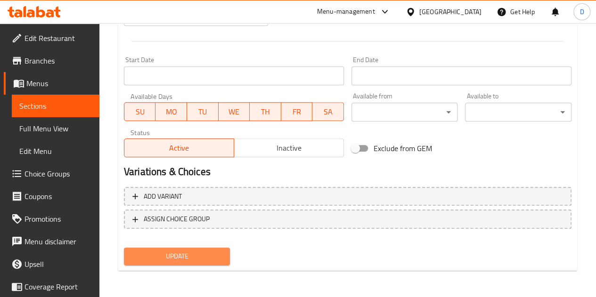
click at [210, 259] on span "Update" at bounding box center [176, 257] width 91 height 12
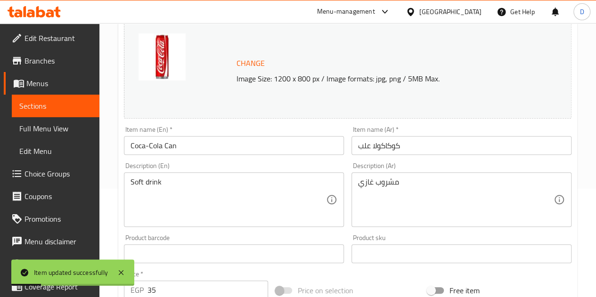
scroll to position [0, 0]
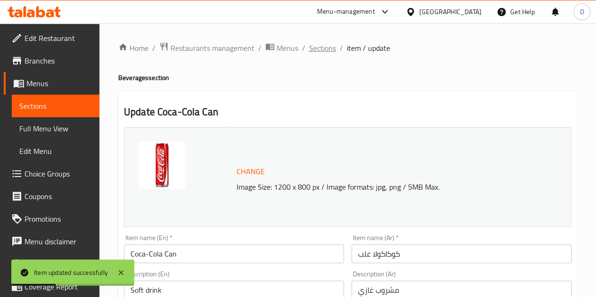
click at [327, 48] on span "Sections" at bounding box center [322, 47] width 27 height 11
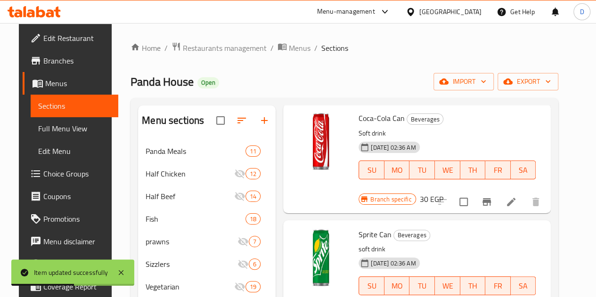
scroll to position [196, 0]
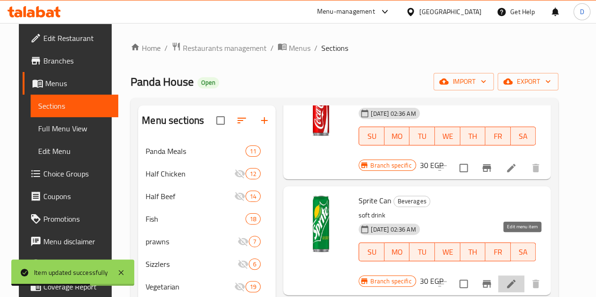
click at [517, 278] on icon at bounding box center [510, 283] width 11 height 11
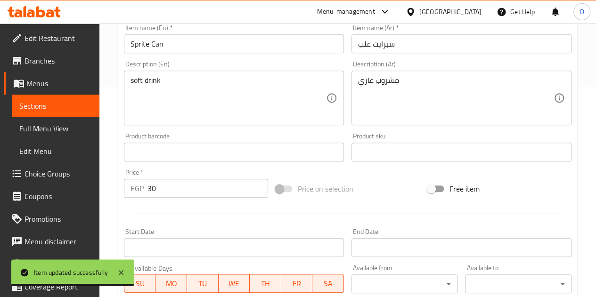
scroll to position [210, 0]
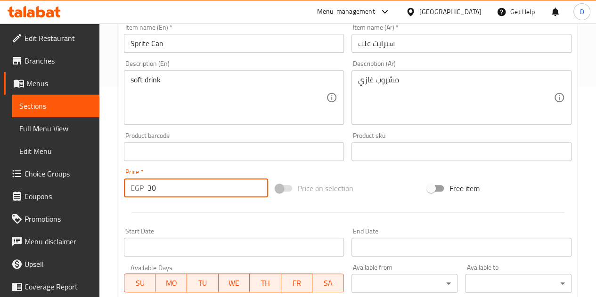
click at [162, 189] on input "30" at bounding box center [207, 187] width 121 height 19
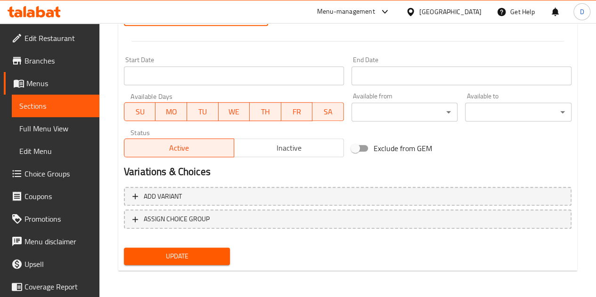
type input "35"
click at [200, 246] on div "Update" at bounding box center [177, 256] width 114 height 25
click at [200, 251] on span "Update" at bounding box center [176, 257] width 91 height 12
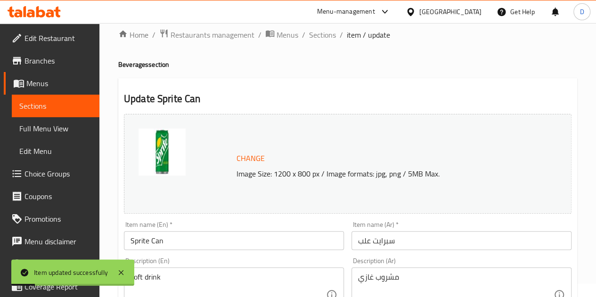
scroll to position [0, 0]
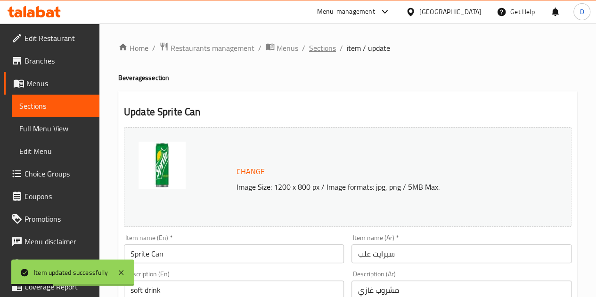
click at [315, 49] on span "Sections" at bounding box center [322, 47] width 27 height 11
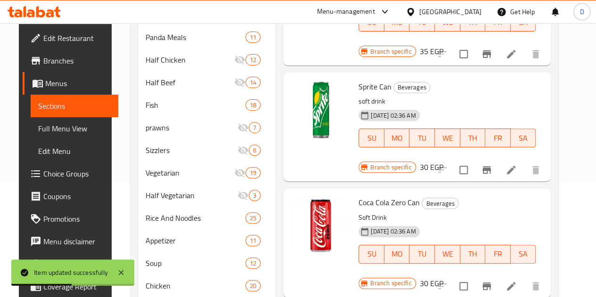
scroll to position [115, 0]
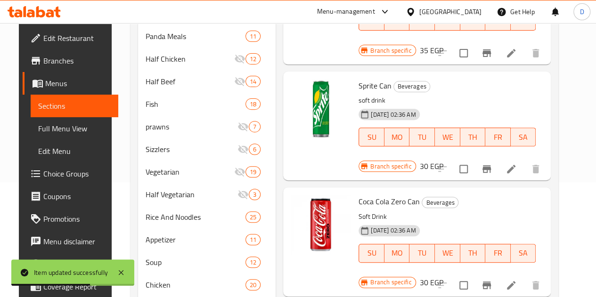
click at [517, 280] on icon at bounding box center [510, 285] width 11 height 11
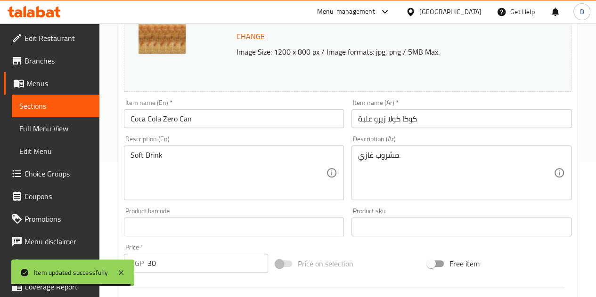
scroll to position [307, 0]
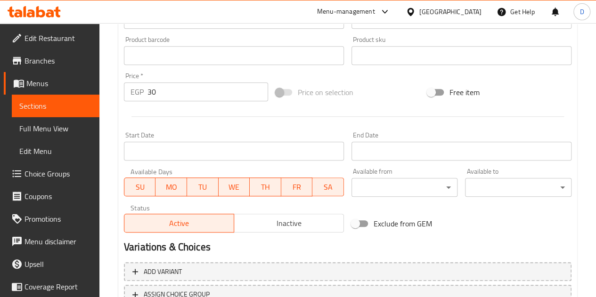
click at [188, 91] on input "30" at bounding box center [207, 91] width 121 height 19
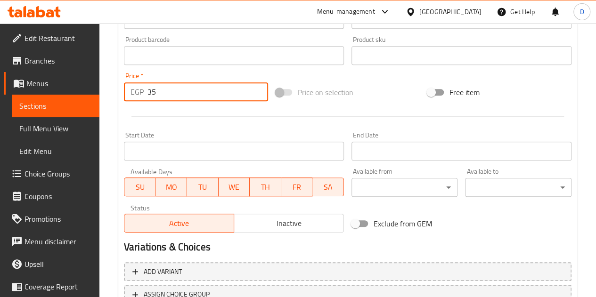
scroll to position [382, 0]
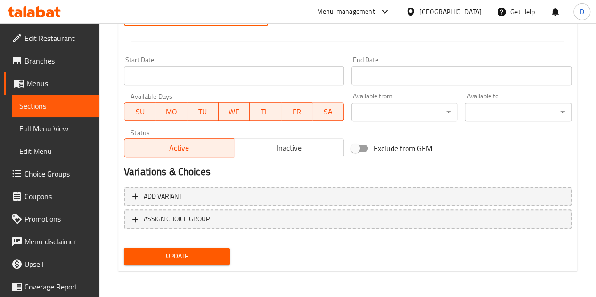
type input "35"
click at [175, 262] on button "Update" at bounding box center [177, 256] width 106 height 17
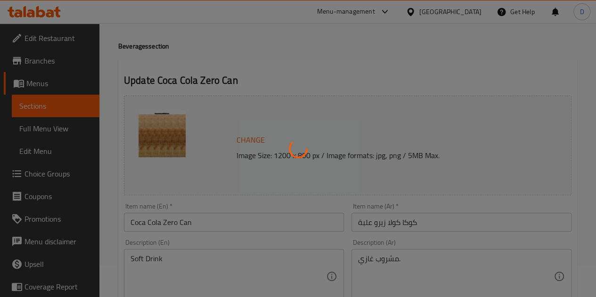
scroll to position [0, 0]
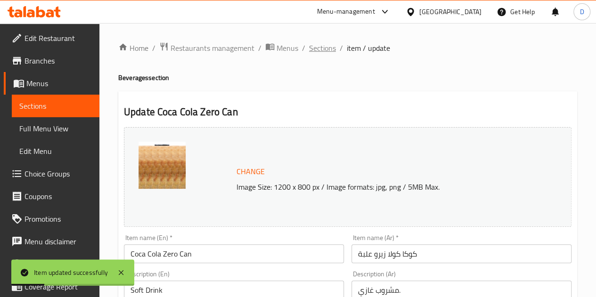
click at [332, 49] on span "Sections" at bounding box center [322, 47] width 27 height 11
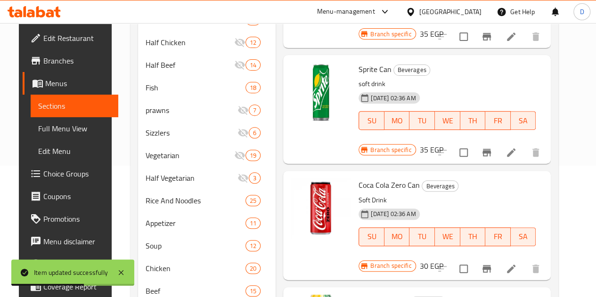
scroll to position [201, 0]
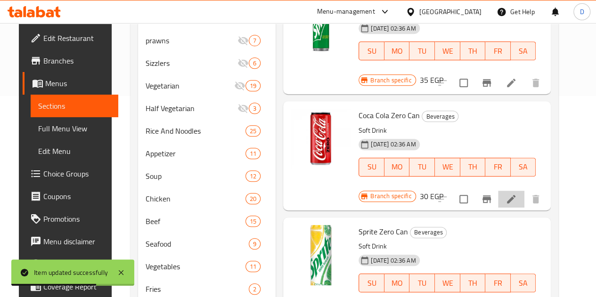
click at [522, 191] on li at bounding box center [511, 199] width 26 height 17
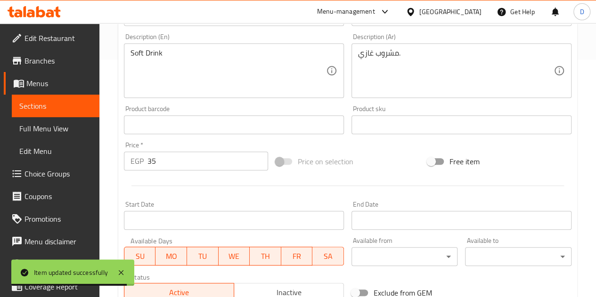
scroll to position [382, 0]
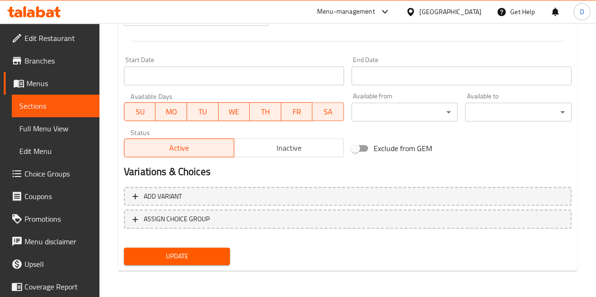
click at [203, 254] on span "Update" at bounding box center [176, 257] width 91 height 12
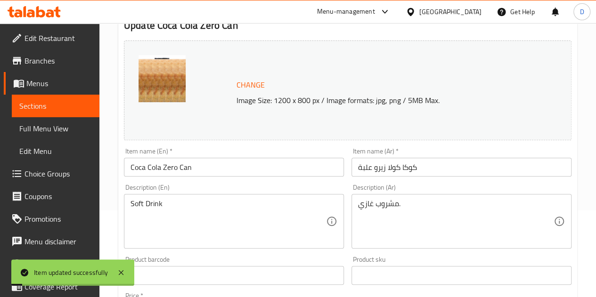
scroll to position [0, 0]
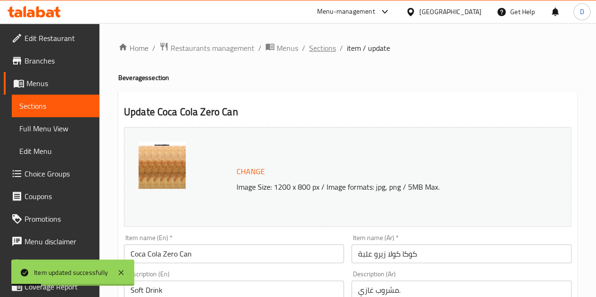
click at [313, 49] on span "Sections" at bounding box center [322, 47] width 27 height 11
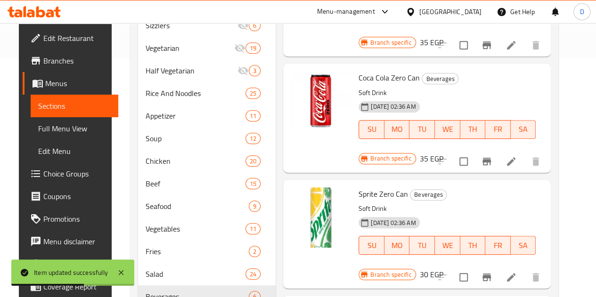
scroll to position [293, 0]
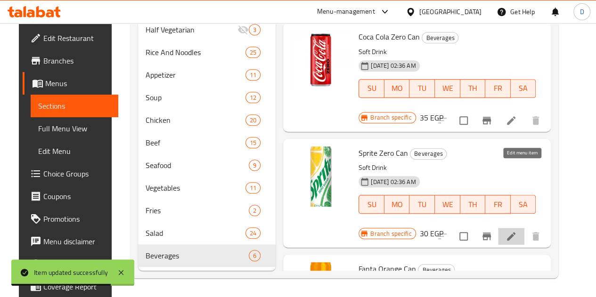
click at [517, 231] on icon at bounding box center [510, 236] width 11 height 11
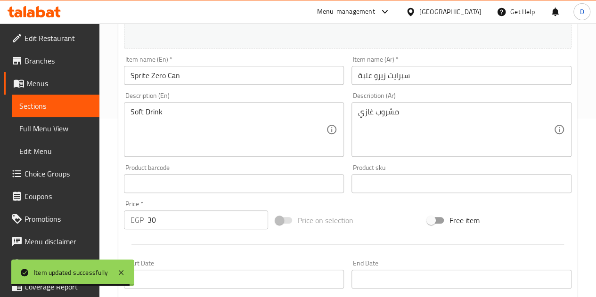
scroll to position [179, 0]
click at [168, 218] on input "30" at bounding box center [207, 219] width 121 height 19
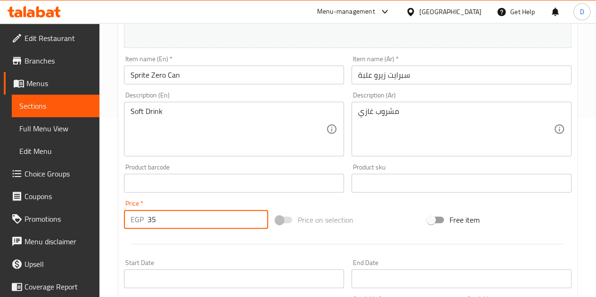
scroll to position [382, 0]
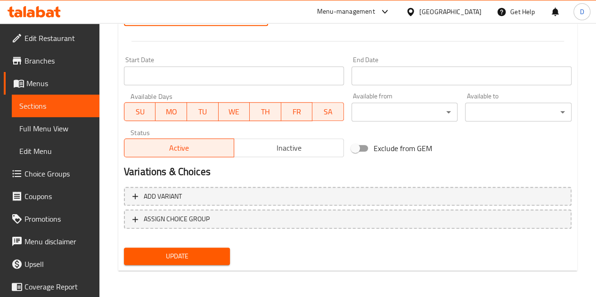
type input "35"
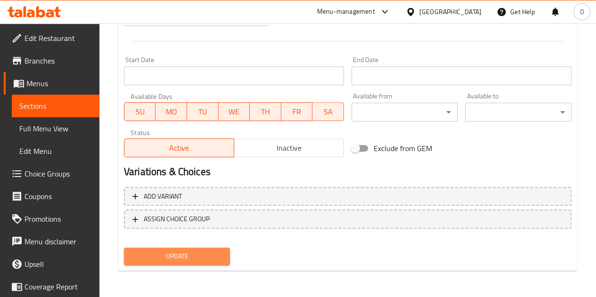
drag, startPoint x: 182, startPoint y: 259, endPoint x: 163, endPoint y: 255, distance: 19.2
click at [163, 255] on span "Update" at bounding box center [176, 257] width 91 height 12
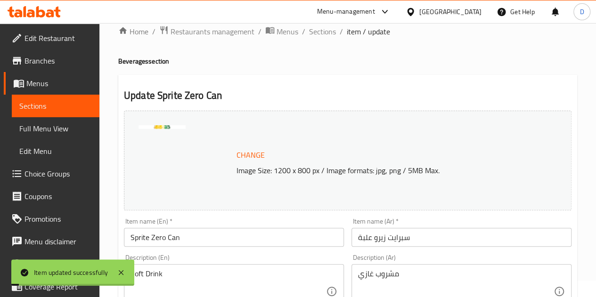
scroll to position [0, 0]
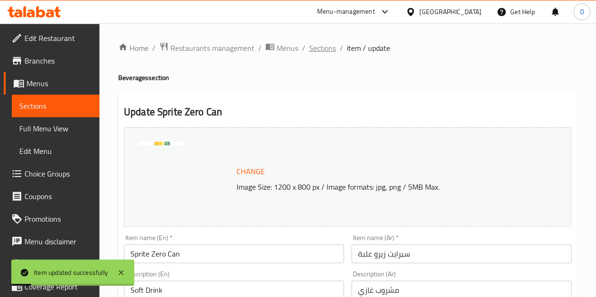
click at [325, 49] on span "Sections" at bounding box center [322, 47] width 27 height 11
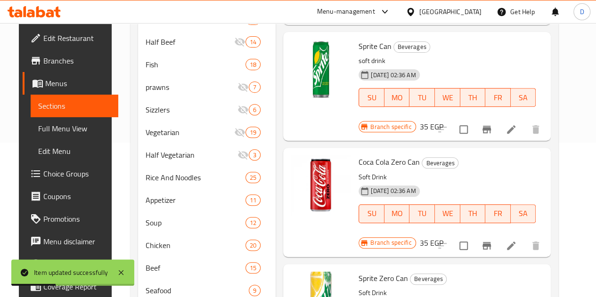
scroll to position [293, 0]
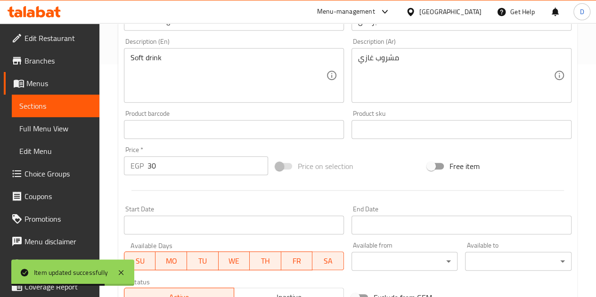
scroll to position [233, 0]
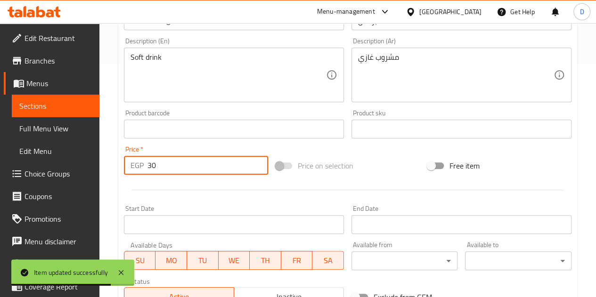
click at [194, 162] on input "30" at bounding box center [207, 165] width 121 height 19
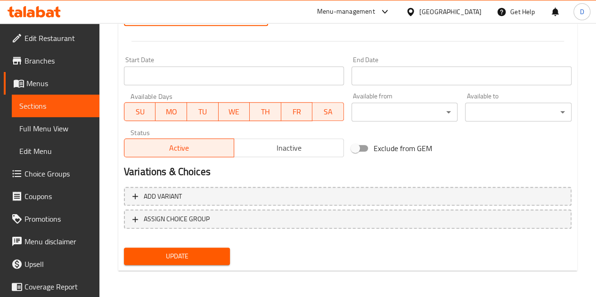
type input "35"
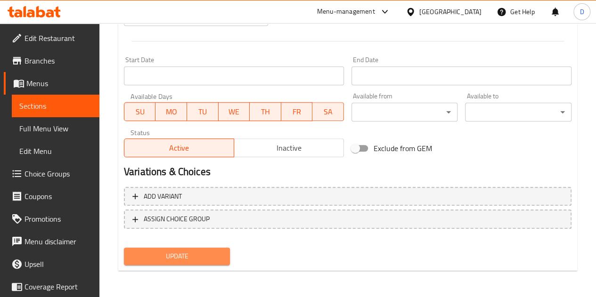
click at [189, 252] on span "Update" at bounding box center [176, 257] width 91 height 12
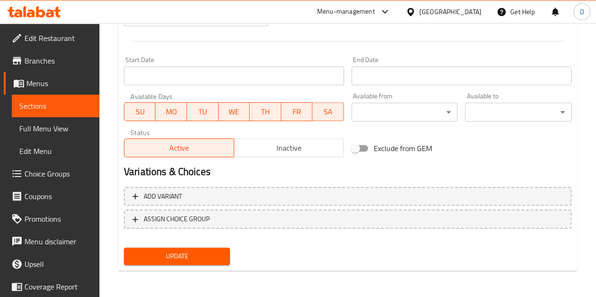
scroll to position [0, 0]
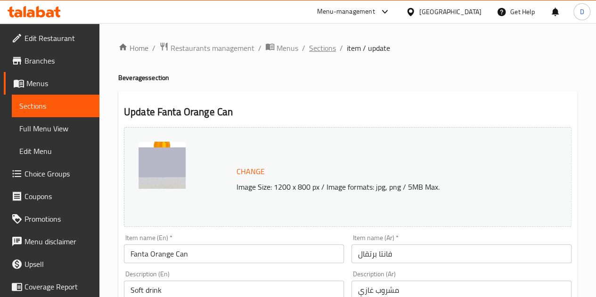
click at [315, 50] on span "Sections" at bounding box center [322, 47] width 27 height 11
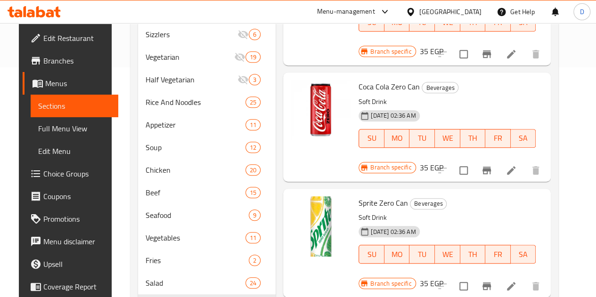
scroll to position [293, 0]
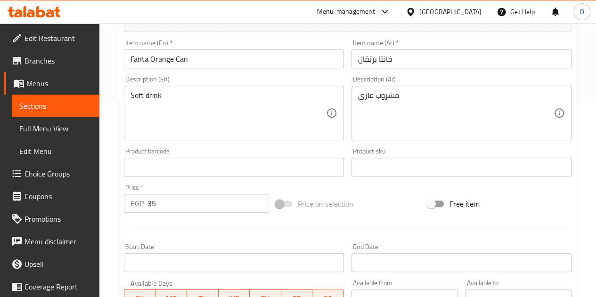
scroll to position [382, 0]
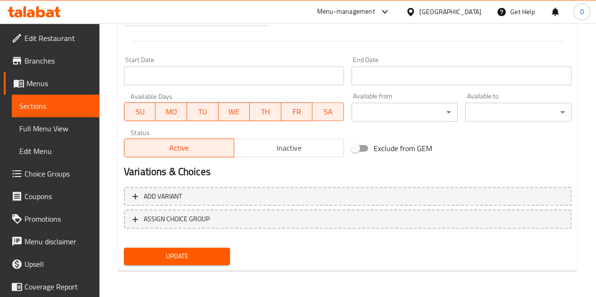
click at [178, 260] on span "Update" at bounding box center [176, 257] width 91 height 12
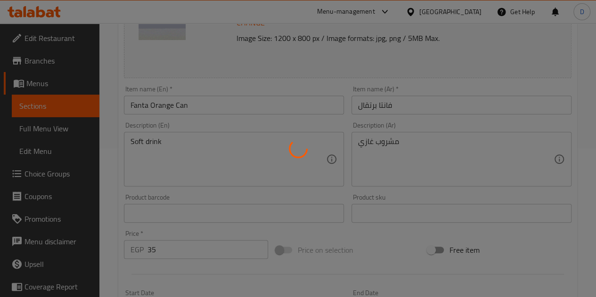
scroll to position [0, 0]
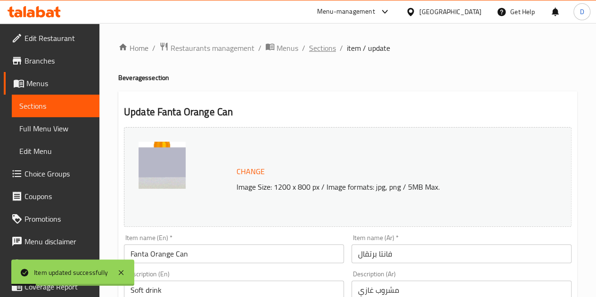
click at [323, 49] on span "Sections" at bounding box center [322, 47] width 27 height 11
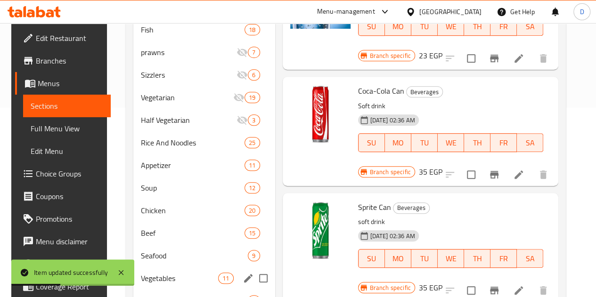
scroll to position [197, 0]
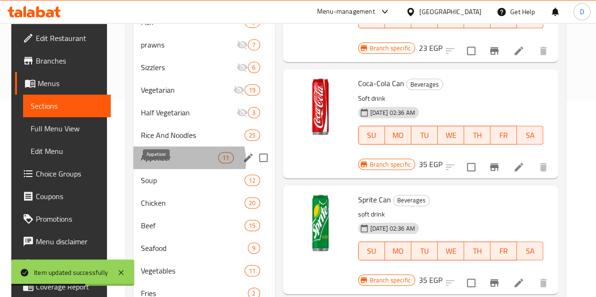
click at [162, 163] on span "Appetizer" at bounding box center [180, 157] width 78 height 11
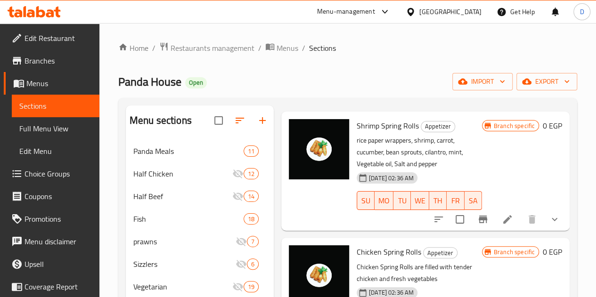
scroll to position [38, 0]
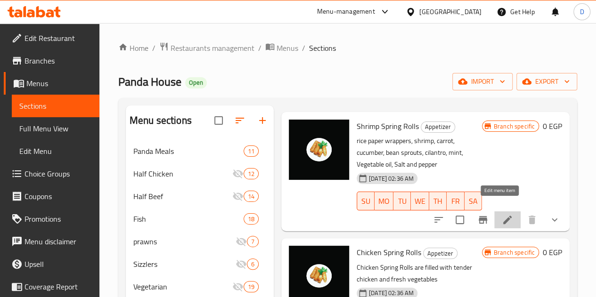
click at [503, 216] on icon at bounding box center [507, 220] width 8 height 8
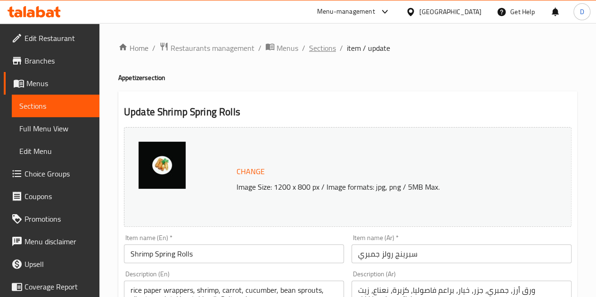
click at [328, 50] on span "Sections" at bounding box center [322, 47] width 27 height 11
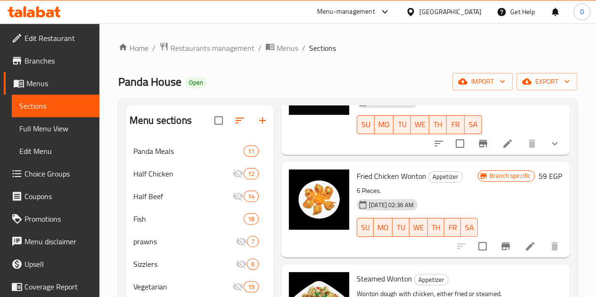
scroll to position [236, 0]
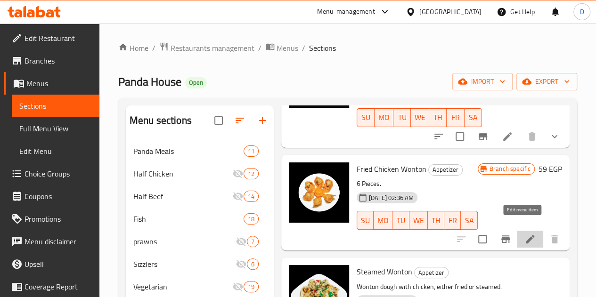
click at [524, 234] on icon at bounding box center [529, 239] width 11 height 11
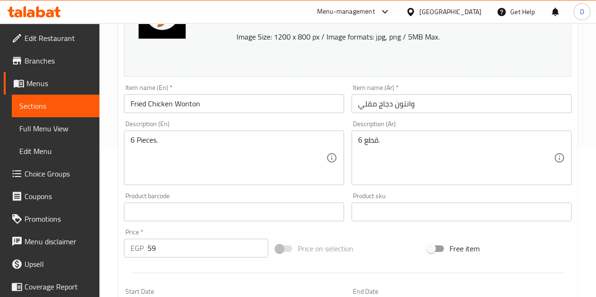
scroll to position [151, 0]
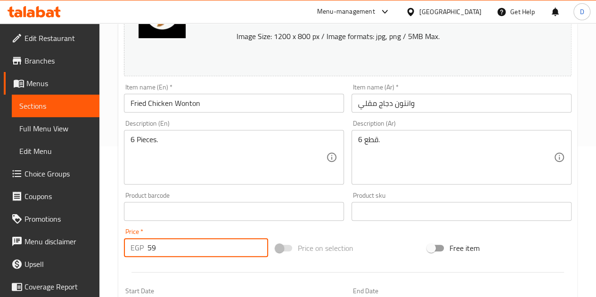
click at [185, 252] on input "59" at bounding box center [207, 247] width 121 height 19
type input "5"
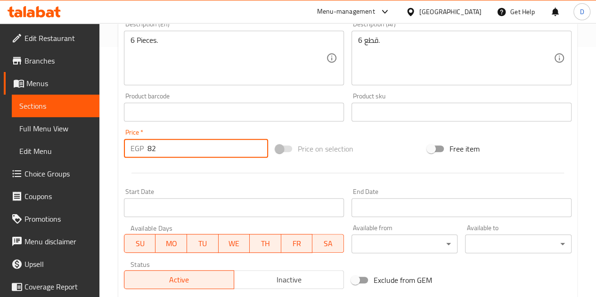
scroll to position [382, 0]
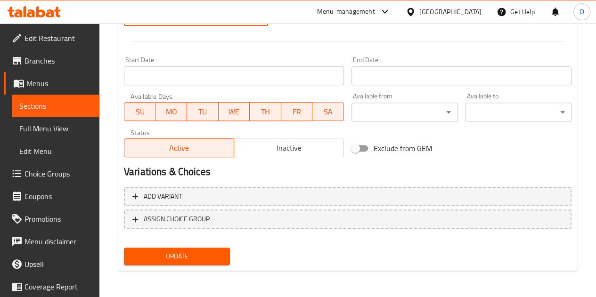
type input "82"
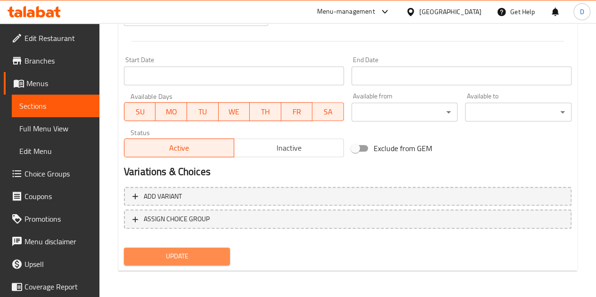
click at [212, 256] on span "Update" at bounding box center [176, 257] width 91 height 12
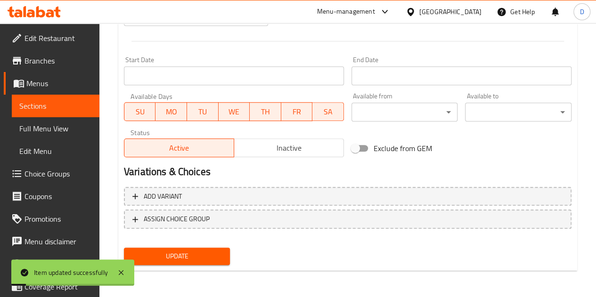
scroll to position [0, 0]
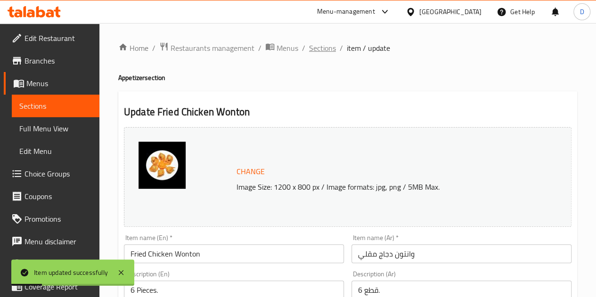
click at [327, 50] on span "Sections" at bounding box center [322, 47] width 27 height 11
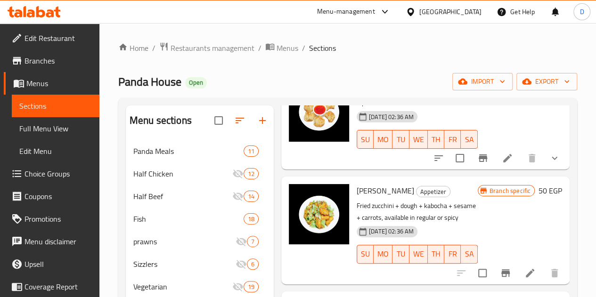
scroll to position [537, 0]
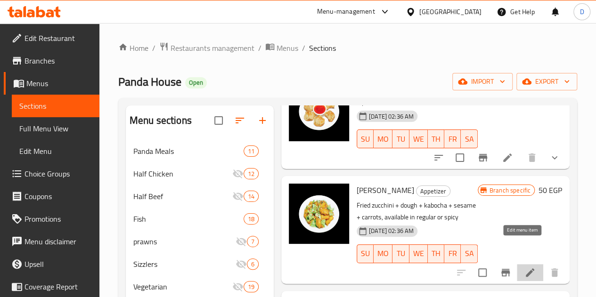
click at [526, 268] on icon at bounding box center [530, 272] width 8 height 8
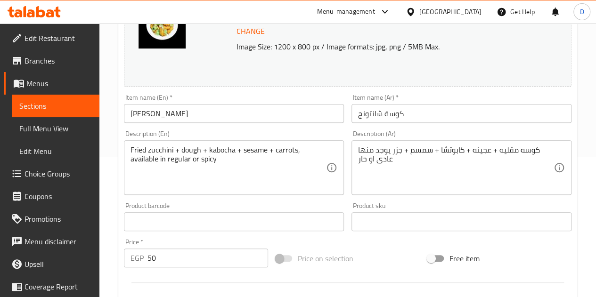
scroll to position [151, 0]
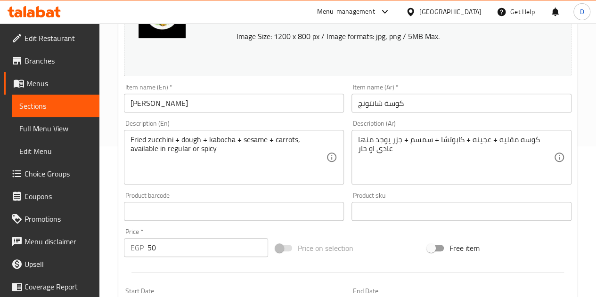
click at [194, 254] on input "50" at bounding box center [207, 247] width 121 height 19
type input "5"
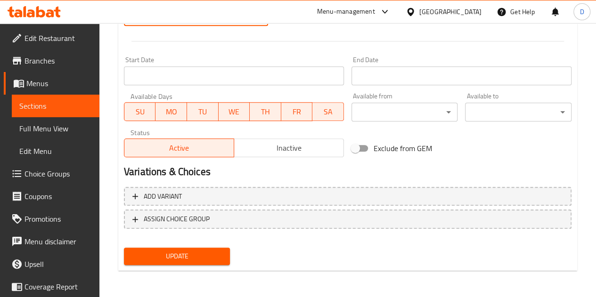
type input "69"
click at [193, 251] on span "Update" at bounding box center [176, 257] width 91 height 12
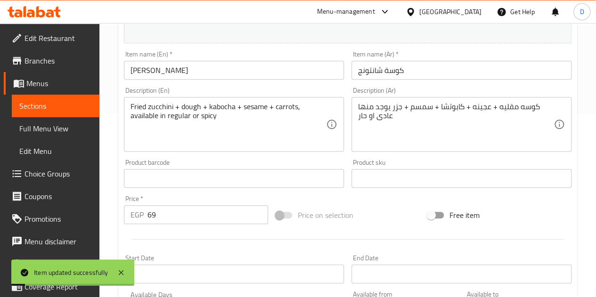
scroll to position [0, 0]
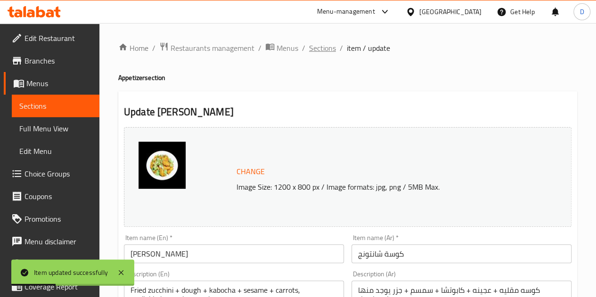
click at [322, 47] on span "Sections" at bounding box center [322, 47] width 27 height 11
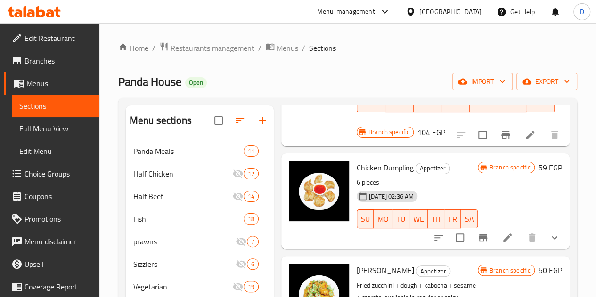
scroll to position [445, 0]
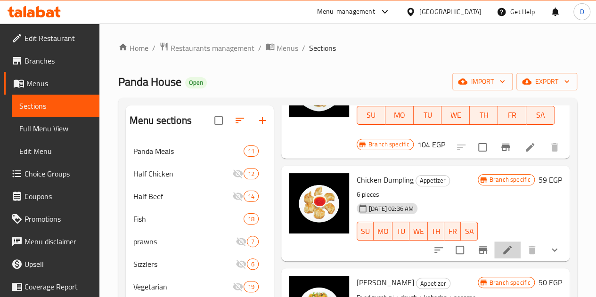
click at [506, 242] on li at bounding box center [507, 250] width 26 height 17
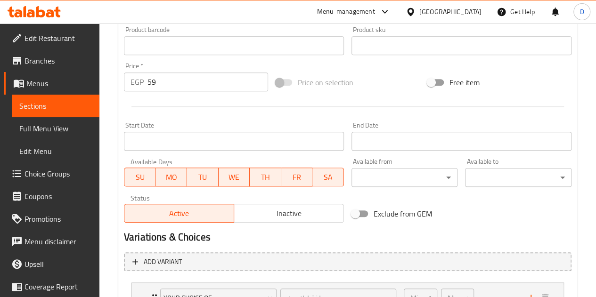
scroll to position [231, 0]
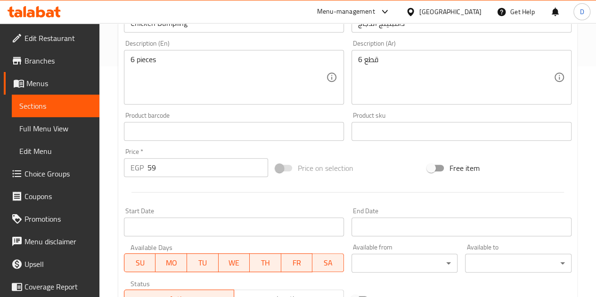
click at [174, 176] on input "59" at bounding box center [207, 167] width 121 height 19
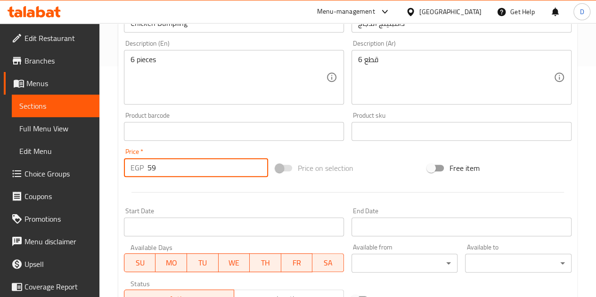
type input "5"
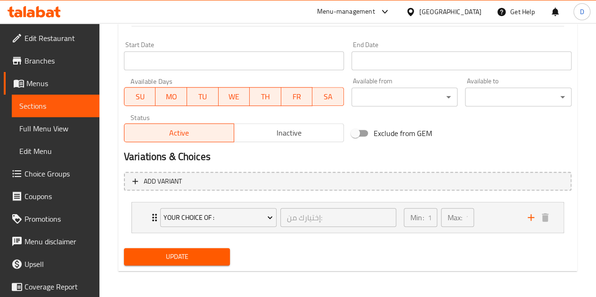
type input "82"
click at [173, 256] on span "Update" at bounding box center [176, 257] width 91 height 12
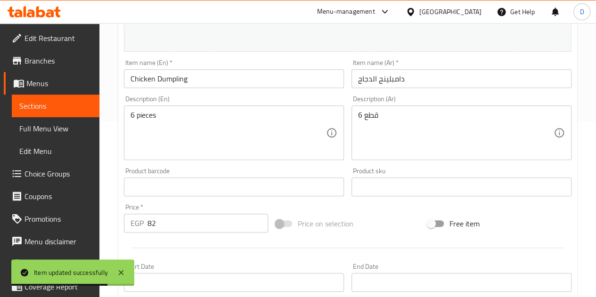
scroll to position [0, 0]
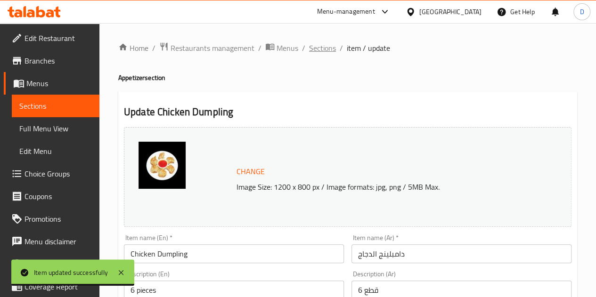
click at [320, 53] on span "Sections" at bounding box center [322, 47] width 27 height 11
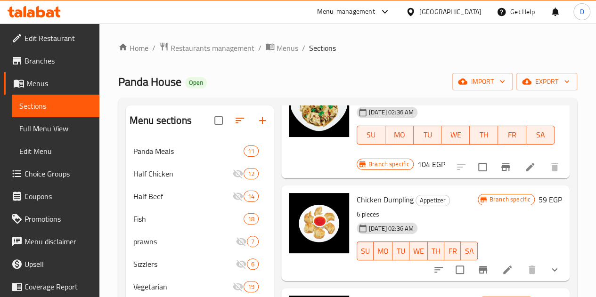
scroll to position [310, 0]
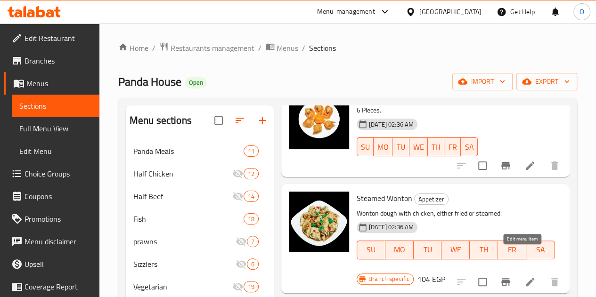
click at [526, 278] on icon at bounding box center [530, 282] width 8 height 8
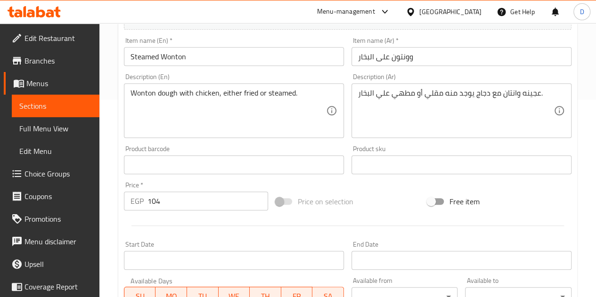
scroll to position [198, 0]
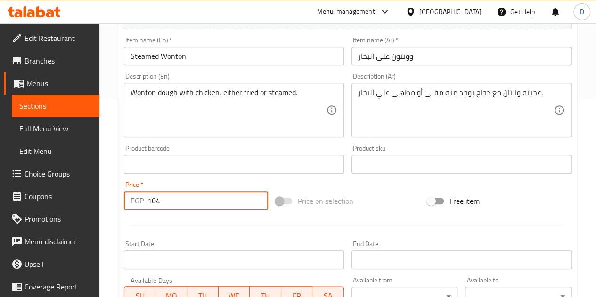
click at [170, 199] on input "104" at bounding box center [207, 200] width 121 height 19
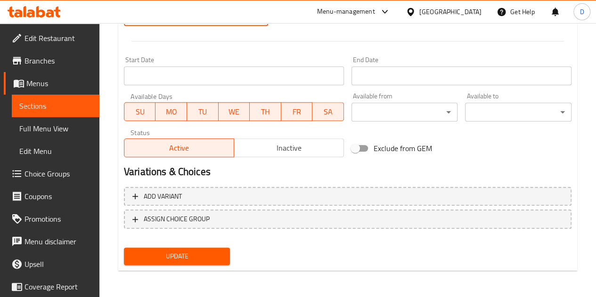
type input "144"
click at [186, 254] on span "Update" at bounding box center [176, 257] width 91 height 12
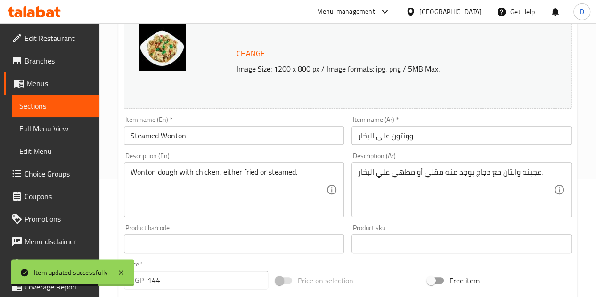
scroll to position [0, 0]
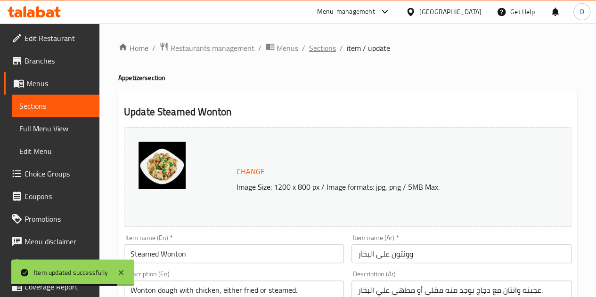
click at [322, 49] on span "Sections" at bounding box center [322, 47] width 27 height 11
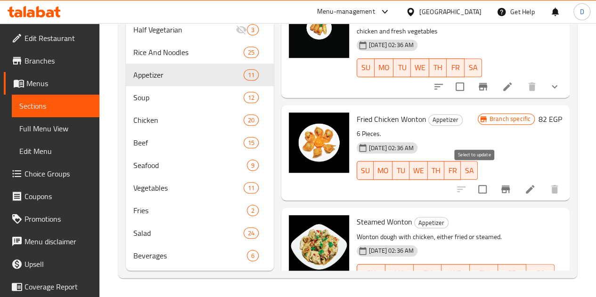
scroll to position [8, 0]
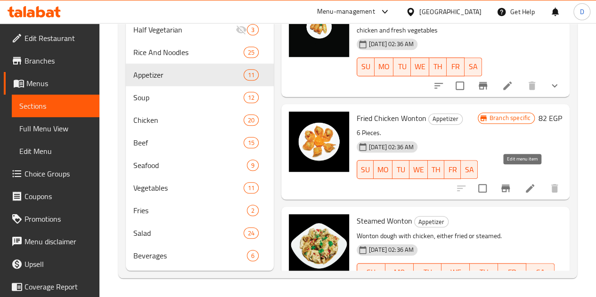
click at [524, 183] on icon at bounding box center [529, 188] width 11 height 11
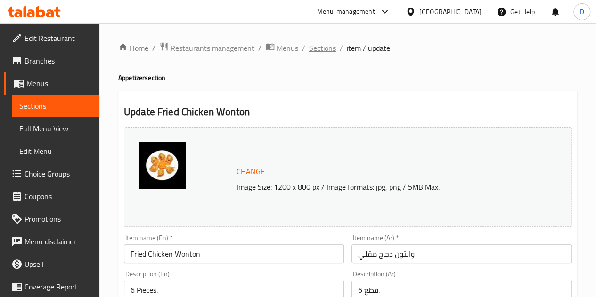
click at [317, 45] on span "Sections" at bounding box center [322, 47] width 27 height 11
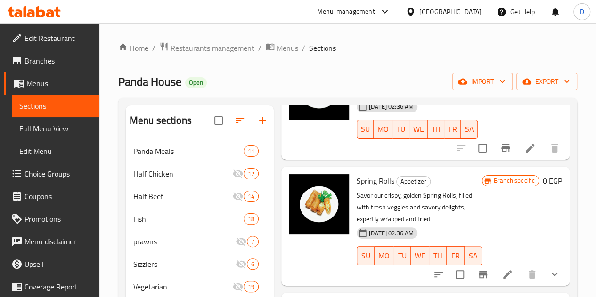
scroll to position [662, 0]
click at [395, 242] on div "SU MO TU WE TH FR SA" at bounding box center [419, 255] width 133 height 26
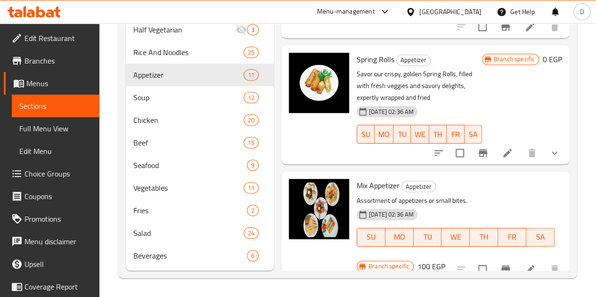
scroll to position [729, 0]
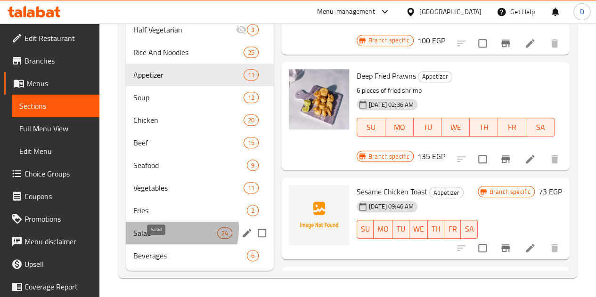
click at [171, 229] on span "Salad" at bounding box center [175, 232] width 84 height 11
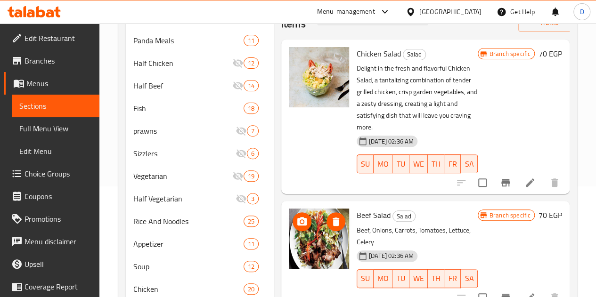
scroll to position [109, 0]
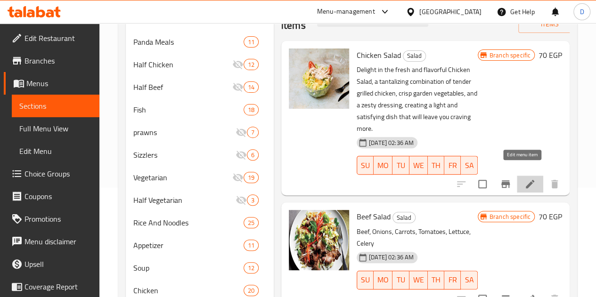
click at [524, 178] on icon at bounding box center [529, 183] width 11 height 11
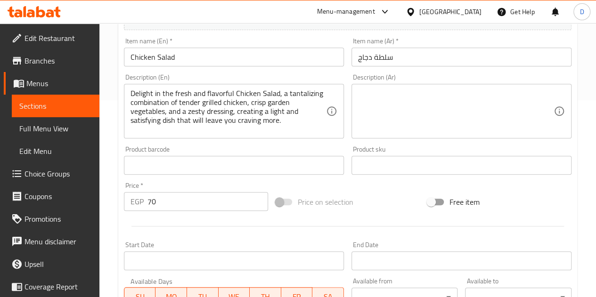
scroll to position [203, 0]
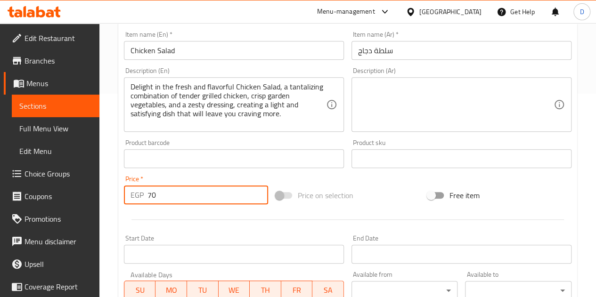
click at [183, 193] on input "70" at bounding box center [207, 195] width 121 height 19
type input "7"
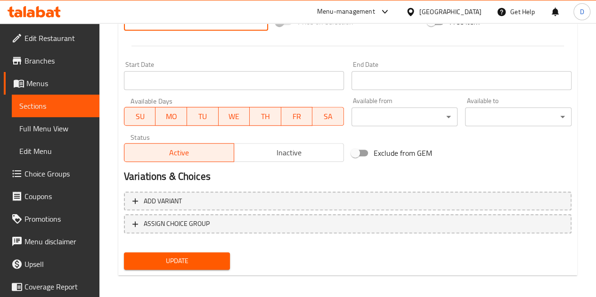
scroll to position [382, 0]
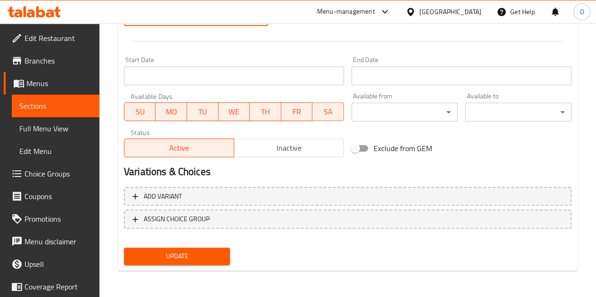
type input "98"
click at [188, 254] on span "Update" at bounding box center [176, 257] width 91 height 12
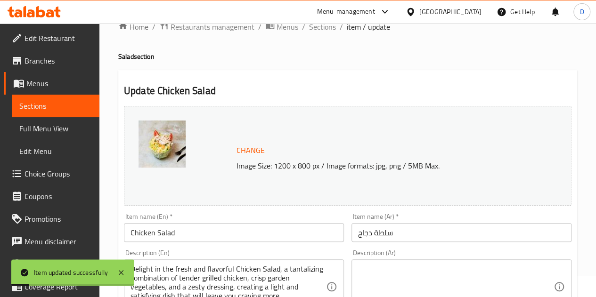
scroll to position [0, 0]
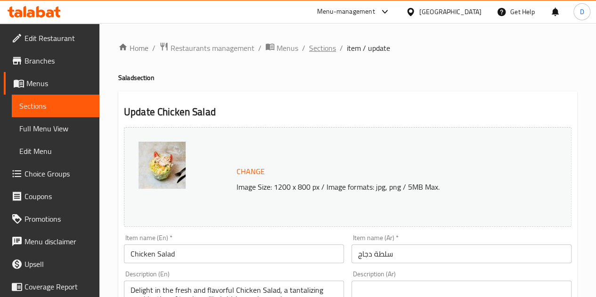
click at [327, 50] on span "Sections" at bounding box center [322, 47] width 27 height 11
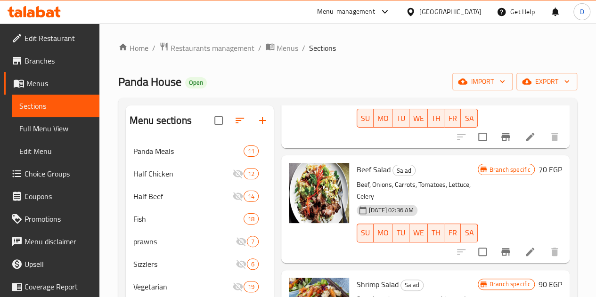
scroll to position [158, 0]
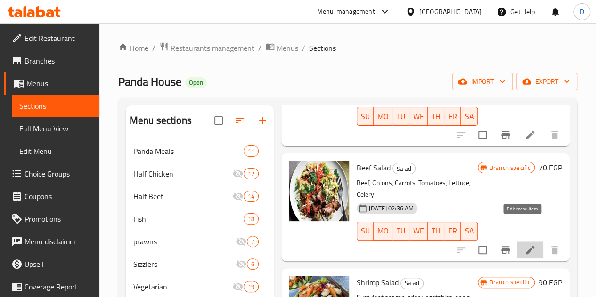
click at [526, 246] on icon at bounding box center [530, 250] width 8 height 8
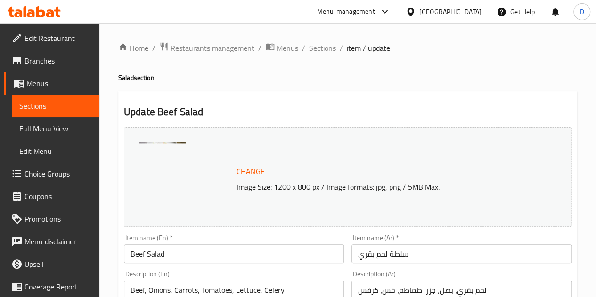
scroll to position [151, 0]
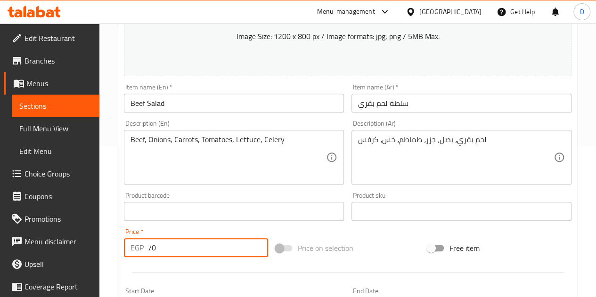
click at [164, 247] on input "70" at bounding box center [207, 247] width 121 height 19
type input "7"
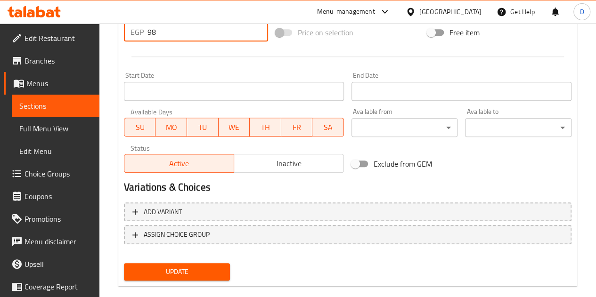
scroll to position [382, 0]
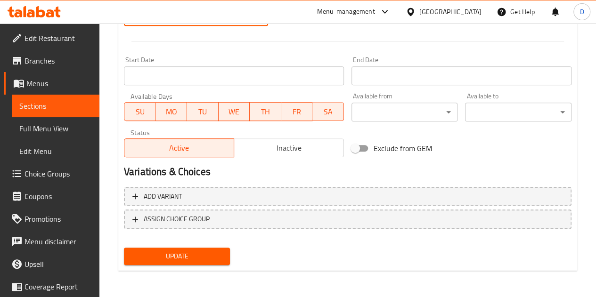
type input "98"
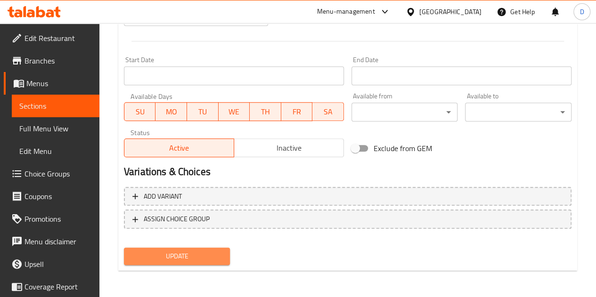
click at [199, 251] on span "Update" at bounding box center [176, 257] width 91 height 12
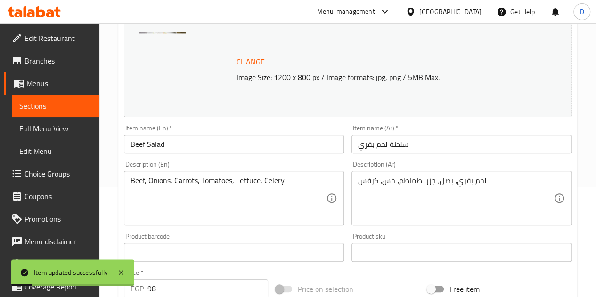
scroll to position [0, 0]
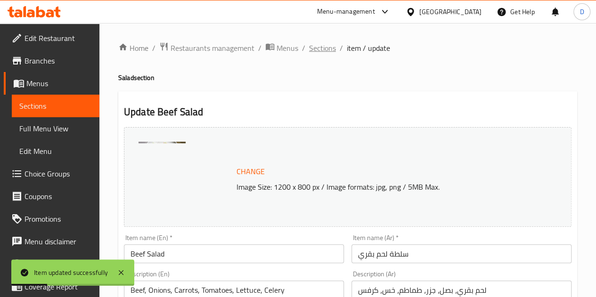
click at [328, 49] on span "Sections" at bounding box center [322, 47] width 27 height 11
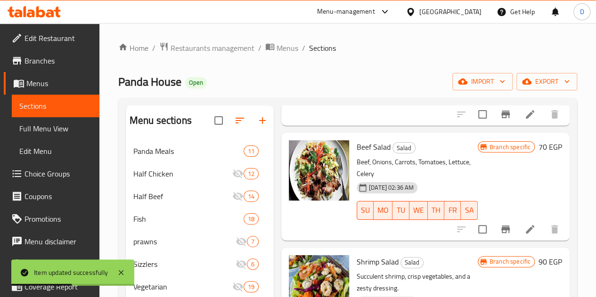
scroll to position [310, 0]
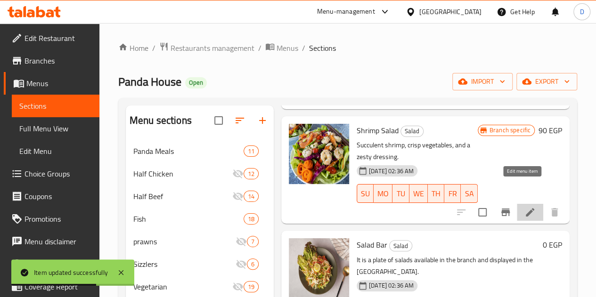
click at [524, 207] on icon at bounding box center [529, 212] width 11 height 11
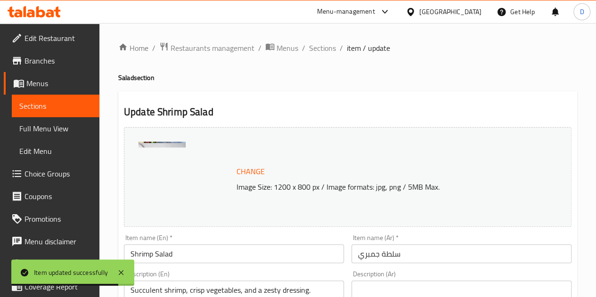
scroll to position [147, 0]
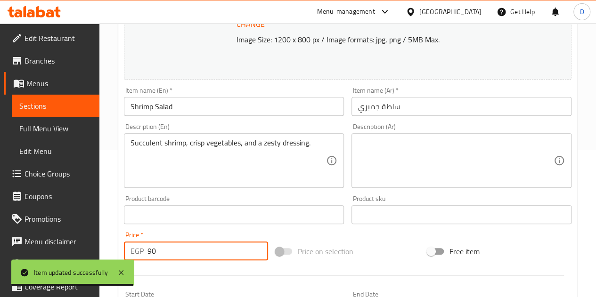
click at [172, 254] on input "90" at bounding box center [207, 251] width 121 height 19
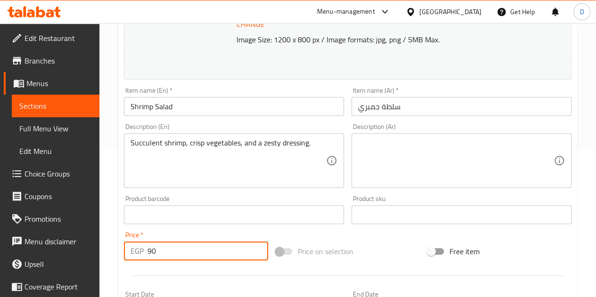
type input "9"
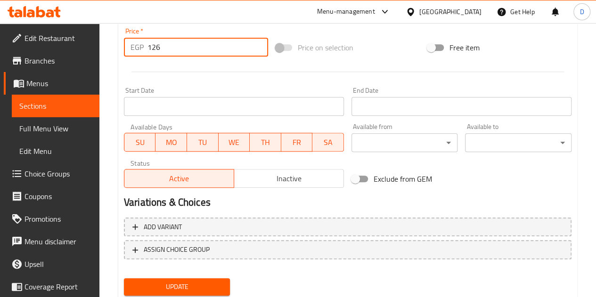
scroll to position [382, 0]
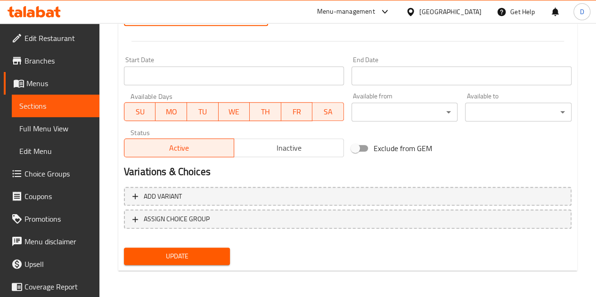
type input "126"
click at [210, 259] on span "Update" at bounding box center [176, 257] width 91 height 12
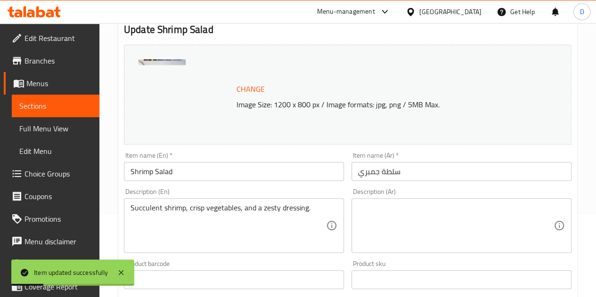
scroll to position [0, 0]
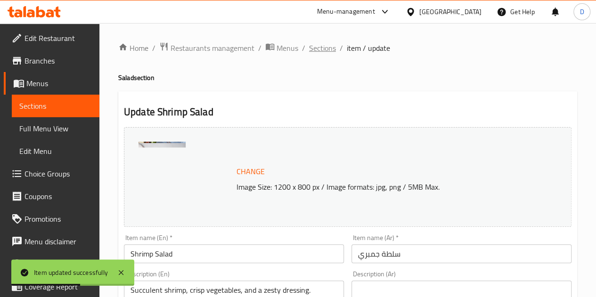
click at [315, 49] on span "Sections" at bounding box center [322, 47] width 27 height 11
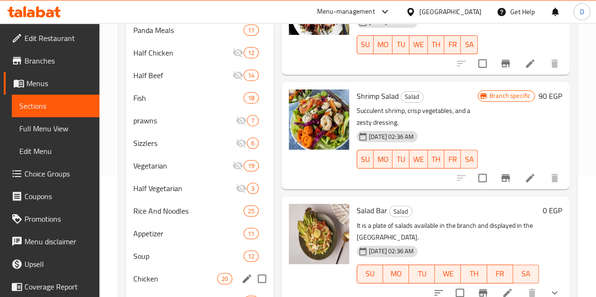
scroll to position [227, 0]
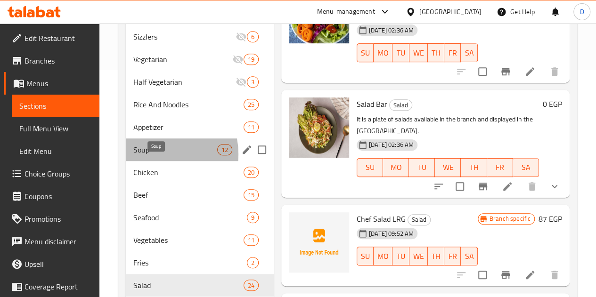
click at [156, 155] on span "Soup" at bounding box center [175, 149] width 84 height 11
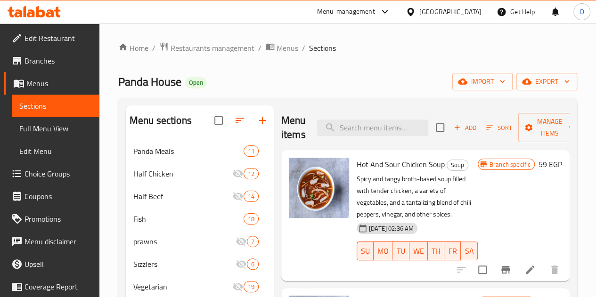
scroll to position [46, 0]
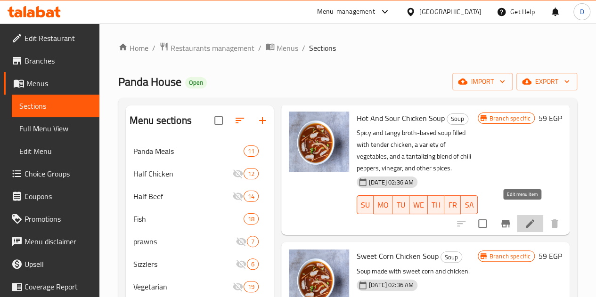
click at [524, 218] on icon at bounding box center [529, 223] width 11 height 11
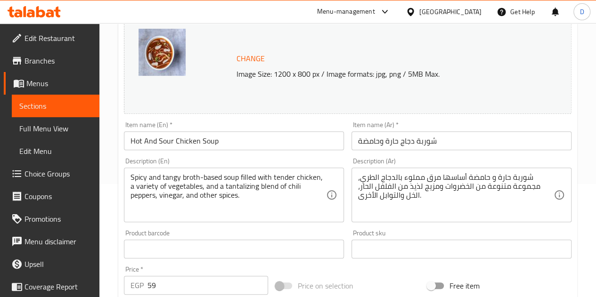
scroll to position [130, 0]
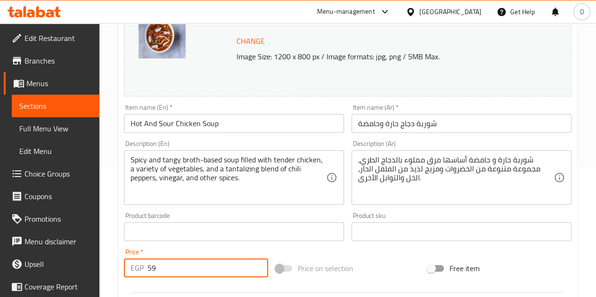
click at [155, 271] on input "59" at bounding box center [207, 268] width 121 height 19
type input "5"
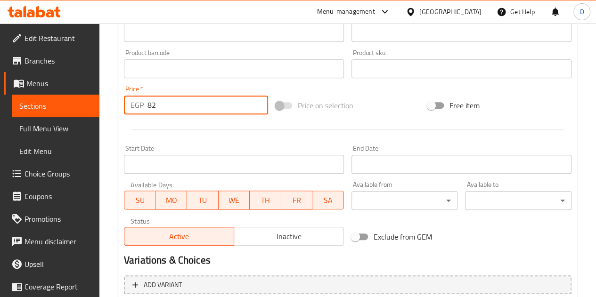
scroll to position [382, 0]
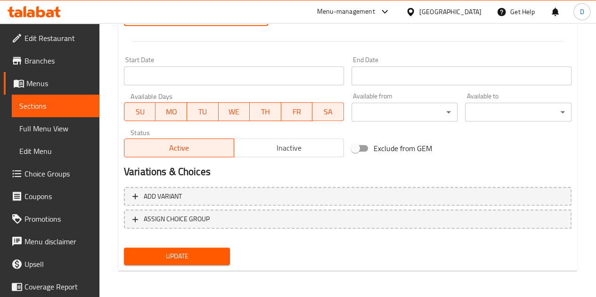
type input "82"
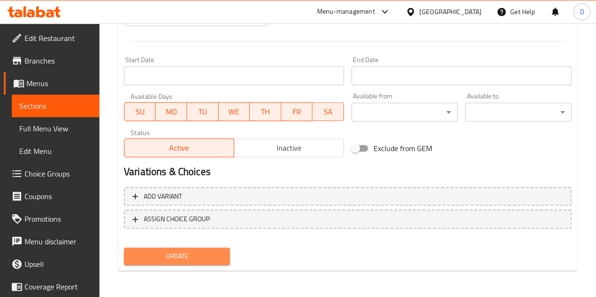
click at [195, 261] on span "Update" at bounding box center [176, 257] width 91 height 12
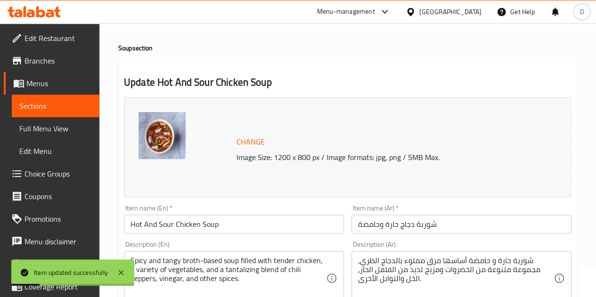
scroll to position [0, 0]
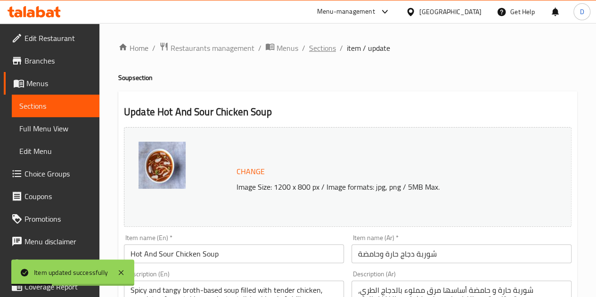
click at [317, 51] on span "Sections" at bounding box center [322, 47] width 27 height 11
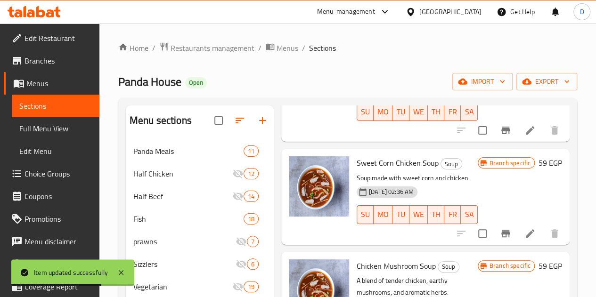
scroll to position [140, 0]
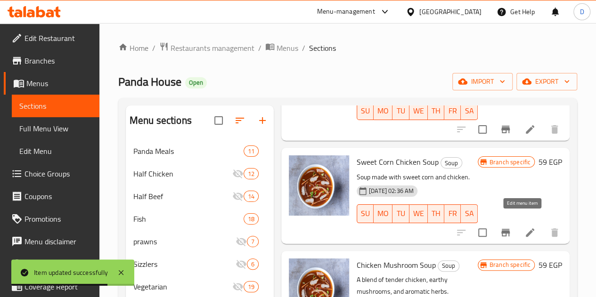
click at [526, 227] on icon at bounding box center [529, 232] width 11 height 11
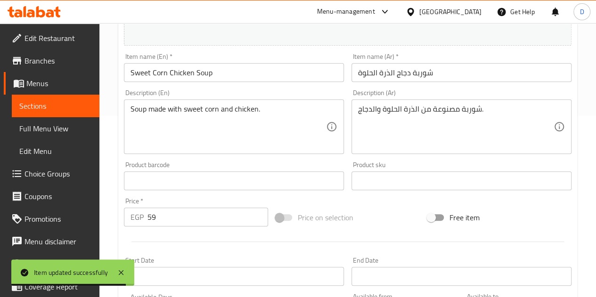
scroll to position [182, 0]
click at [187, 216] on input "59" at bounding box center [207, 216] width 121 height 19
type input "5"
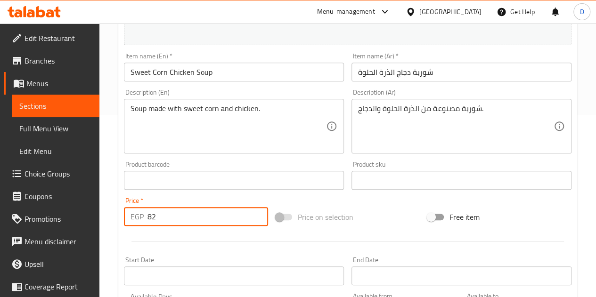
scroll to position [382, 0]
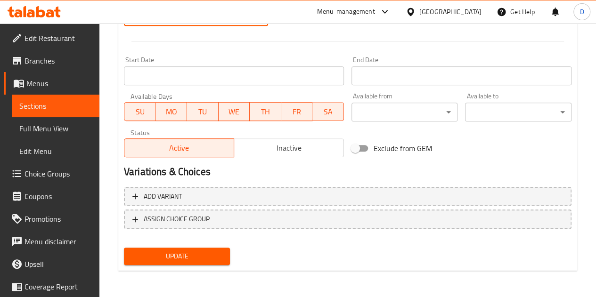
type input "82"
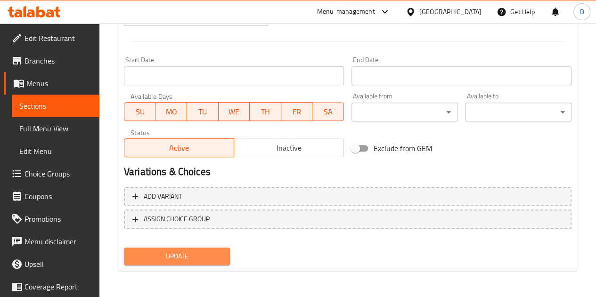
click at [184, 256] on span "Update" at bounding box center [176, 257] width 91 height 12
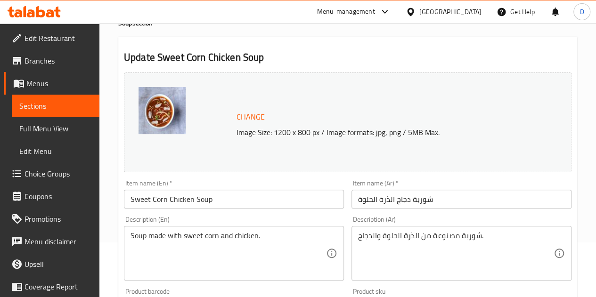
scroll to position [0, 0]
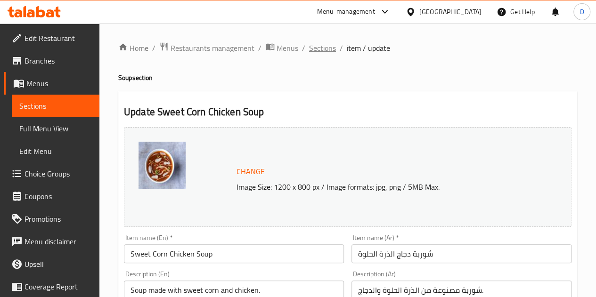
click at [323, 49] on span "Sections" at bounding box center [322, 47] width 27 height 11
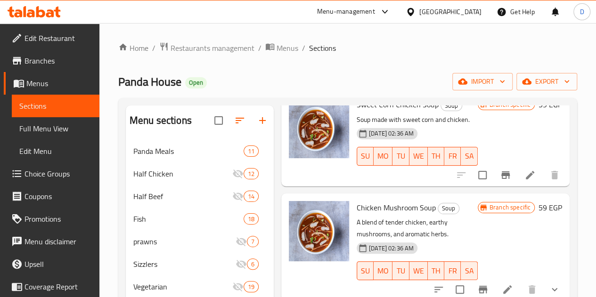
scroll to position [198, 0]
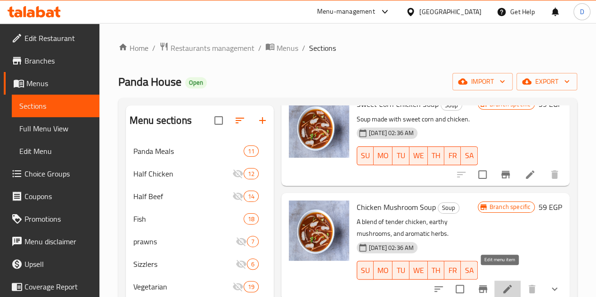
click at [503, 285] on icon at bounding box center [507, 289] width 8 height 8
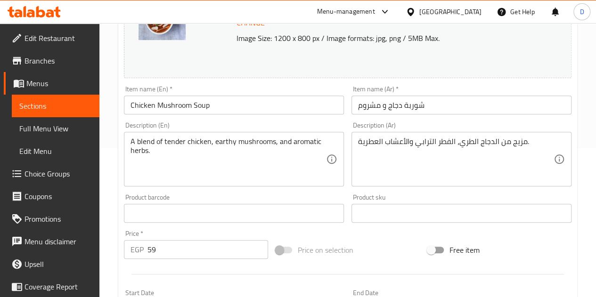
scroll to position [149, 0]
click at [179, 258] on input "59" at bounding box center [207, 249] width 121 height 19
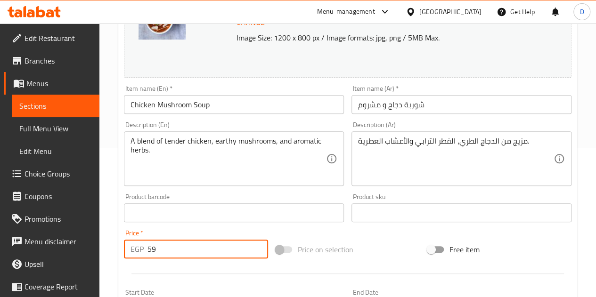
type input "5"
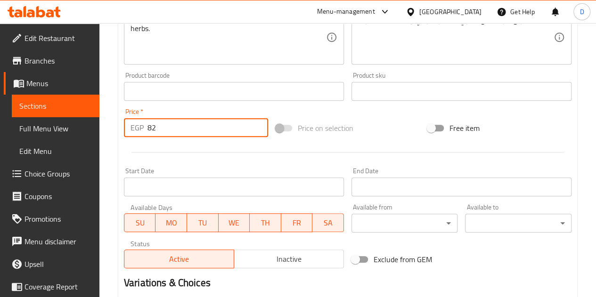
scroll to position [397, 0]
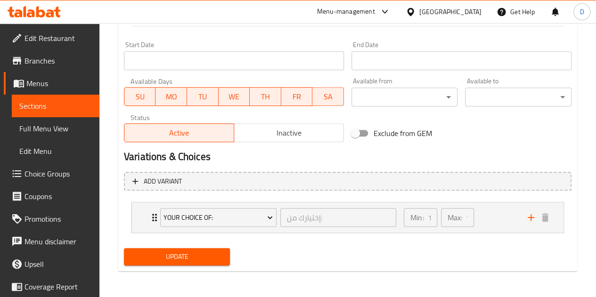
type input "82"
click at [187, 256] on span "Update" at bounding box center [176, 257] width 91 height 12
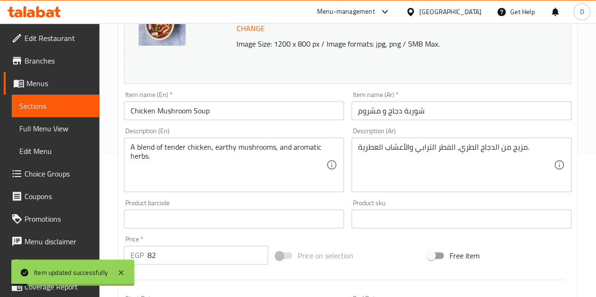
scroll to position [0, 0]
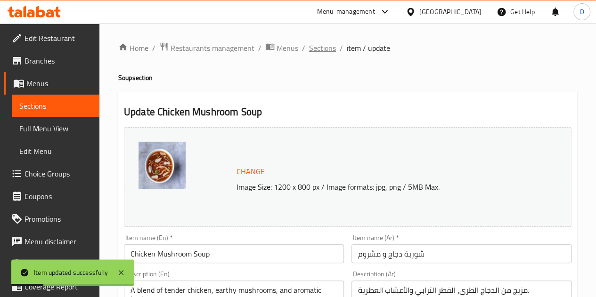
click at [319, 47] on span "Sections" at bounding box center [322, 47] width 27 height 11
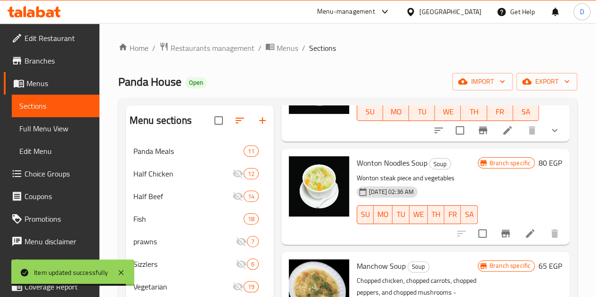
scroll to position [779, 0]
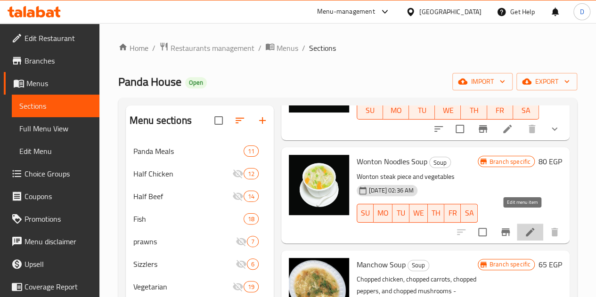
click at [524, 227] on icon at bounding box center [529, 232] width 11 height 11
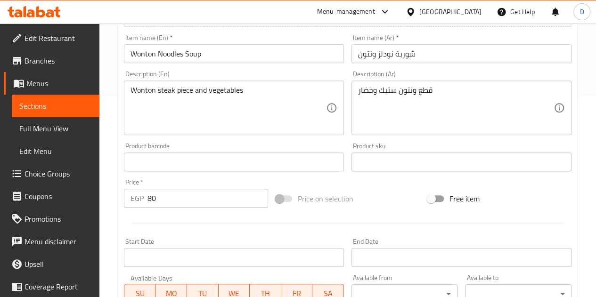
scroll to position [201, 0]
click at [157, 202] on input "80" at bounding box center [207, 197] width 121 height 19
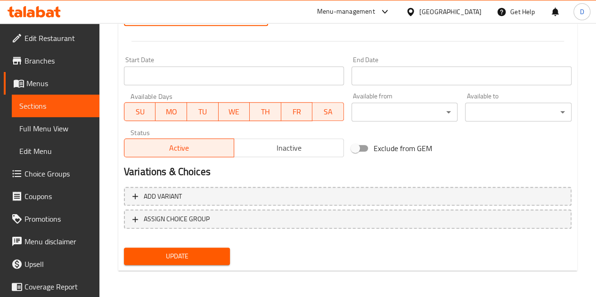
type input "82"
click at [161, 257] on span "Update" at bounding box center [176, 257] width 91 height 12
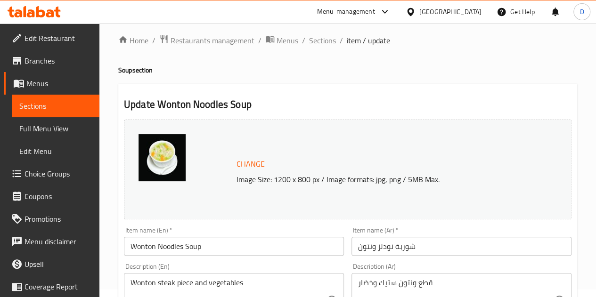
scroll to position [0, 0]
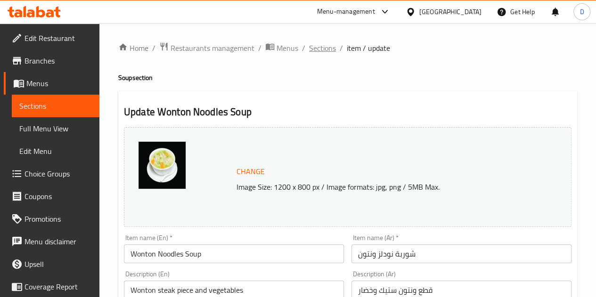
click at [316, 44] on span "Sections" at bounding box center [322, 47] width 27 height 11
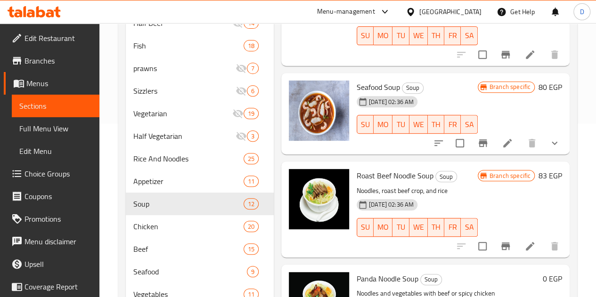
scroll to position [387, 0]
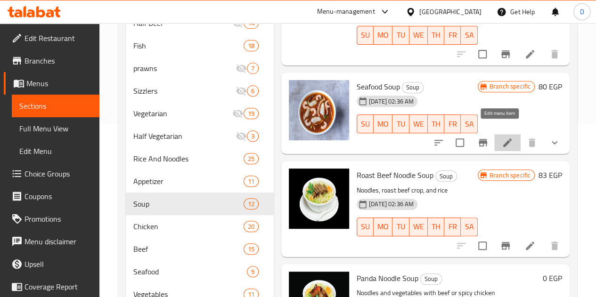
click at [503, 138] on icon at bounding box center [507, 142] width 8 height 8
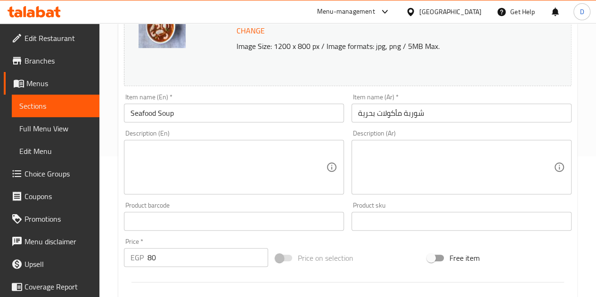
scroll to position [141, 0]
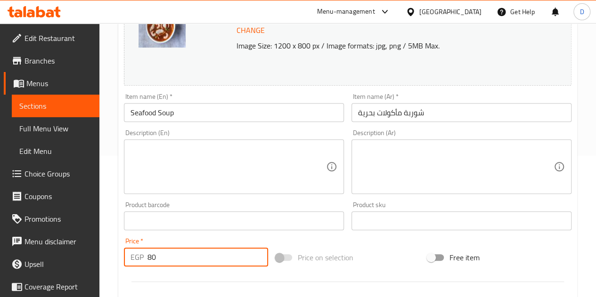
click at [183, 253] on input "80" at bounding box center [207, 257] width 121 height 19
type input "8"
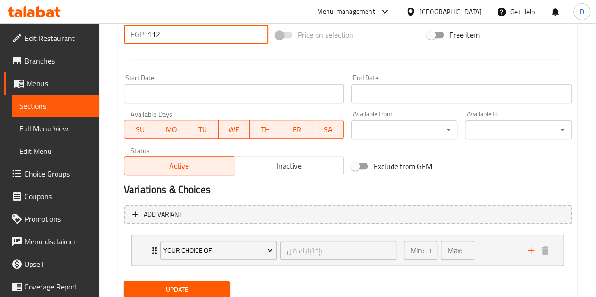
scroll to position [397, 0]
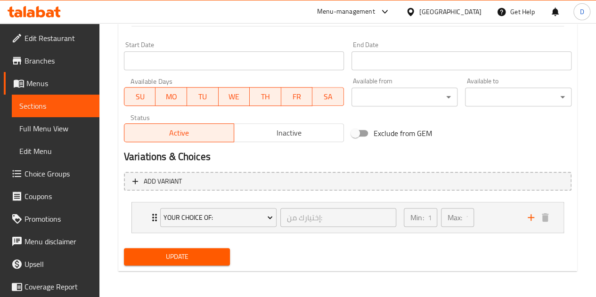
type input "112"
click at [171, 253] on span "Update" at bounding box center [176, 257] width 91 height 12
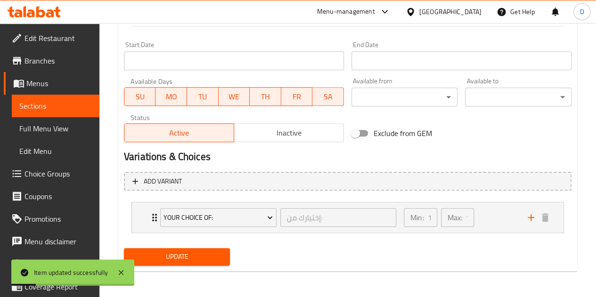
scroll to position [0, 0]
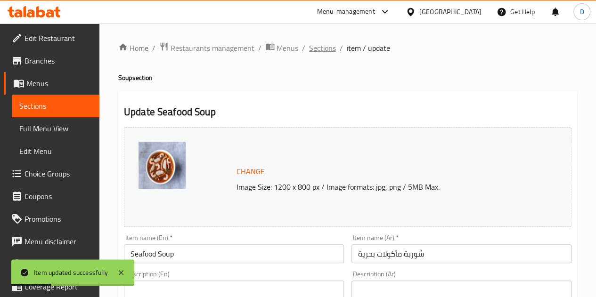
click at [324, 46] on span "Sections" at bounding box center [322, 47] width 27 height 11
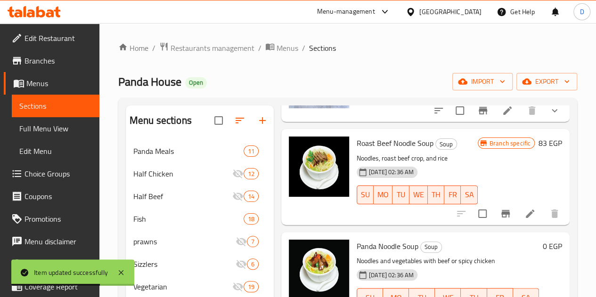
scroll to position [592, 0]
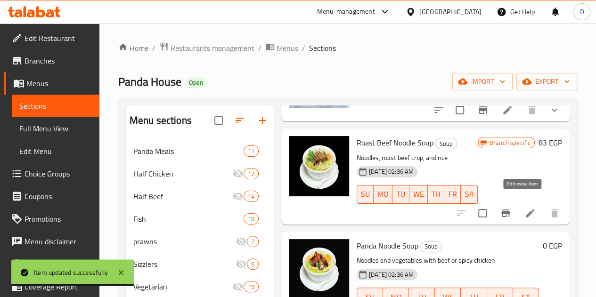
click at [524, 208] on icon at bounding box center [529, 213] width 11 height 11
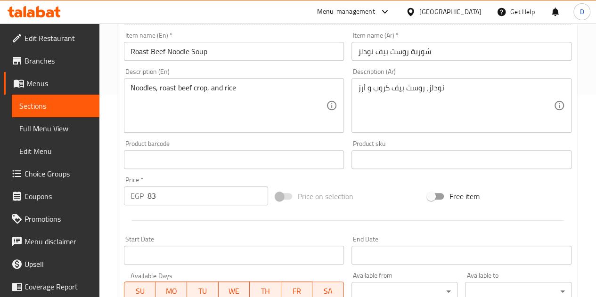
scroll to position [237, 0]
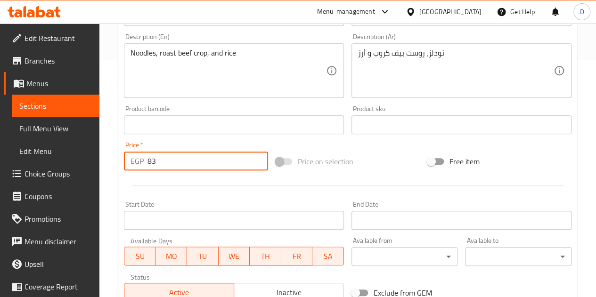
click at [183, 170] on input "83" at bounding box center [207, 161] width 121 height 19
type input "8"
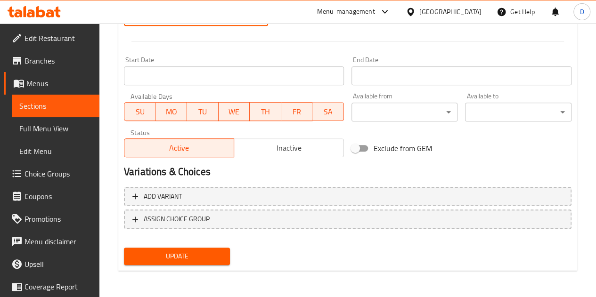
type input "133"
click at [197, 247] on div "Update" at bounding box center [177, 256] width 114 height 25
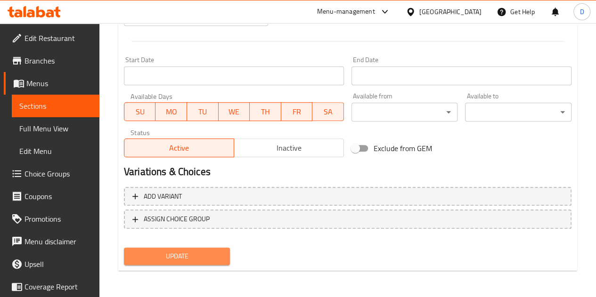
click at [197, 253] on span "Update" at bounding box center [176, 257] width 91 height 12
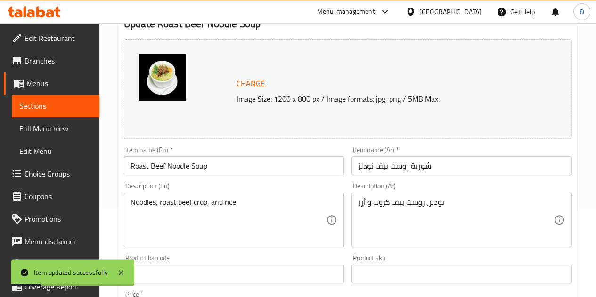
scroll to position [0, 0]
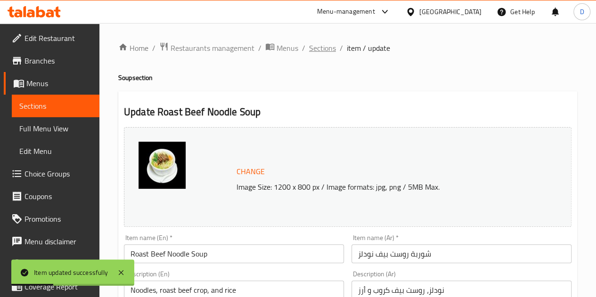
click at [317, 49] on span "Sections" at bounding box center [322, 47] width 27 height 11
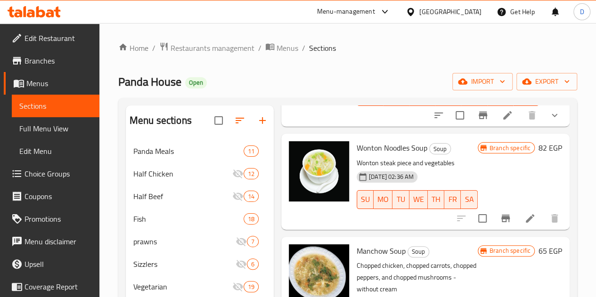
scroll to position [806, 0]
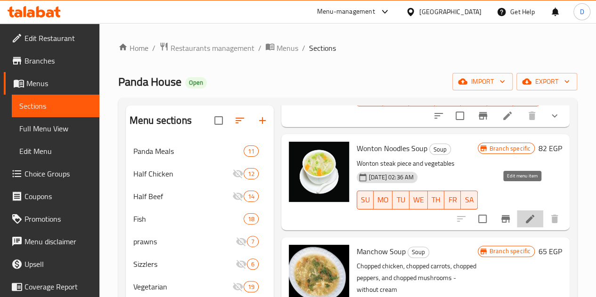
click at [526, 215] on icon at bounding box center [530, 219] width 8 height 8
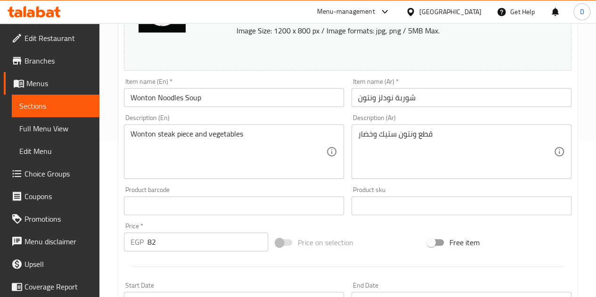
scroll to position [207, 0]
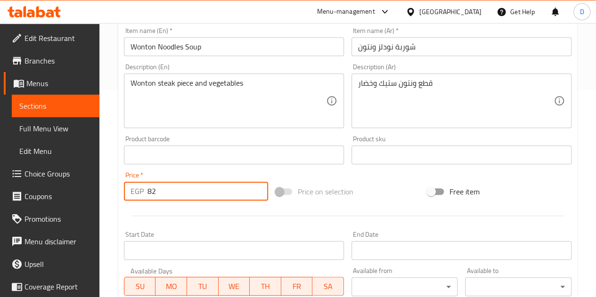
click at [158, 190] on input "82" at bounding box center [207, 191] width 121 height 19
type input "8"
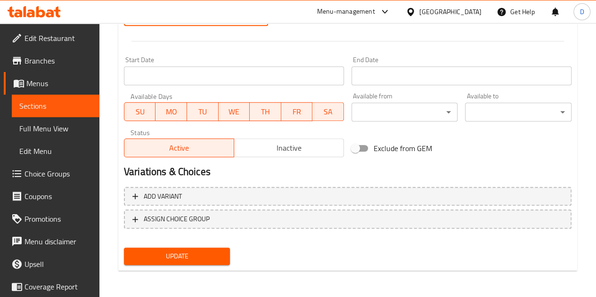
type input "112"
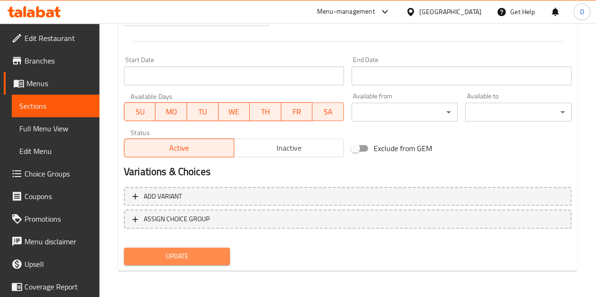
click at [172, 262] on span "Update" at bounding box center [176, 257] width 91 height 12
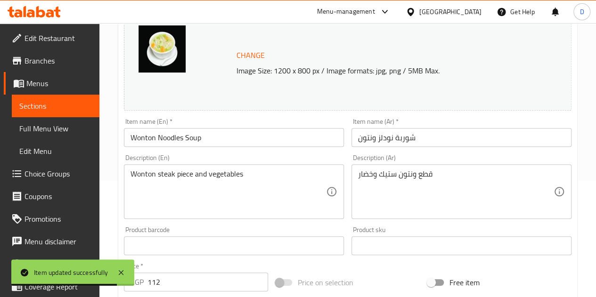
scroll to position [0, 0]
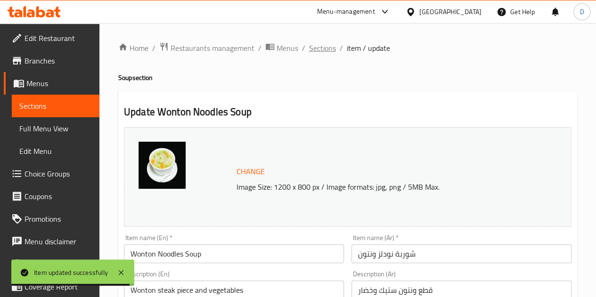
click at [325, 44] on span "Sections" at bounding box center [322, 47] width 27 height 11
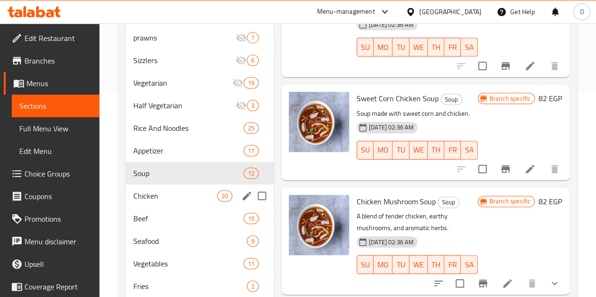
scroll to position [204, 0]
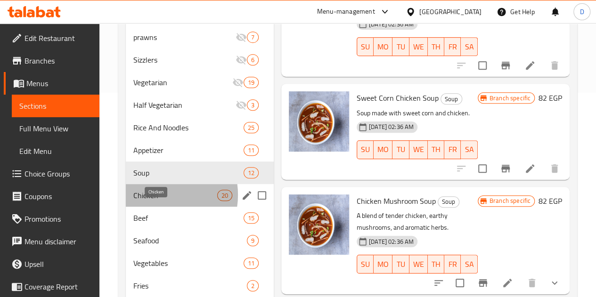
click at [155, 201] on span "Chicken" at bounding box center [175, 195] width 84 height 11
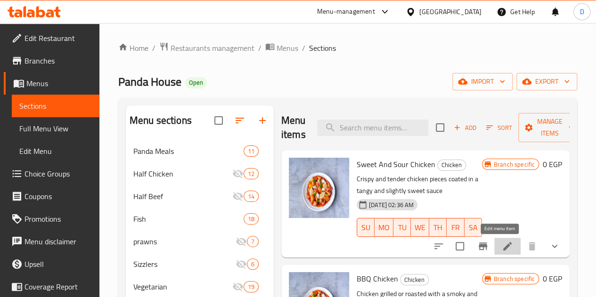
click at [503, 246] on icon at bounding box center [507, 246] width 8 height 8
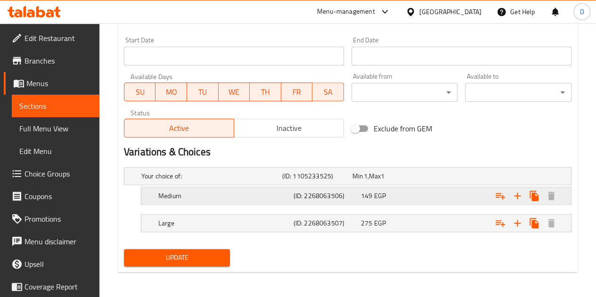
scroll to position [293, 0]
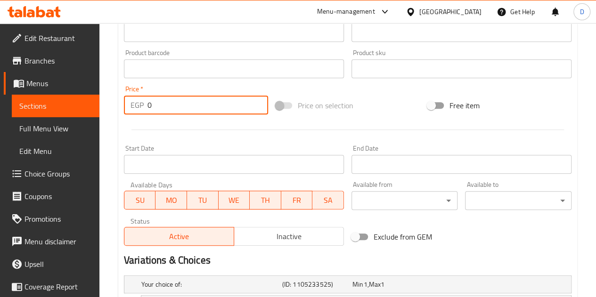
click at [208, 97] on input "0" at bounding box center [207, 105] width 121 height 19
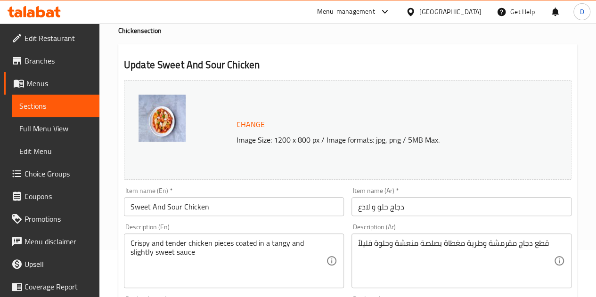
scroll to position [13, 0]
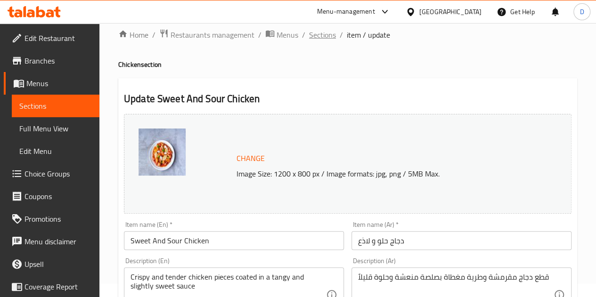
click at [332, 36] on span "Sections" at bounding box center [322, 34] width 27 height 11
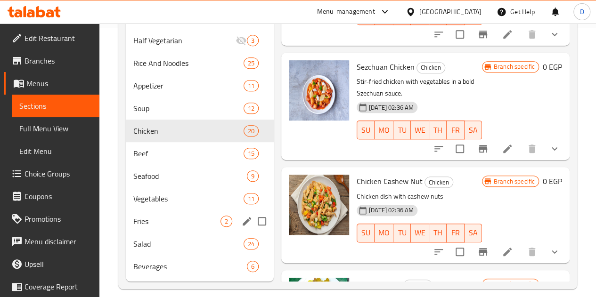
scroll to position [293, 0]
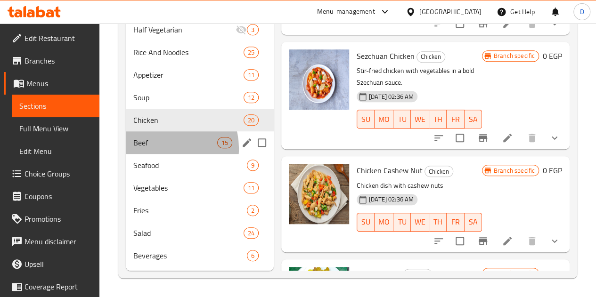
click at [163, 149] on div "Beef 15" at bounding box center [200, 142] width 148 height 23
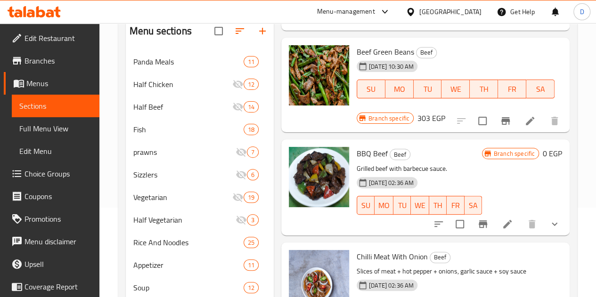
scroll to position [789, 0]
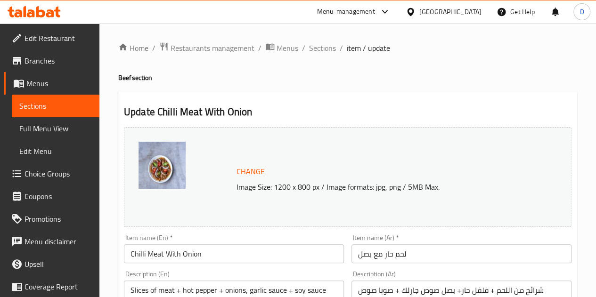
scroll to position [146, 0]
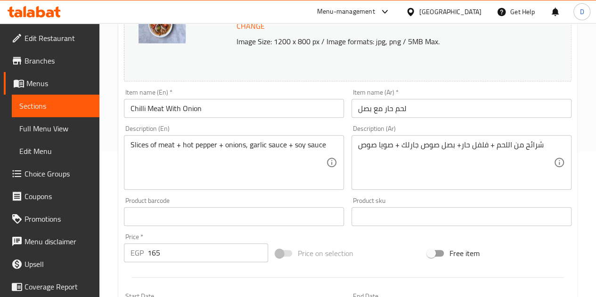
click at [189, 250] on input "165" at bounding box center [207, 252] width 121 height 19
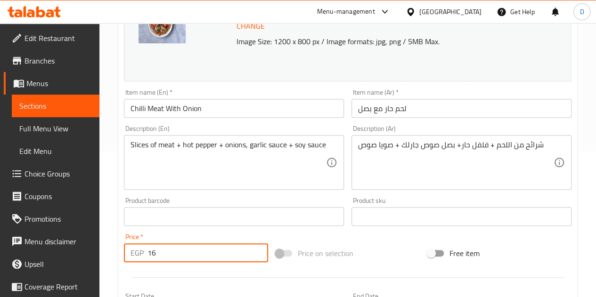
type input "1"
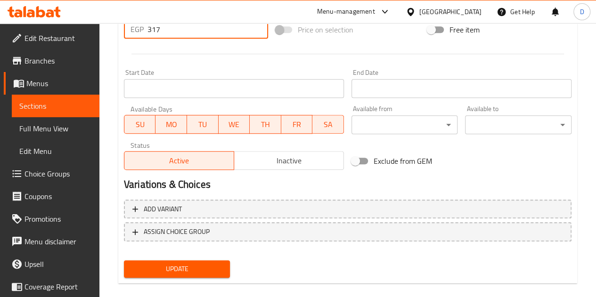
scroll to position [382, 0]
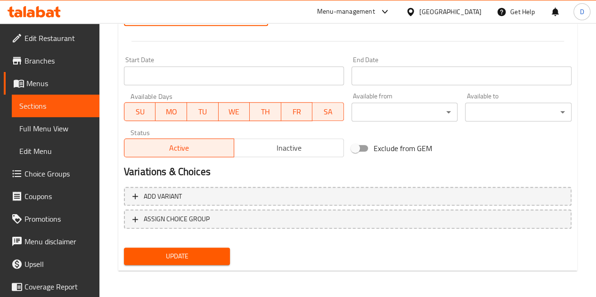
type input "317"
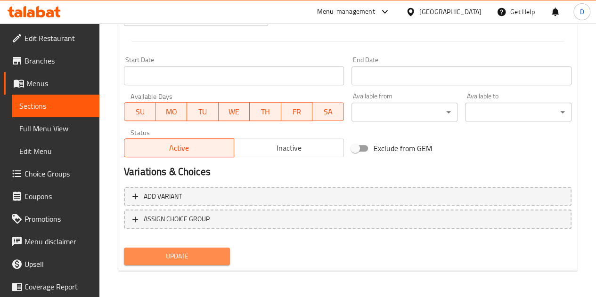
click at [191, 257] on span "Update" at bounding box center [176, 257] width 91 height 12
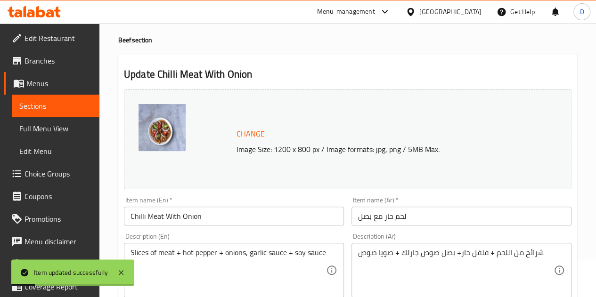
scroll to position [0, 0]
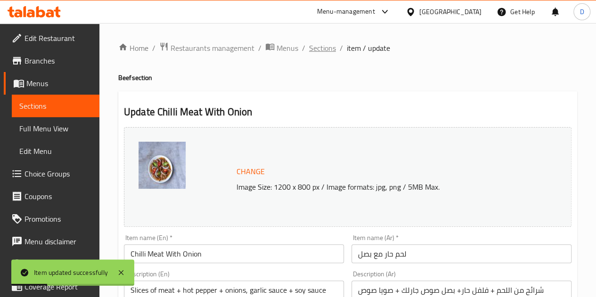
click at [325, 51] on span "Sections" at bounding box center [322, 47] width 27 height 11
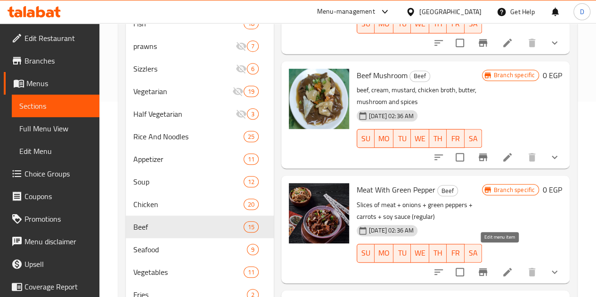
scroll to position [293, 0]
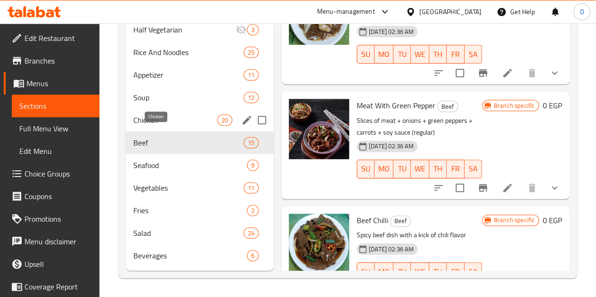
click at [159, 121] on span "Chicken" at bounding box center [175, 119] width 84 height 11
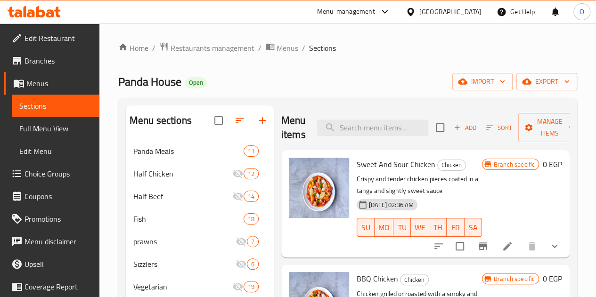
scroll to position [293, 0]
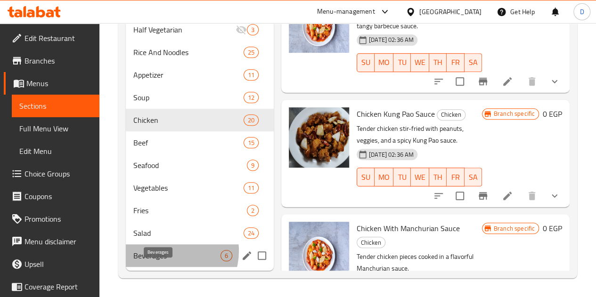
click at [169, 251] on span "Beverages" at bounding box center [176, 255] width 87 height 11
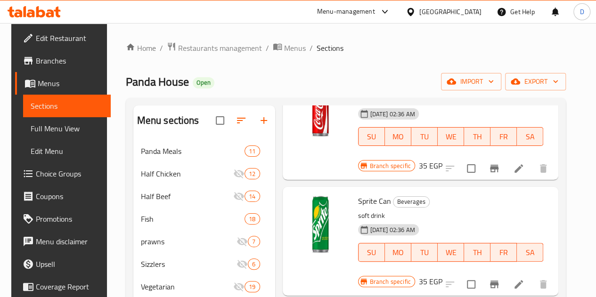
scroll to position [293, 0]
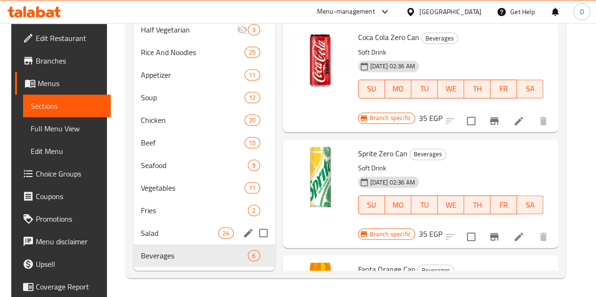
click at [154, 226] on div "Salad 24" at bounding box center [204, 233] width 142 height 23
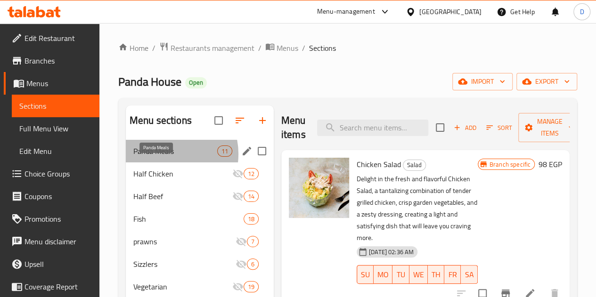
click at [163, 157] on span "Panda Meals" at bounding box center [175, 151] width 84 height 11
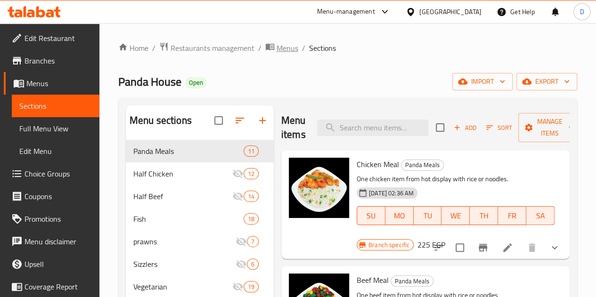
click at [282, 45] on span "Menus" at bounding box center [287, 47] width 22 height 11
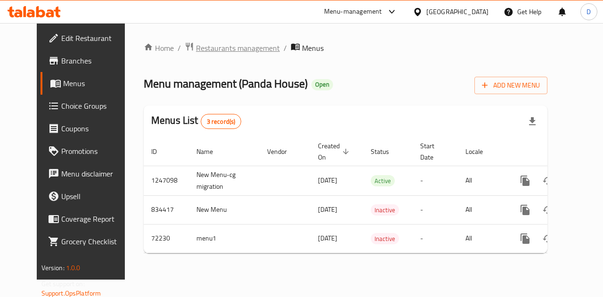
click at [227, 53] on span "Restaurants management" at bounding box center [238, 47] width 84 height 11
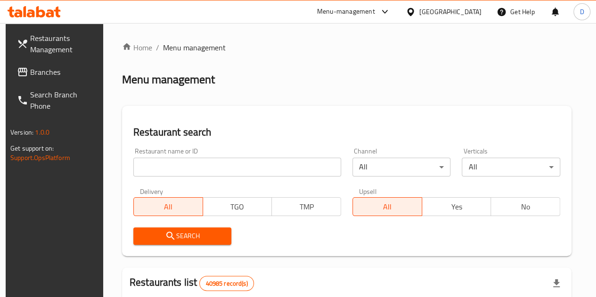
click at [189, 162] on input "search" at bounding box center [237, 167] width 208 height 19
click at [305, 207] on div "Restaurant name or ID Restaurant name or ID Channel All ​ Verticals All ​ Deliv…" at bounding box center [347, 196] width 438 height 108
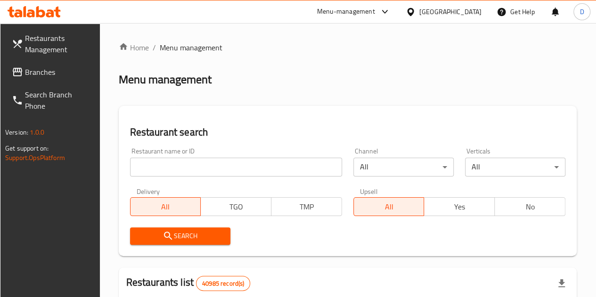
click at [170, 168] on input "search" at bounding box center [236, 167] width 212 height 19
click at [279, 186] on div "Restaurant name or ID Restaurant name or ID Channel All ​ Verticals All ​ Deliv…" at bounding box center [347, 196] width 446 height 108
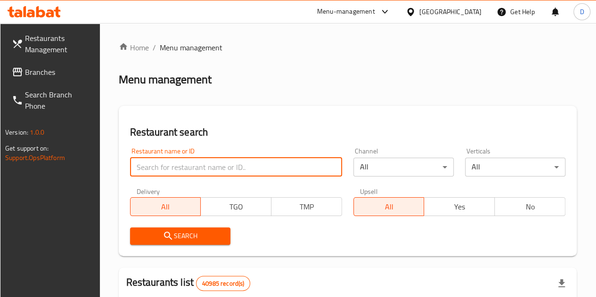
click at [198, 170] on input "search" at bounding box center [236, 167] width 212 height 19
click at [284, 194] on div "Restaurant name or ID Restaurant name or ID Channel All ​ Verticals All ​ Deliv…" at bounding box center [347, 196] width 446 height 108
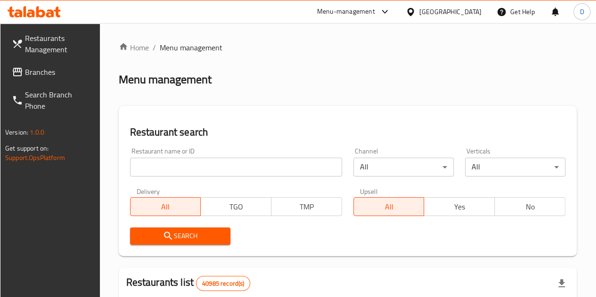
click at [284, 194] on div "Restaurant name or ID Restaurant name or ID Channel All ​ Verticals All ​ Deliv…" at bounding box center [347, 196] width 446 height 108
click at [184, 169] on input "search" at bounding box center [236, 167] width 212 height 19
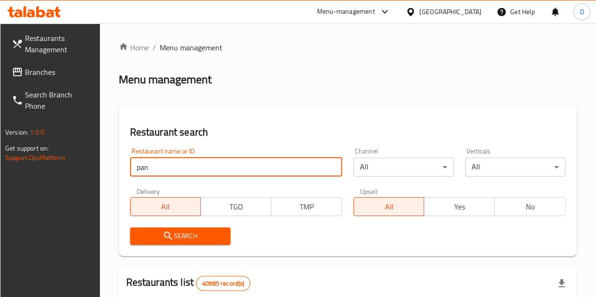
type input "panda house"
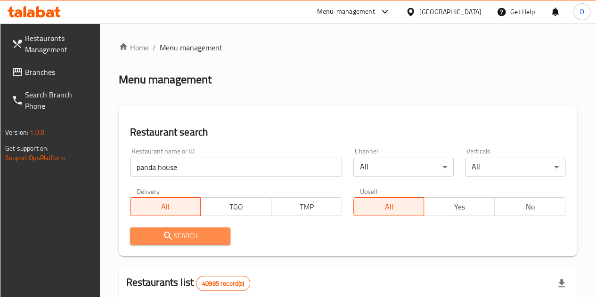
click at [187, 228] on button "Search" at bounding box center [180, 235] width 100 height 17
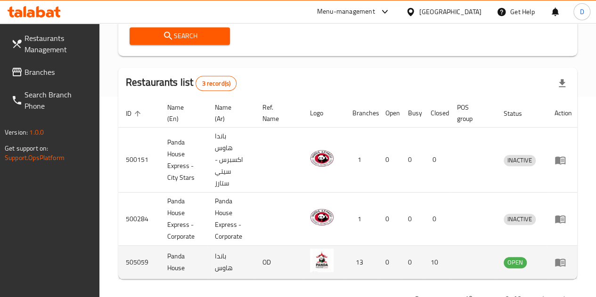
scroll to position [0, 2]
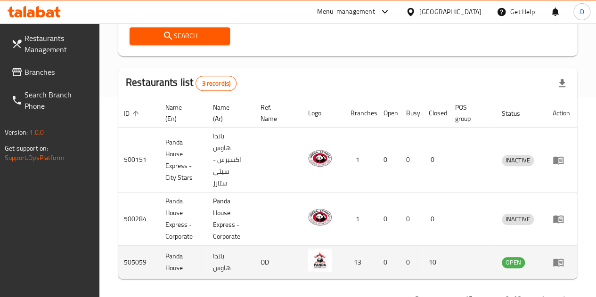
click at [560, 267] on icon "enhanced table" at bounding box center [557, 262] width 11 height 11
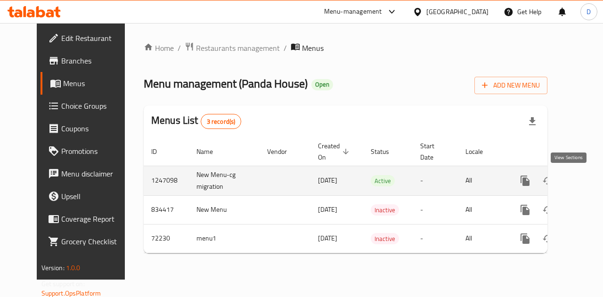
click at [587, 185] on icon "enhanced table" at bounding box center [592, 180] width 11 height 11
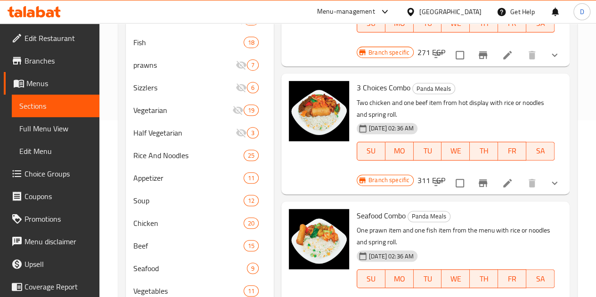
scroll to position [207, 0]
